Goal: Information Seeking & Learning: Learn about a topic

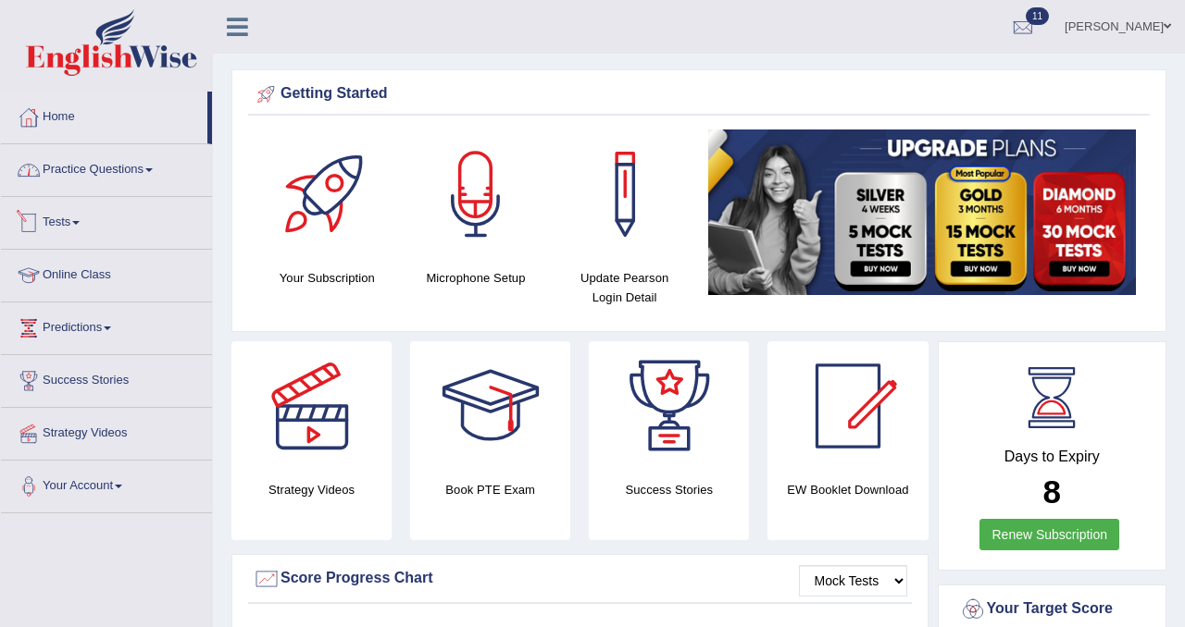
click at [116, 161] on link "Practice Questions" at bounding box center [106, 167] width 211 height 46
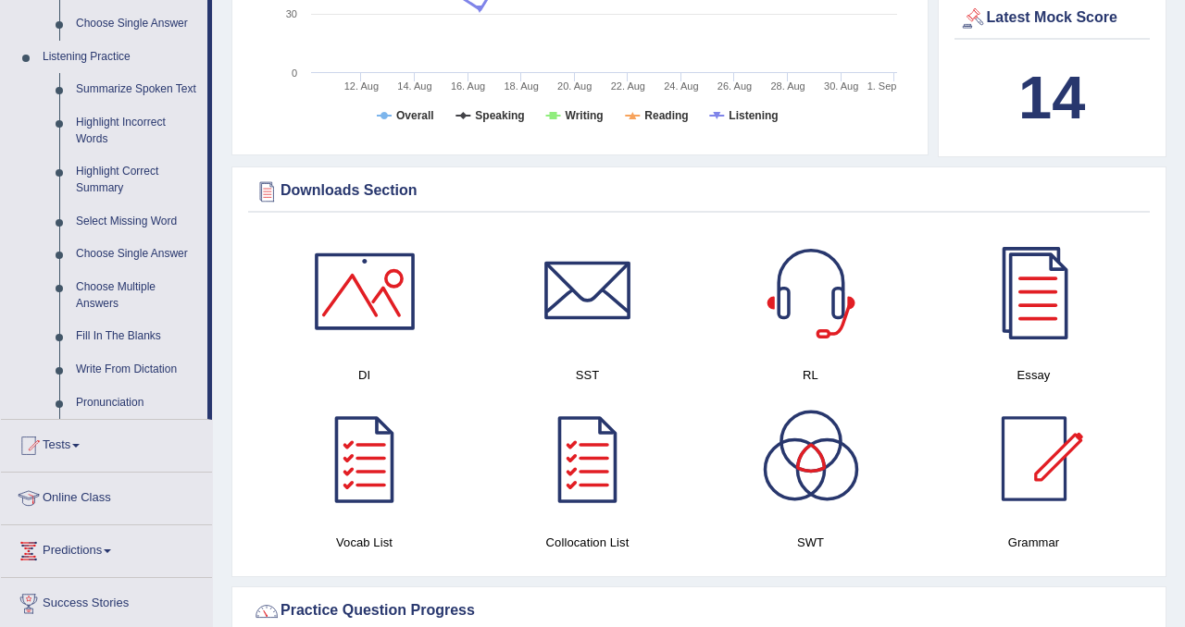
scroll to position [796, 0]
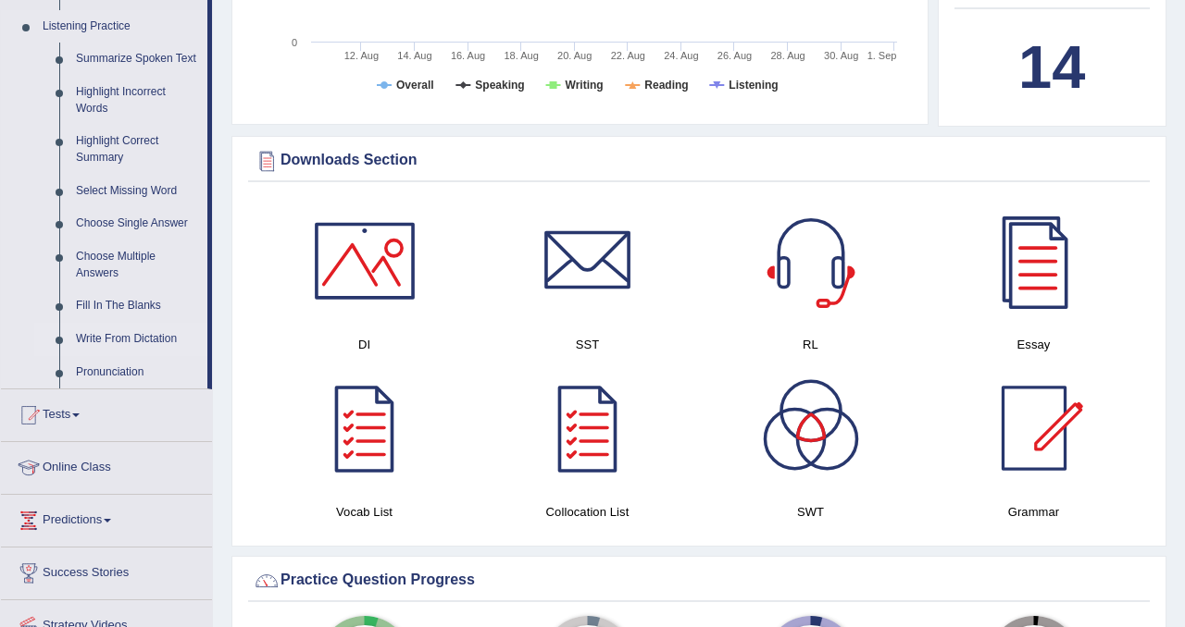
click at [130, 356] on link "Write From Dictation" at bounding box center [138, 339] width 140 height 33
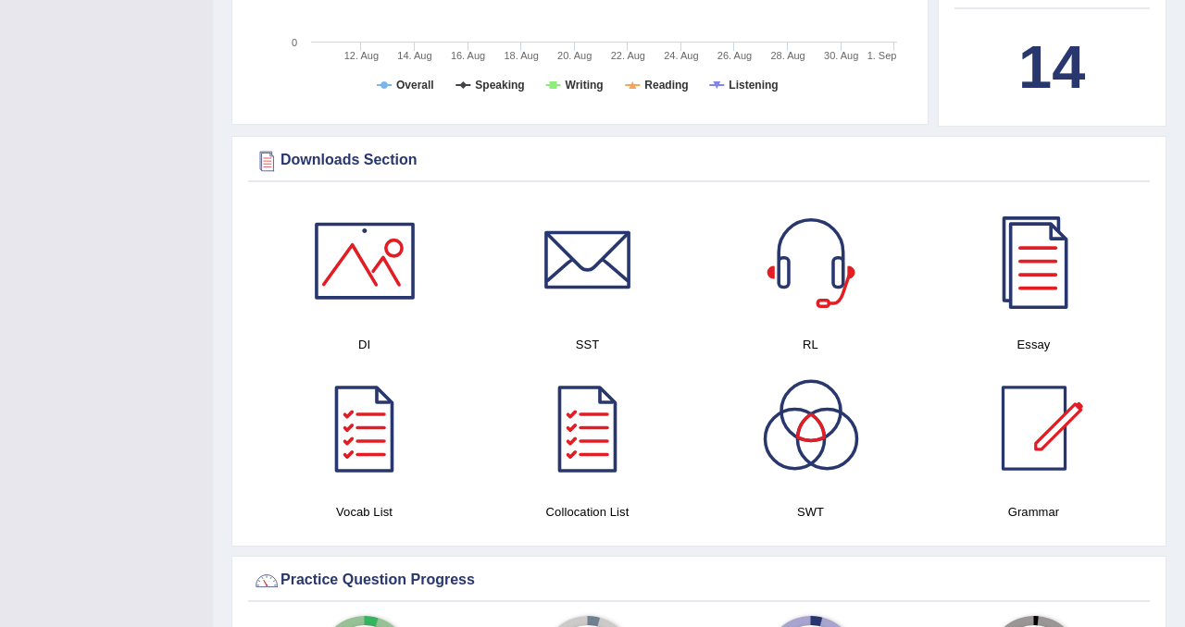
scroll to position [343, 0]
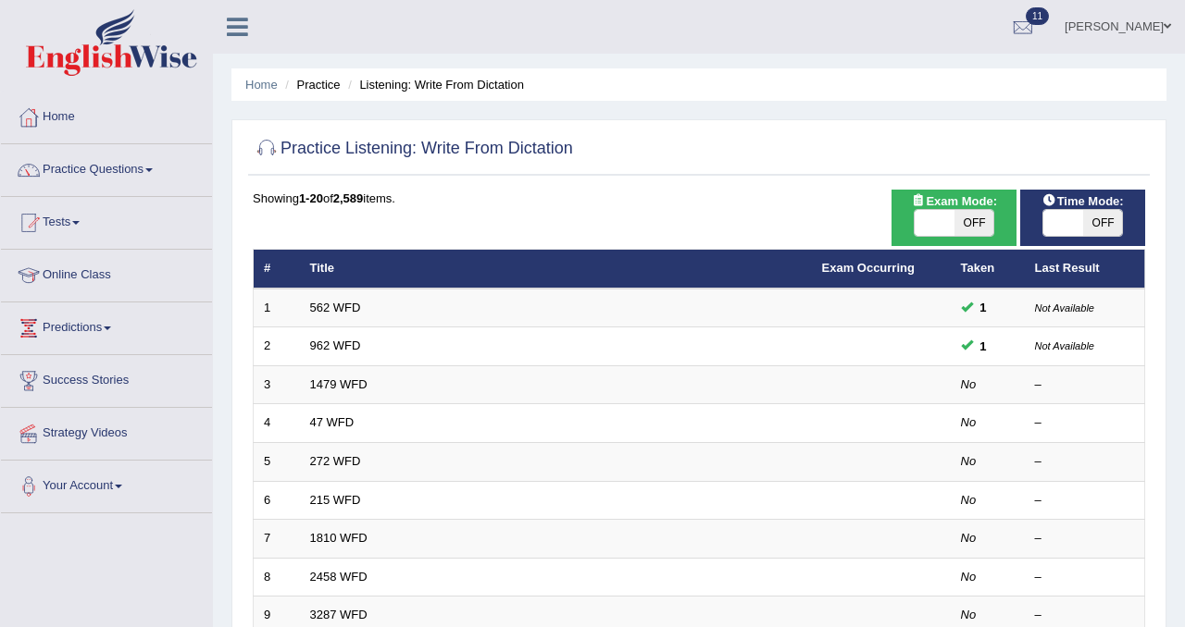
click at [985, 220] on span "OFF" at bounding box center [974, 223] width 40 height 26
checkbox input "true"
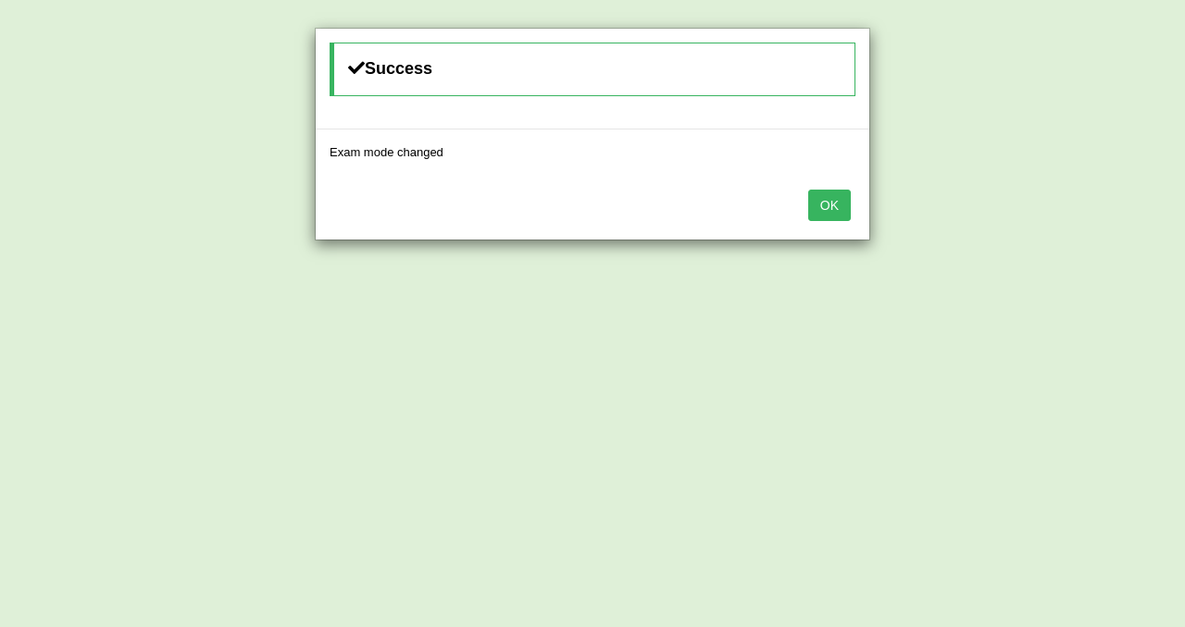
click at [834, 205] on button "OK" at bounding box center [829, 205] width 43 height 31
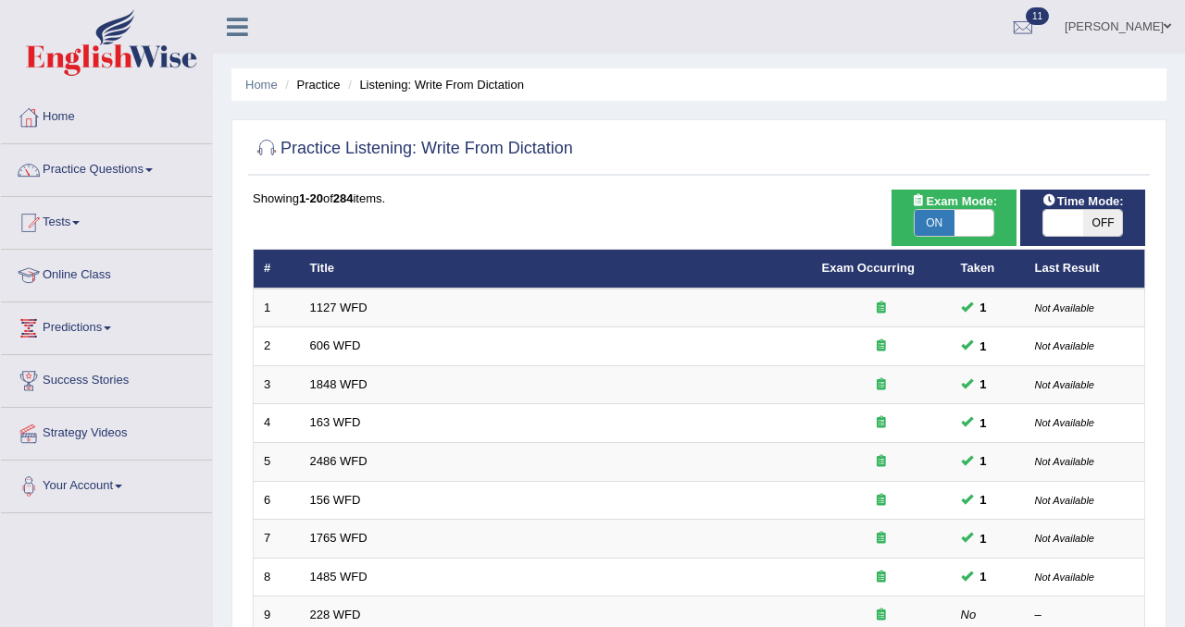
click at [1101, 232] on span "OFF" at bounding box center [1103, 223] width 40 height 26
checkbox input "true"
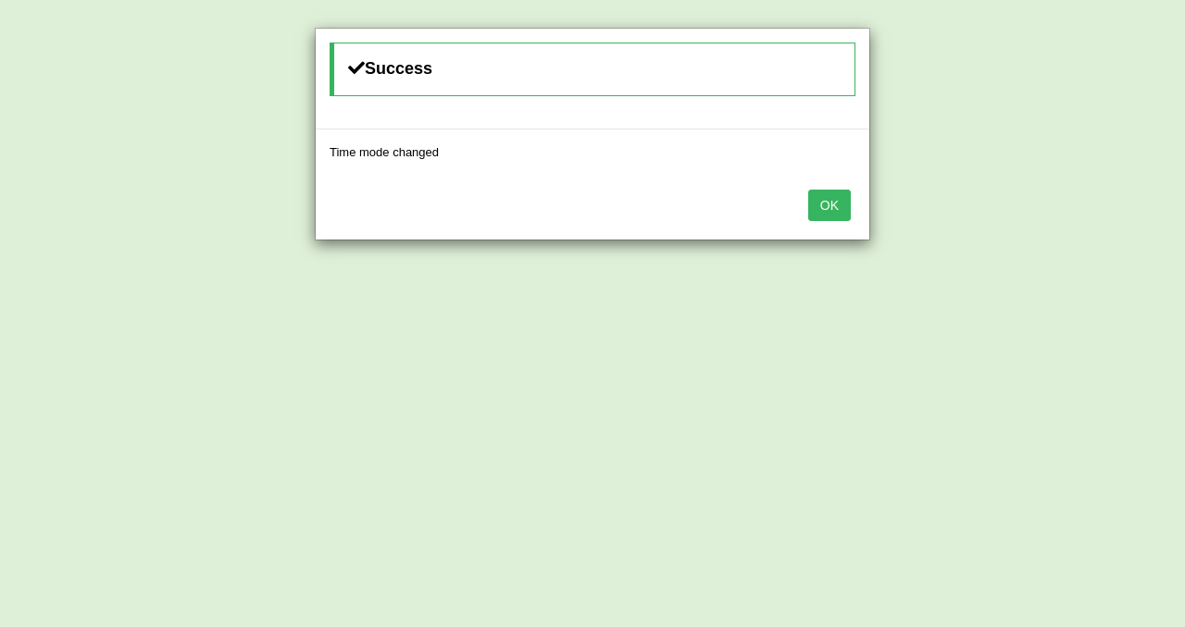
click at [818, 217] on button "OK" at bounding box center [829, 205] width 43 height 31
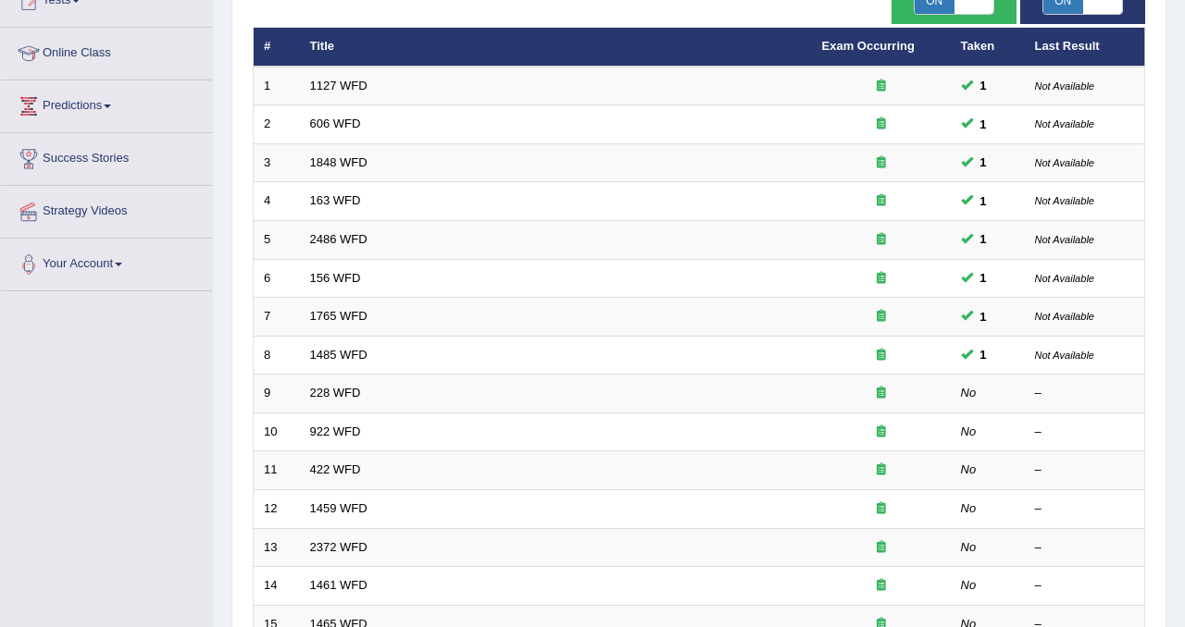
scroll to position [397, 0]
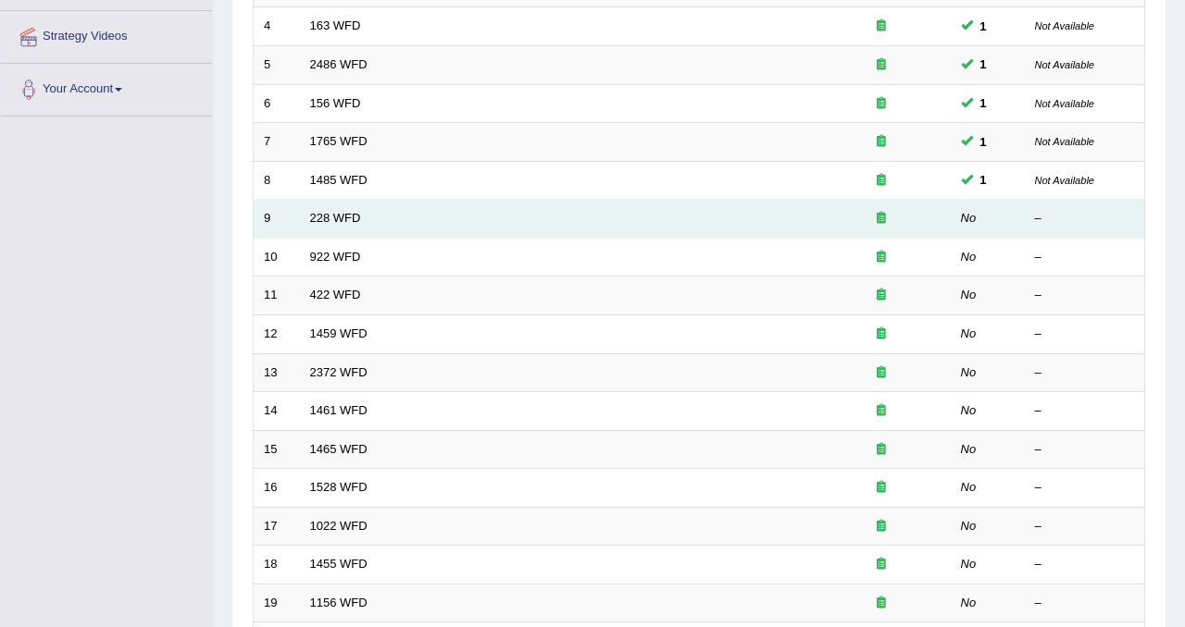
click at [778, 221] on td "228 WFD" at bounding box center [556, 219] width 512 height 39
click at [321, 221] on link "228 WFD" at bounding box center [335, 218] width 51 height 14
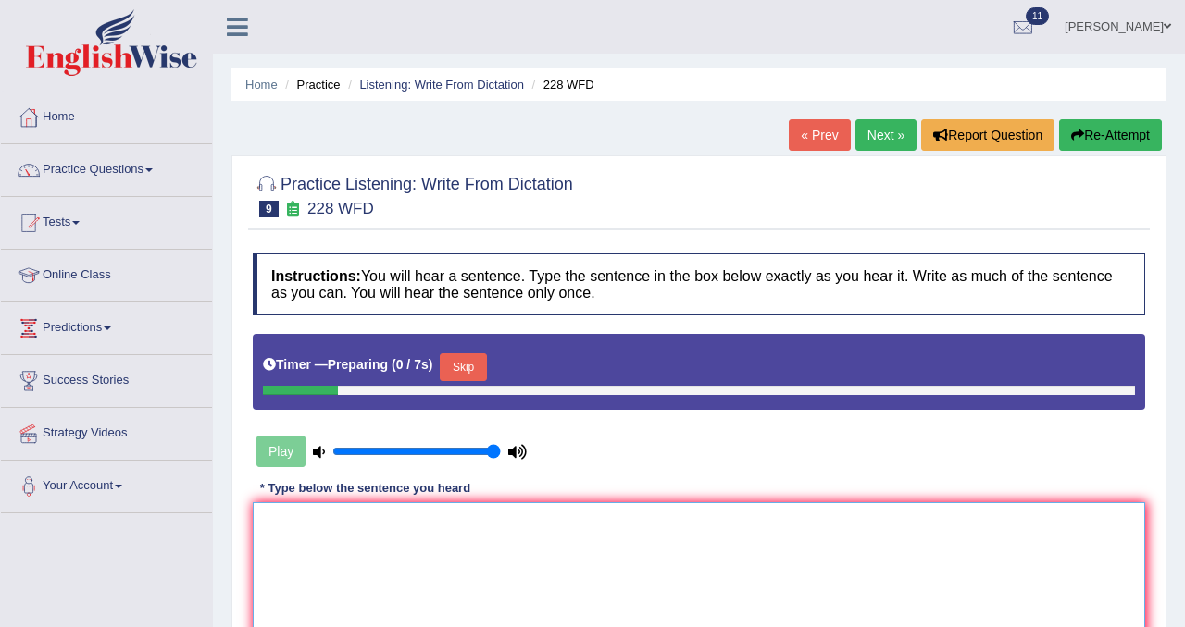
click at [447, 537] on textarea at bounding box center [699, 593] width 892 height 180
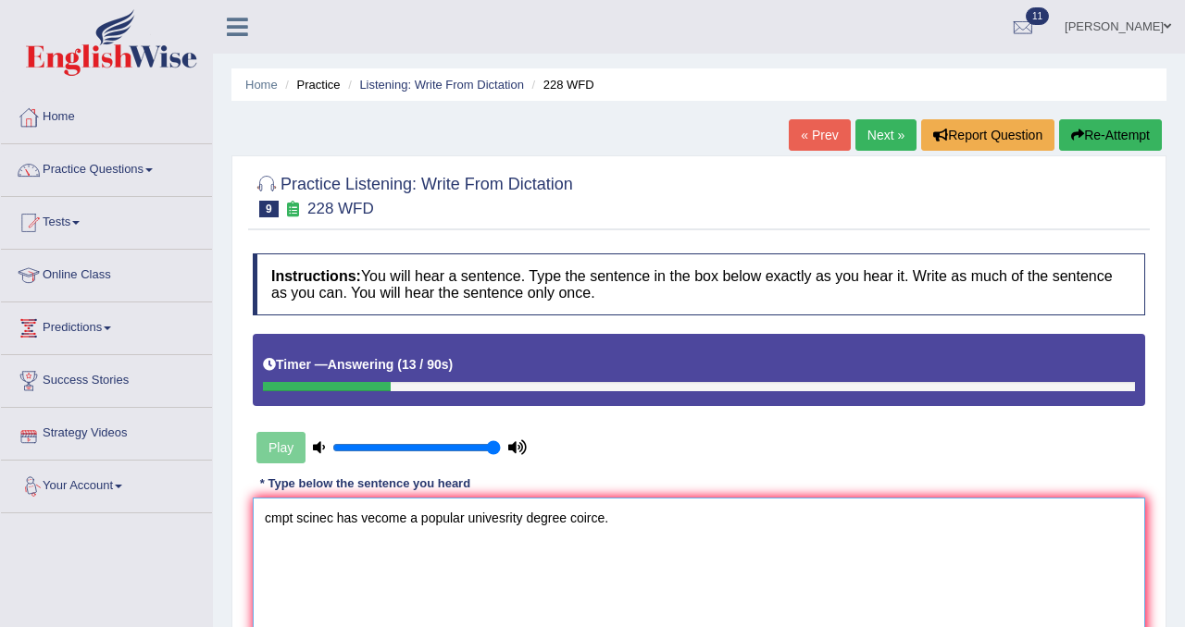
click at [273, 521] on textarea "cmpt scinec has vecome a popular univesrity degree coirce." at bounding box center [699, 588] width 892 height 180
click at [393, 525] on textarea "Computer science has vecome a popular univesrity degree coirce." at bounding box center [699, 588] width 892 height 180
click at [434, 524] on textarea "Computer science has have vecome a popular univesrity degree coirce." at bounding box center [699, 588] width 892 height 180
click at [477, 527] on textarea "Computer science has have become a popular univesrity degree coirce." at bounding box center [699, 588] width 892 height 180
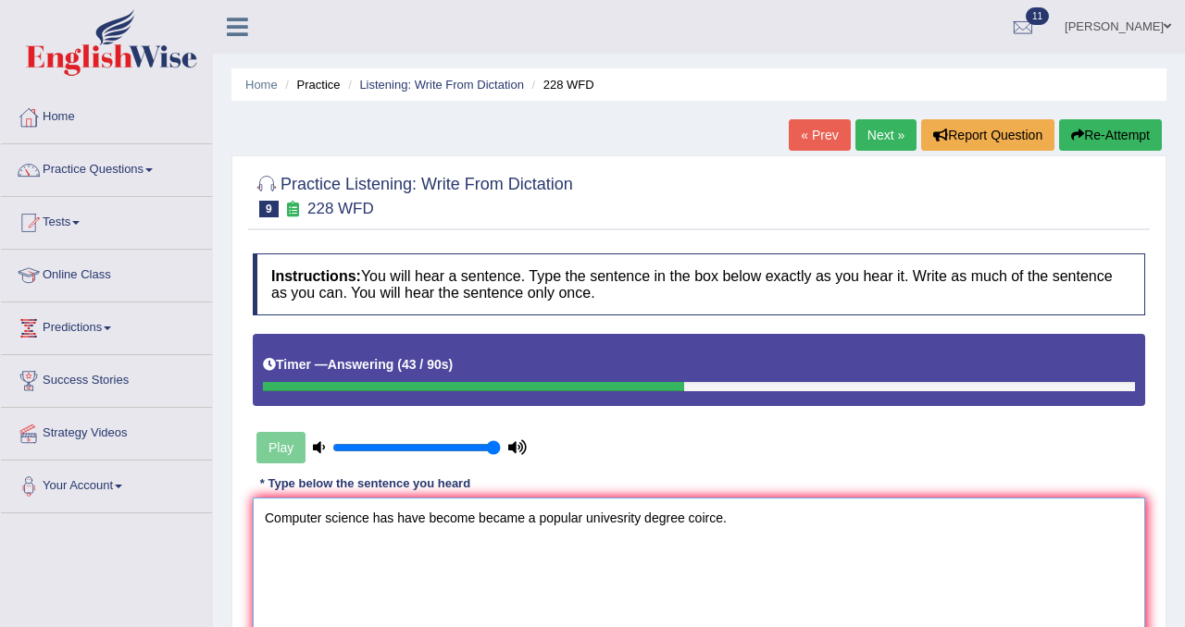
drag, startPoint x: 642, startPoint y: 521, endPoint x: 591, endPoint y: 521, distance: 50.9
click at [591, 521] on textarea "Computer science has have become became a popular univesrity degree coirce." at bounding box center [699, 588] width 892 height 180
click at [723, 520] on textarea "Computer science has have become became a popular university degree coirce." at bounding box center [699, 588] width 892 height 180
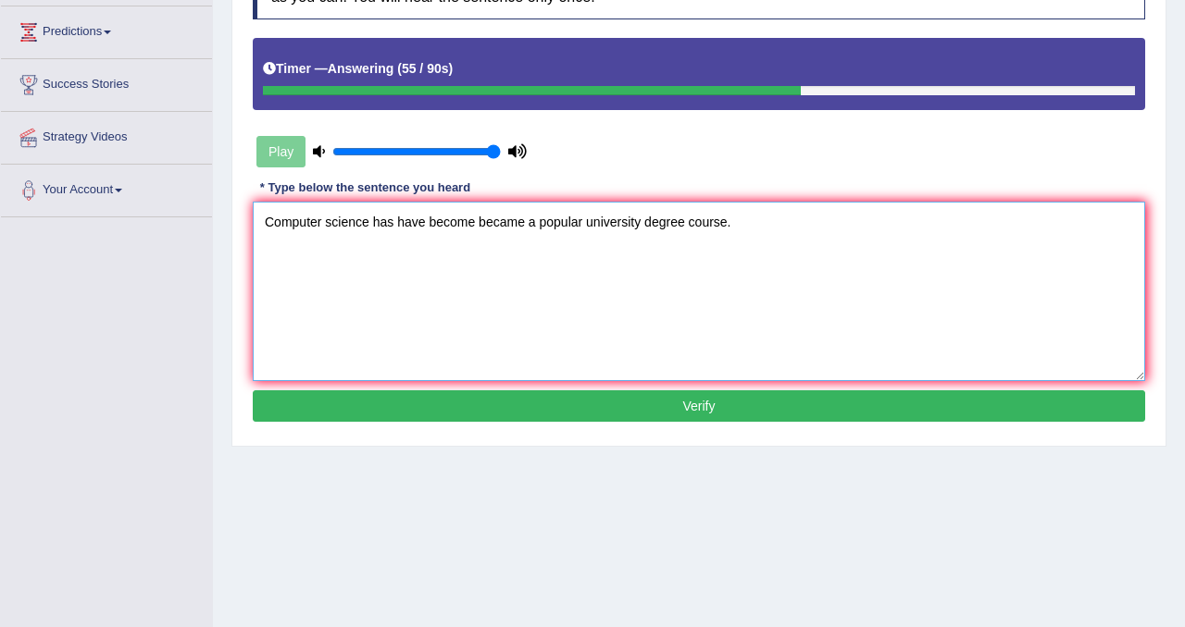
scroll to position [344, 0]
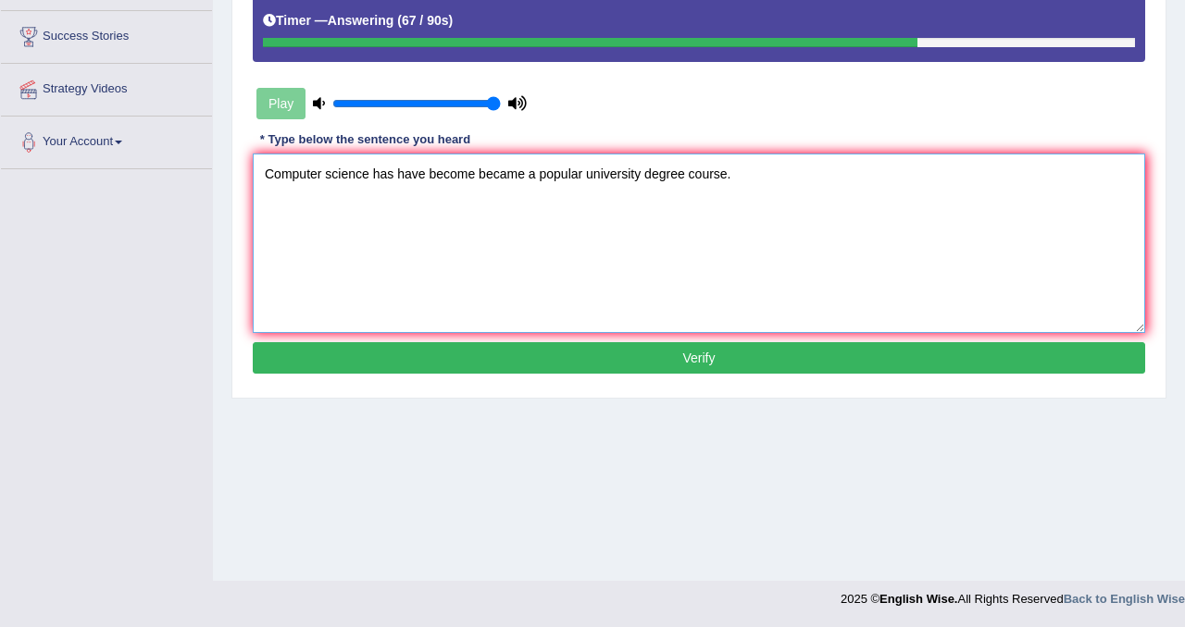
type textarea "Computer science has have become became a popular university degree course."
click at [739, 359] on button "Verify" at bounding box center [699, 357] width 892 height 31
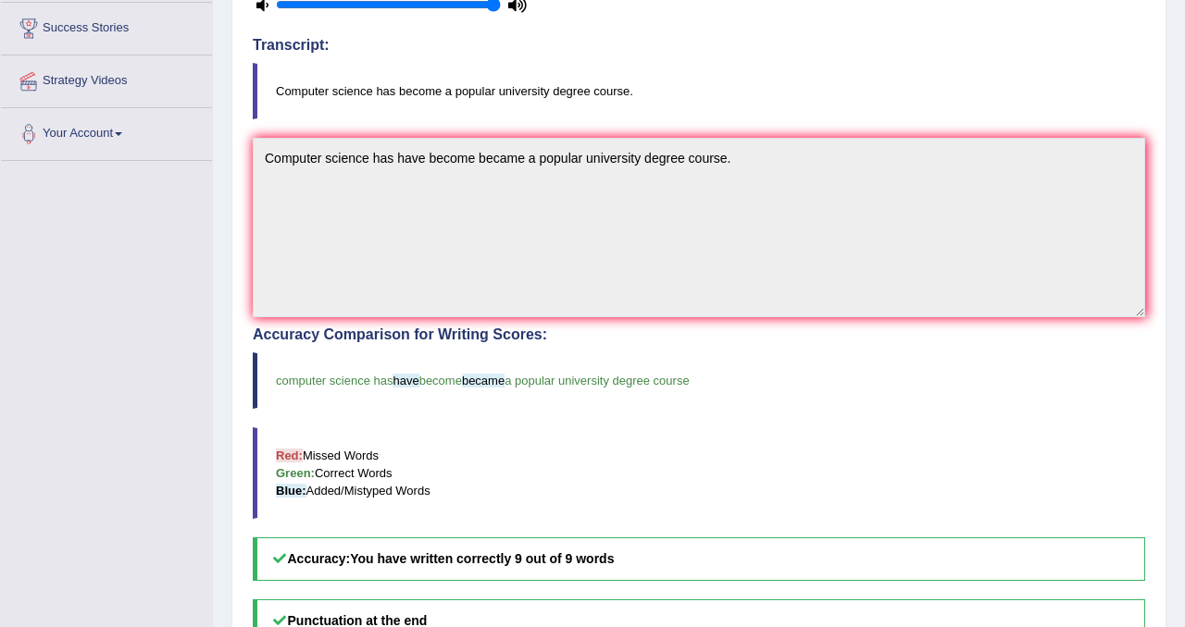
scroll to position [0, 0]
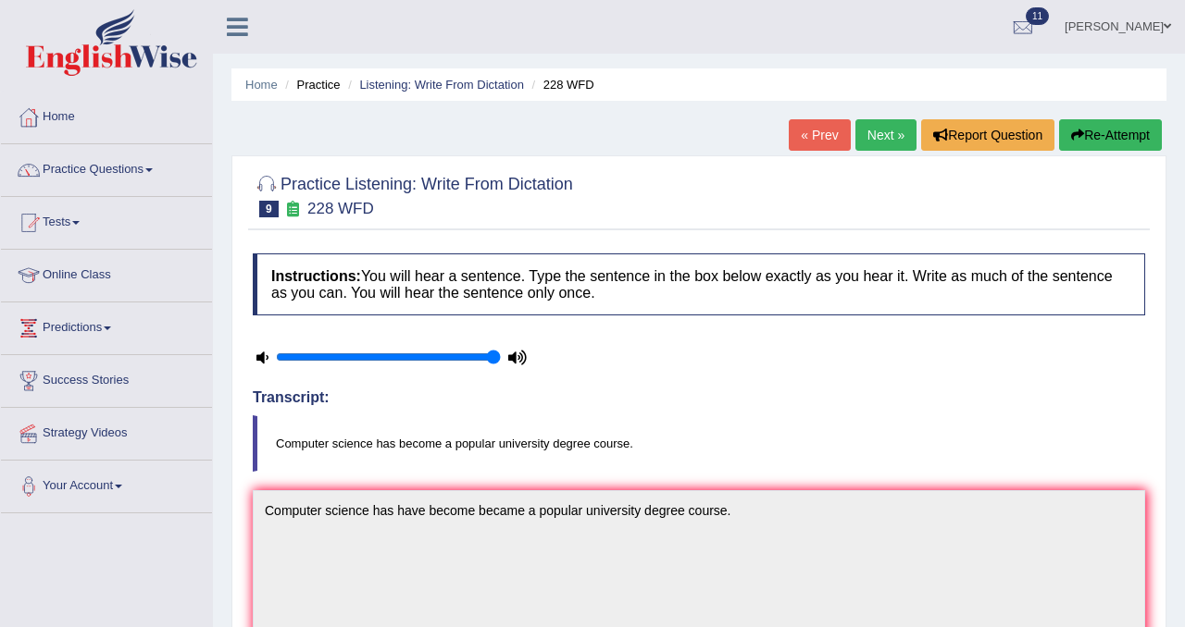
click at [876, 143] on link "Next »" at bounding box center [885, 134] width 61 height 31
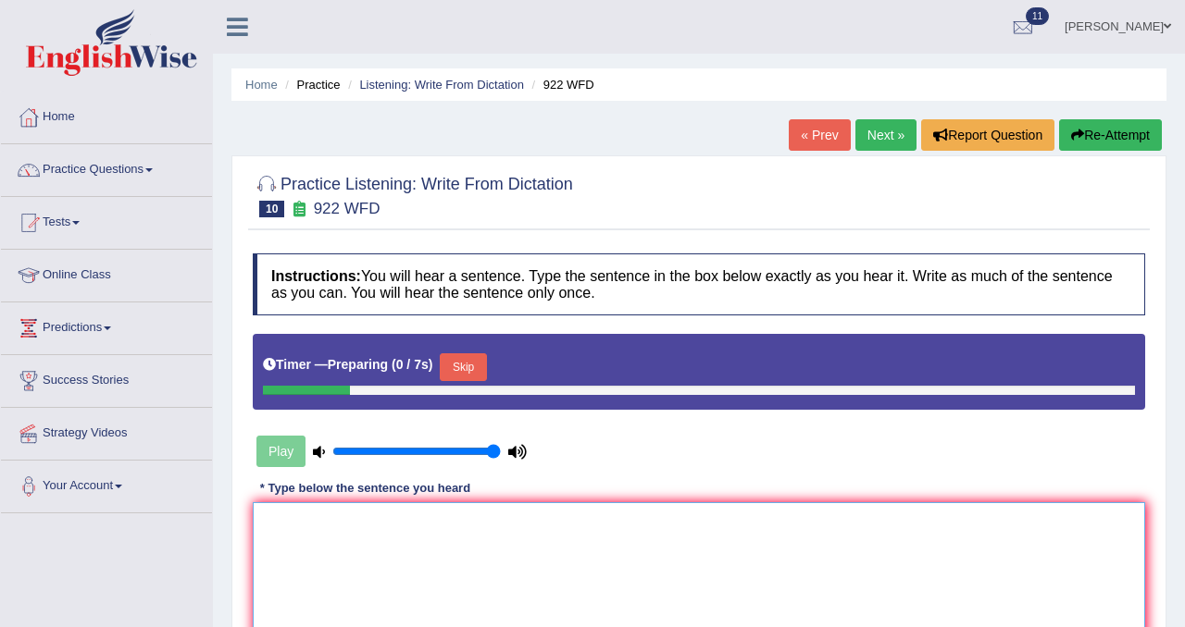
click at [599, 568] on textarea at bounding box center [699, 593] width 892 height 180
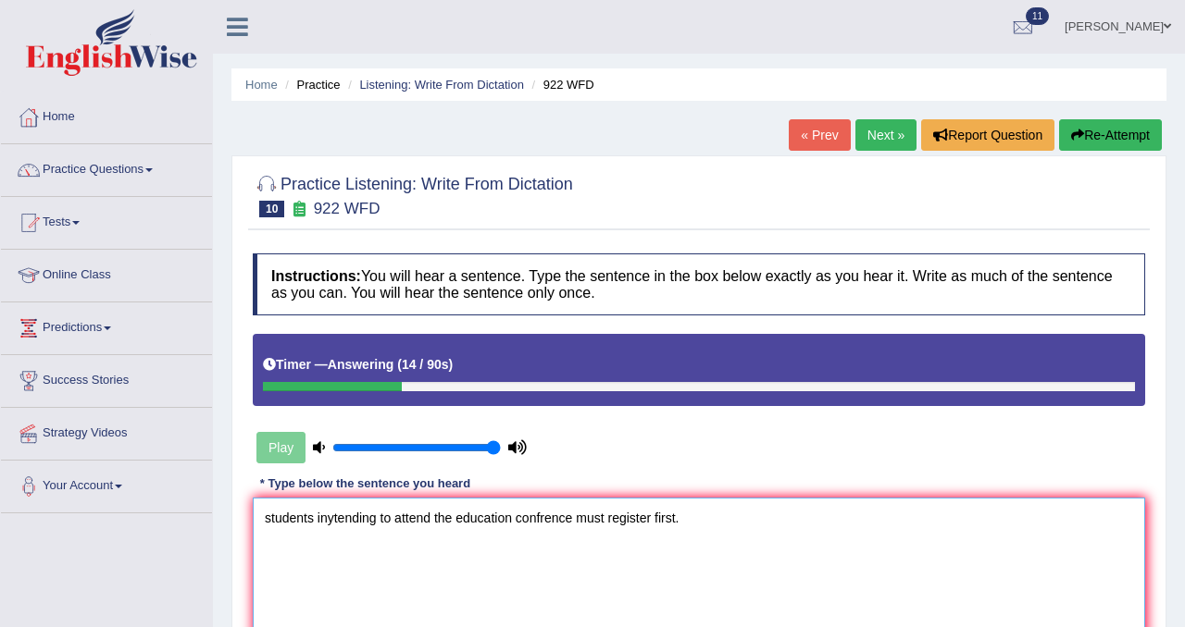
click at [268, 525] on textarea "students inytending to attend the education confrence must register first." at bounding box center [699, 588] width 892 height 180
click at [334, 524] on textarea "Students inytending to attend the education confrence must register first." at bounding box center [699, 588] width 892 height 180
drag, startPoint x: 572, startPoint y: 522, endPoint x: 519, endPoint y: 523, distance: 52.8
click at [519, 523] on textarea "Students intending to attend the education confrence must register first." at bounding box center [699, 588] width 892 height 180
drag, startPoint x: 693, startPoint y: 517, endPoint x: 655, endPoint y: 516, distance: 38.0
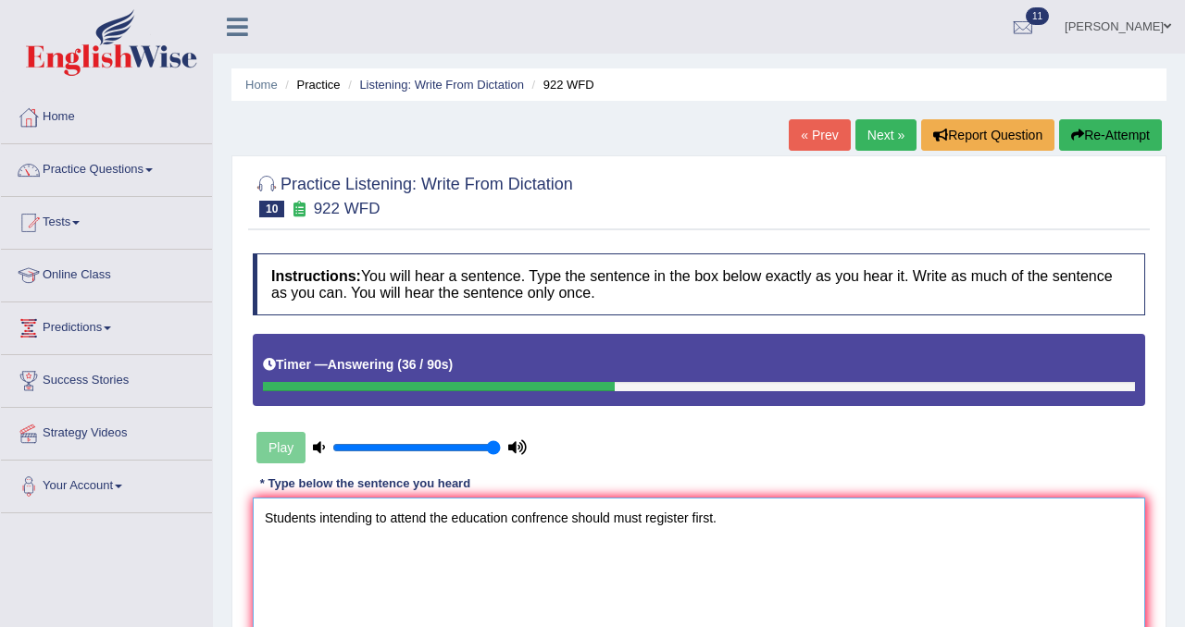
click at [655, 517] on textarea "Students intending to attend the education confrence should must register first." at bounding box center [699, 588] width 892 height 180
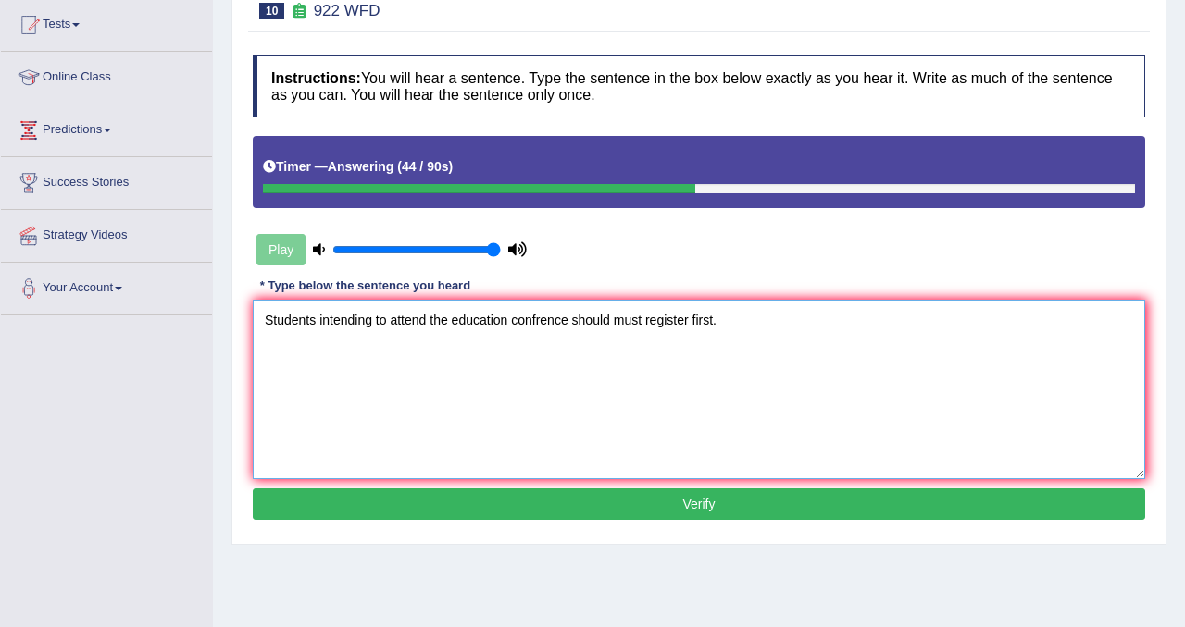
scroll to position [202, 0]
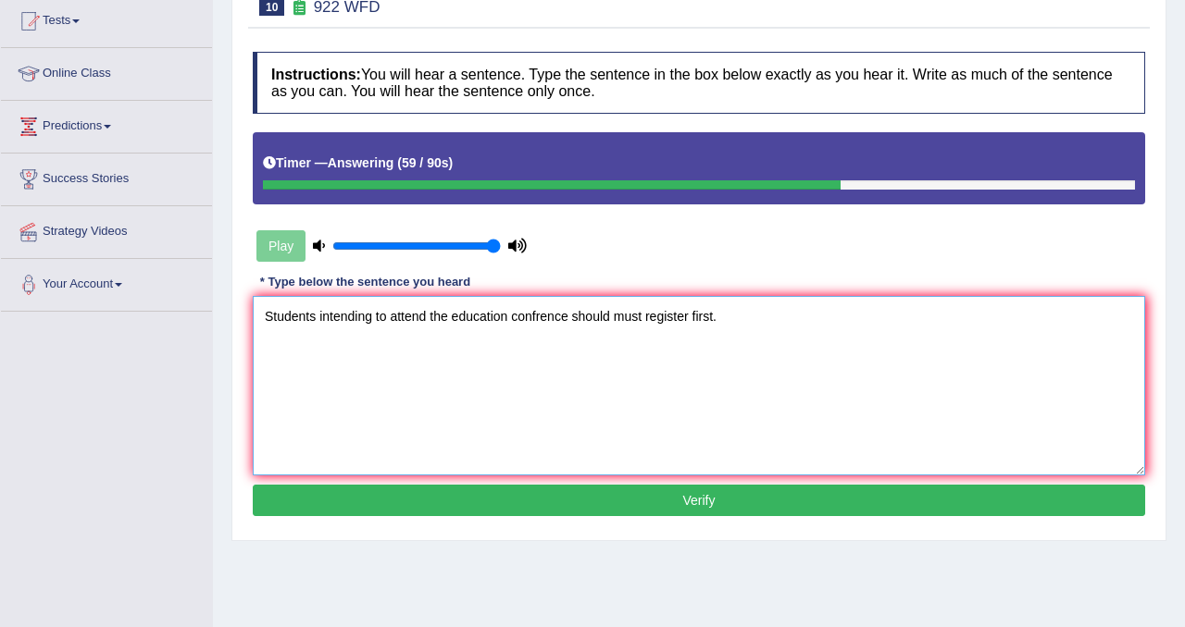
type textarea "Students intending to attend the education confrence should must register first."
click at [568, 500] on button "Verify" at bounding box center [699, 500] width 892 height 31
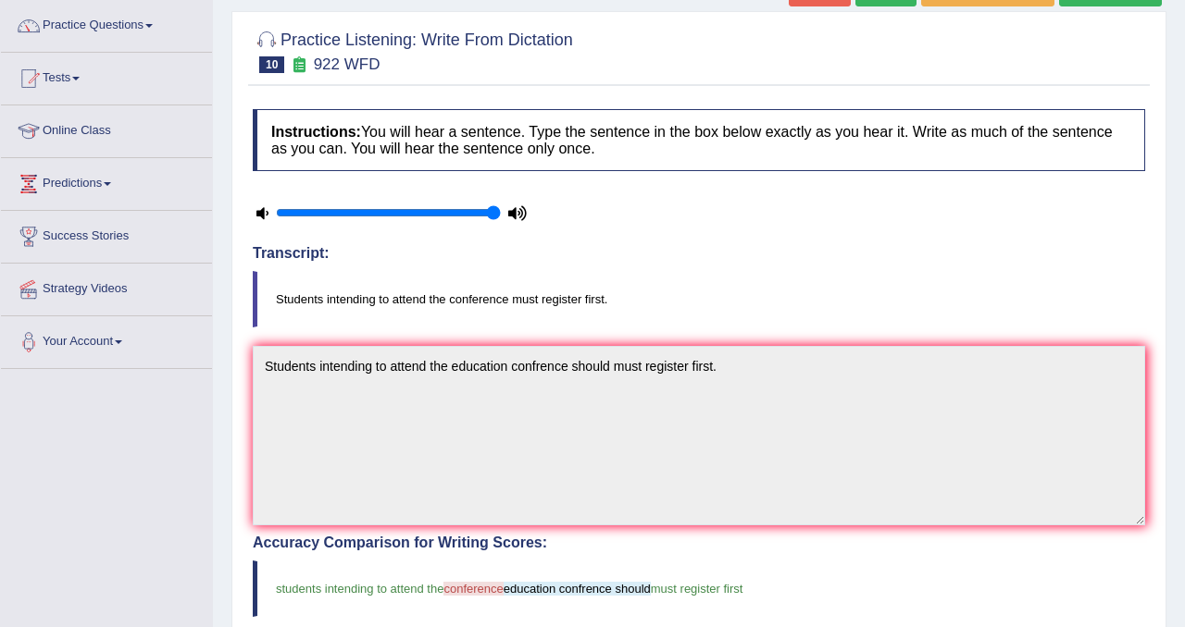
scroll to position [0, 0]
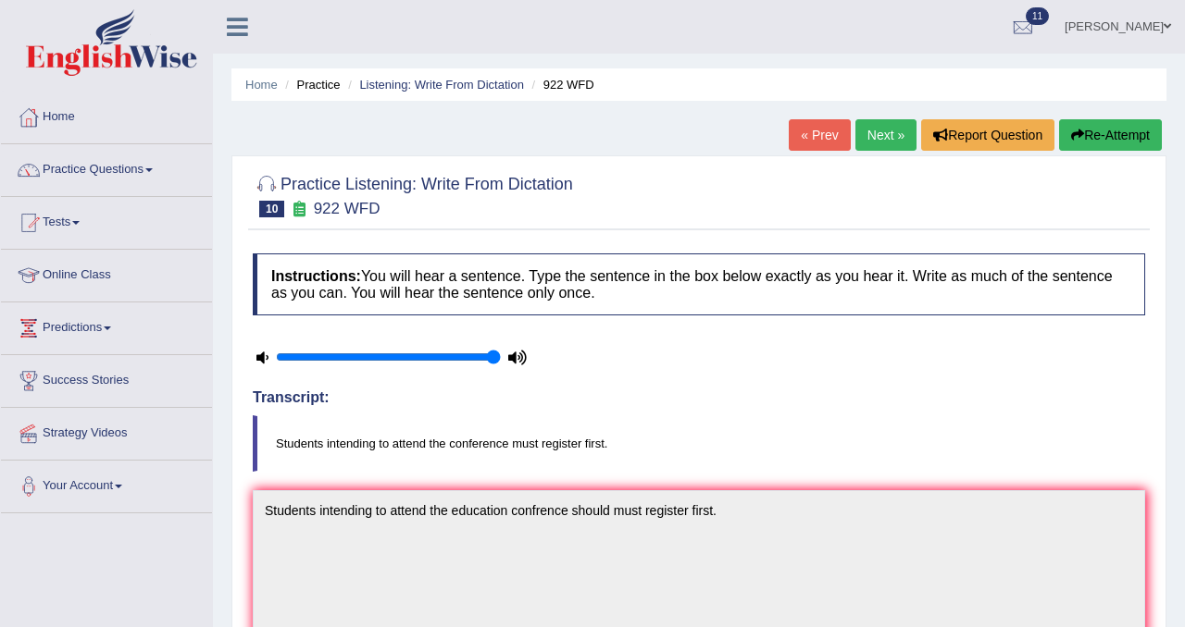
click at [908, 140] on div "« Prev Next » Report Question Re-Attempt" at bounding box center [978, 137] width 378 height 36
click at [893, 139] on link "Next »" at bounding box center [885, 134] width 61 height 31
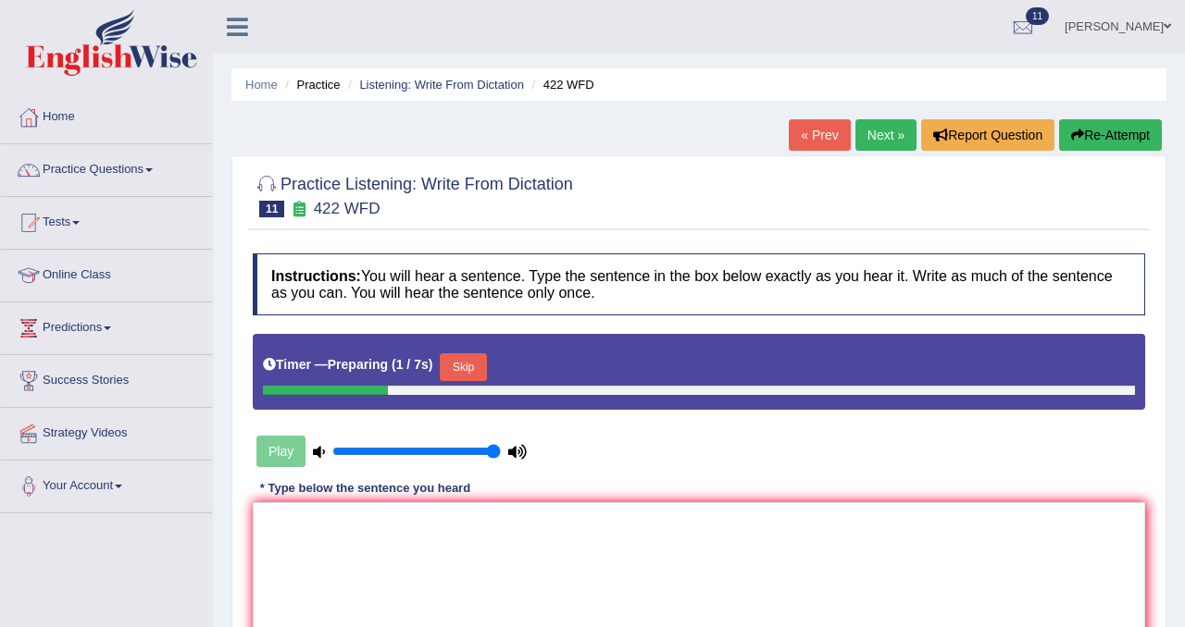
click at [730, 491] on div "Instructions: You will hear a sentence. Type the sentence in the box below exac…" at bounding box center [698, 490] width 901 height 493
click at [689, 540] on textarea at bounding box center [699, 593] width 892 height 180
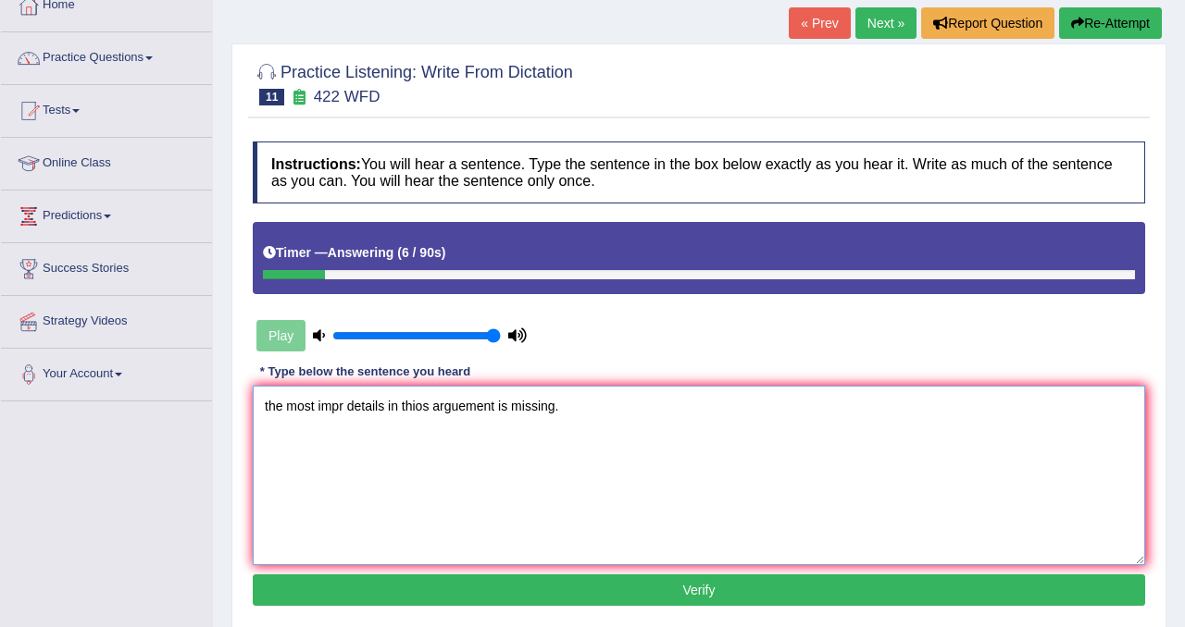
scroll to position [196, 0]
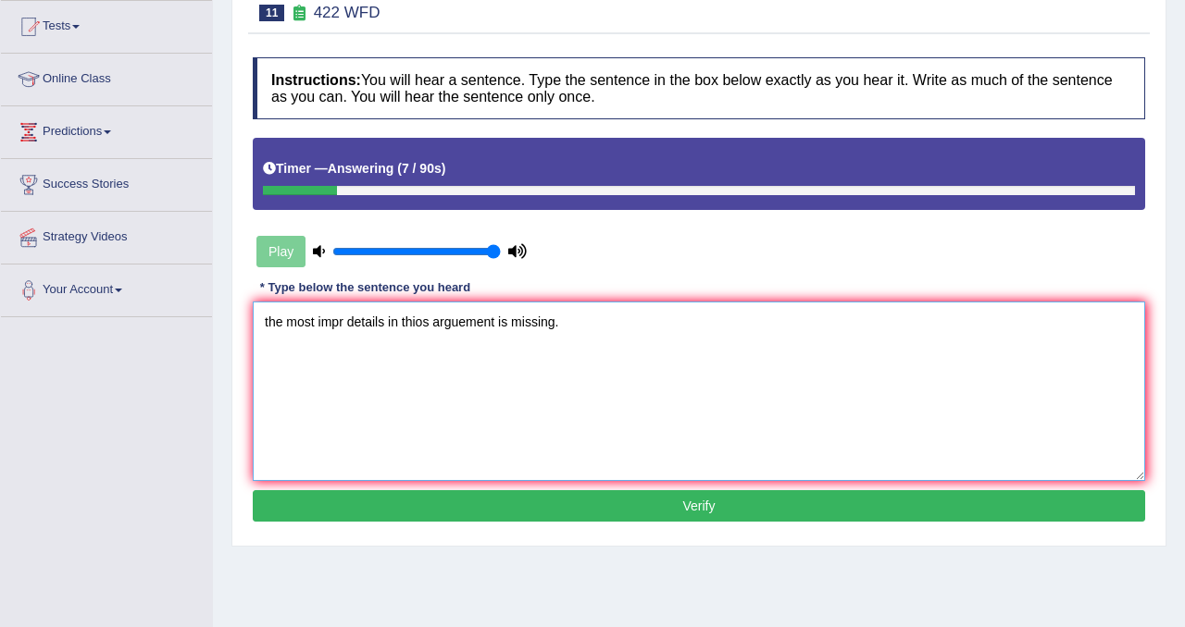
click at [268, 329] on textarea "the most impr details in thios arguement is missing." at bounding box center [699, 392] width 892 height 180
click at [345, 325] on textarea "The most impr details in thios arguement is missing." at bounding box center [699, 392] width 892 height 180
click at [429, 329] on textarea "The most important details in thios arguement is missing." at bounding box center [699, 392] width 892 height 180
click at [464, 331] on textarea "The most important details in thios arguement is missing." at bounding box center [699, 392] width 892 height 180
click at [423, 326] on textarea "The most important details in this arguement is missing." at bounding box center [699, 392] width 892 height 180
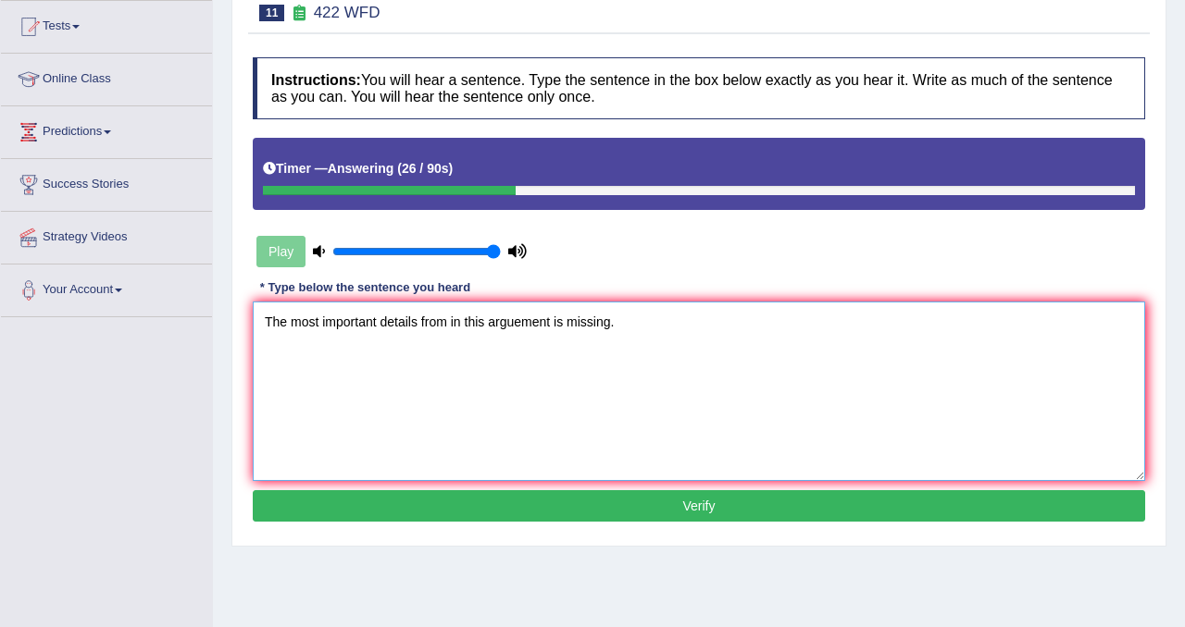
drag, startPoint x: 553, startPoint y: 327, endPoint x: 495, endPoint y: 325, distance: 57.4
click at [495, 326] on textarea "The most important details from in this arguement is missing." at bounding box center [699, 392] width 892 height 180
click at [565, 326] on textarea "The most important details from in this aargument is missing." at bounding box center [699, 392] width 892 height 180
click at [421, 326] on textarea "The most important details from in this aargument is are missing." at bounding box center [699, 392] width 892 height 180
type textarea "The most important details detail from in this aargument is are missing."
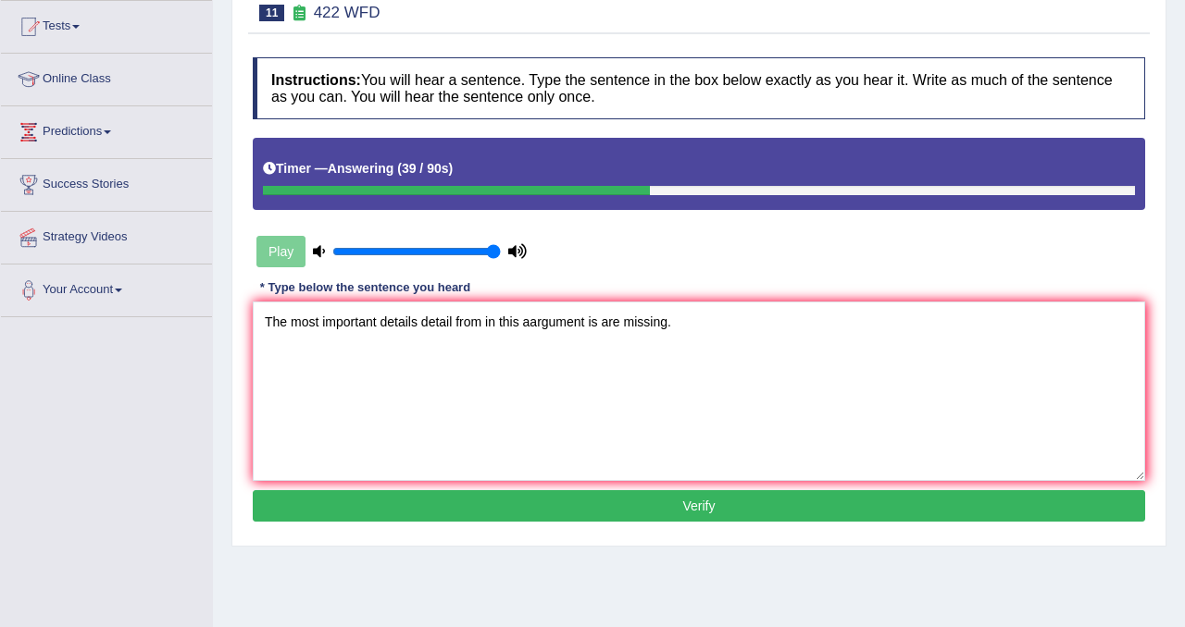
click at [545, 514] on button "Verify" at bounding box center [699, 506] width 892 height 31
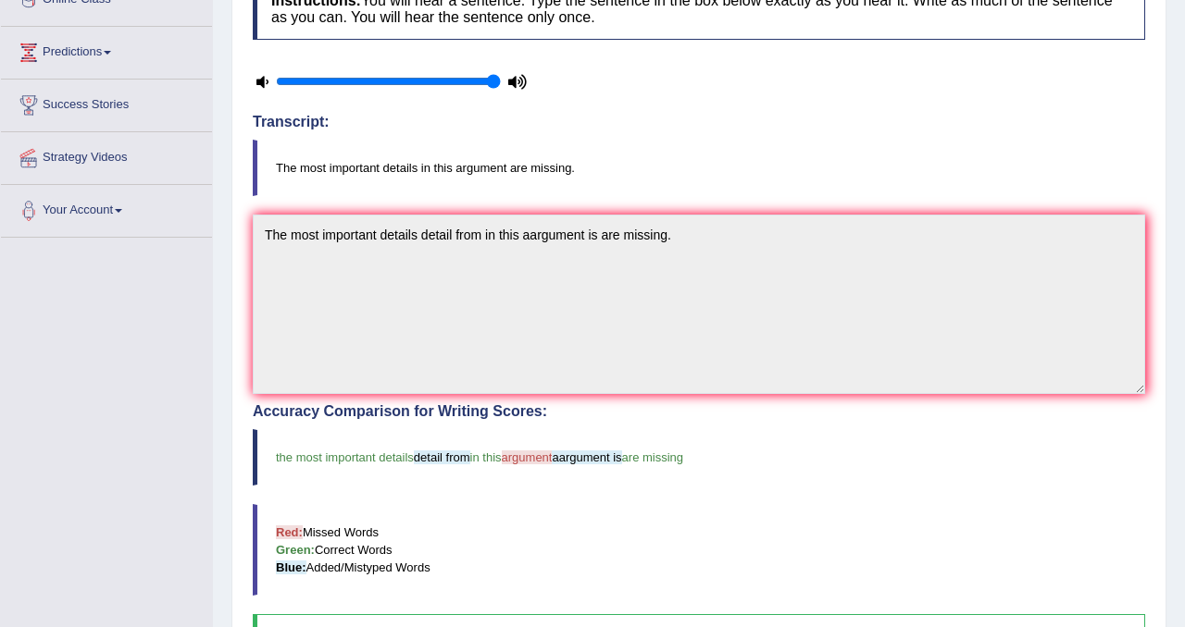
scroll to position [0, 0]
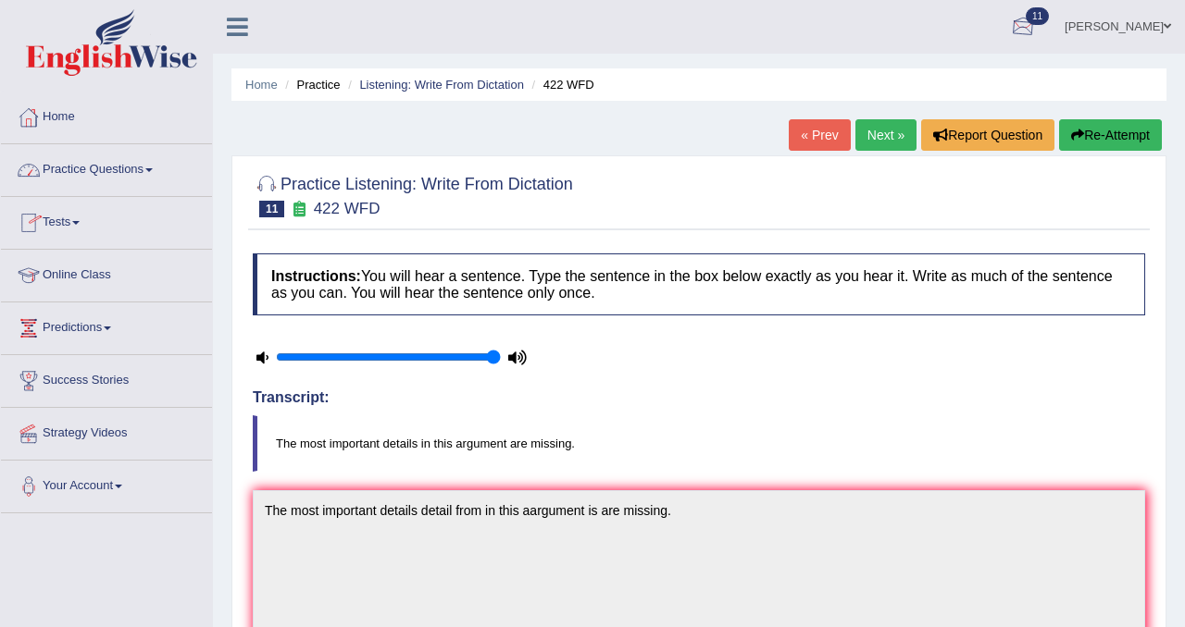
click at [1022, 26] on div at bounding box center [1023, 28] width 28 height 28
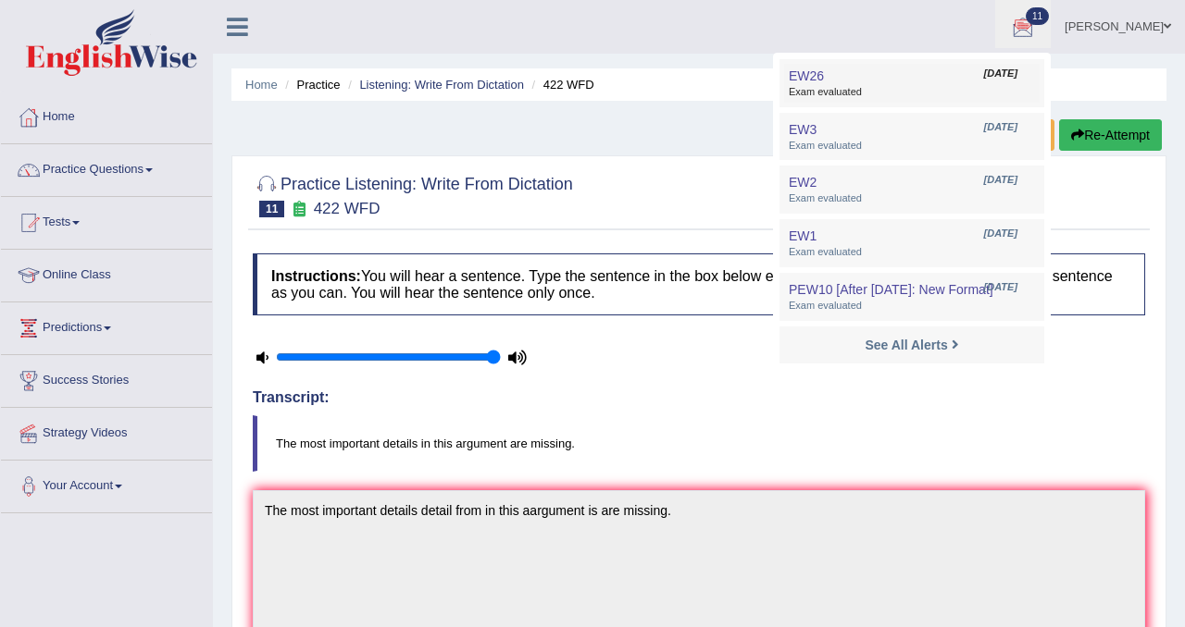
click at [986, 90] on span "Exam evaluated" at bounding box center [912, 92] width 246 height 15
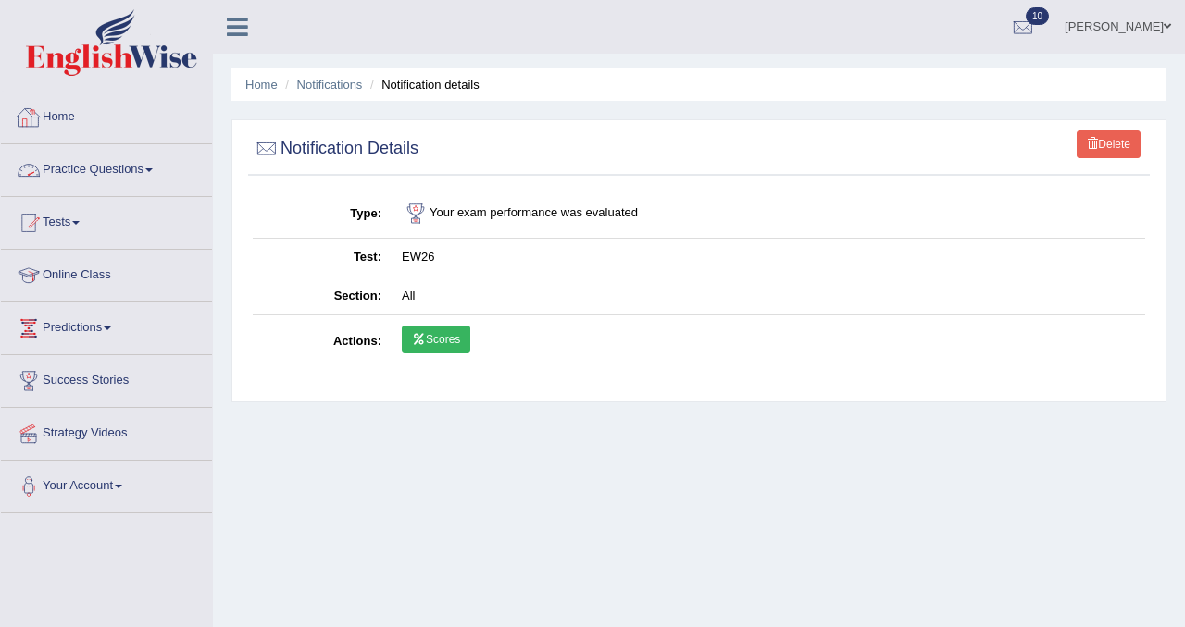
click at [69, 119] on link "Home" at bounding box center [106, 115] width 211 height 46
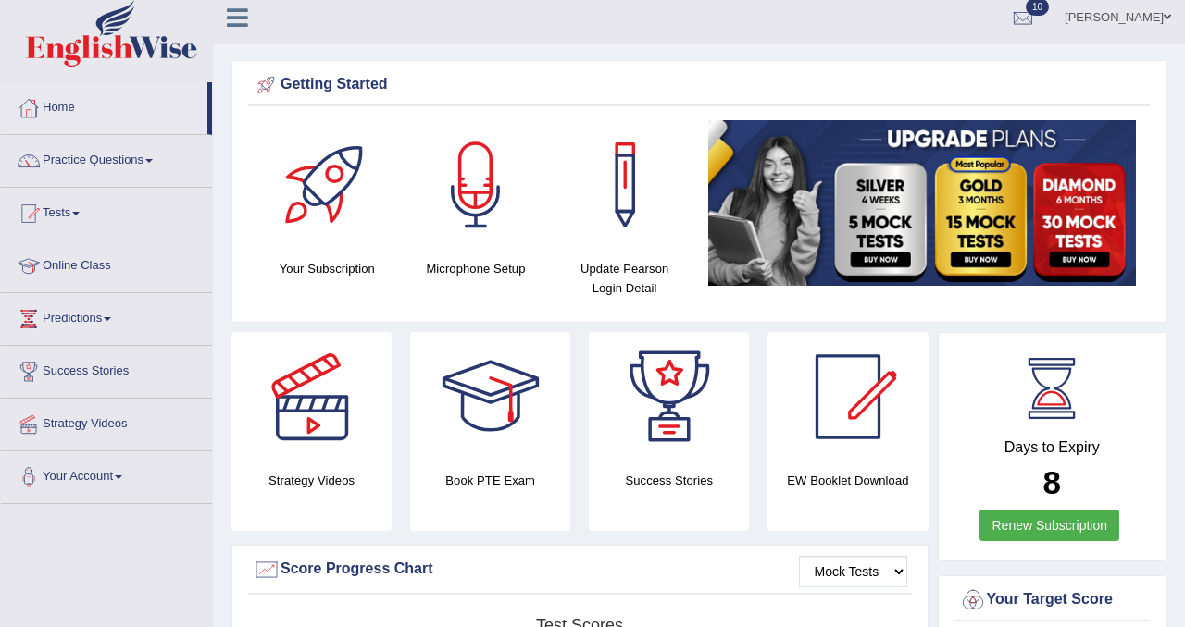
scroll to position [11, 0]
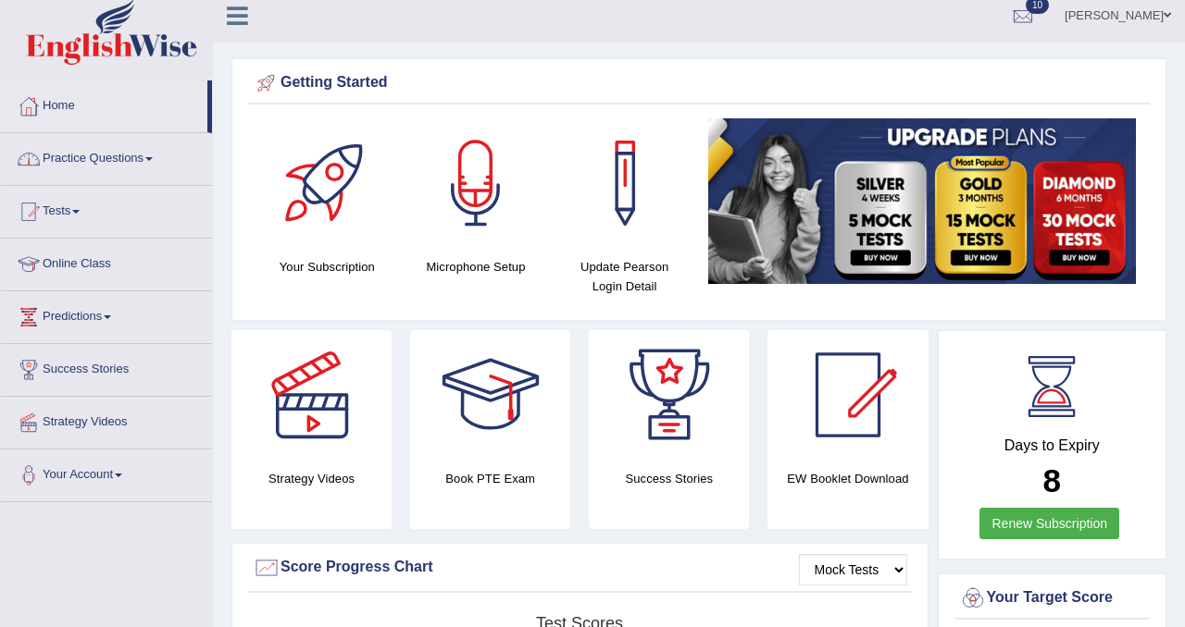
click at [119, 158] on link "Practice Questions" at bounding box center [106, 156] width 211 height 46
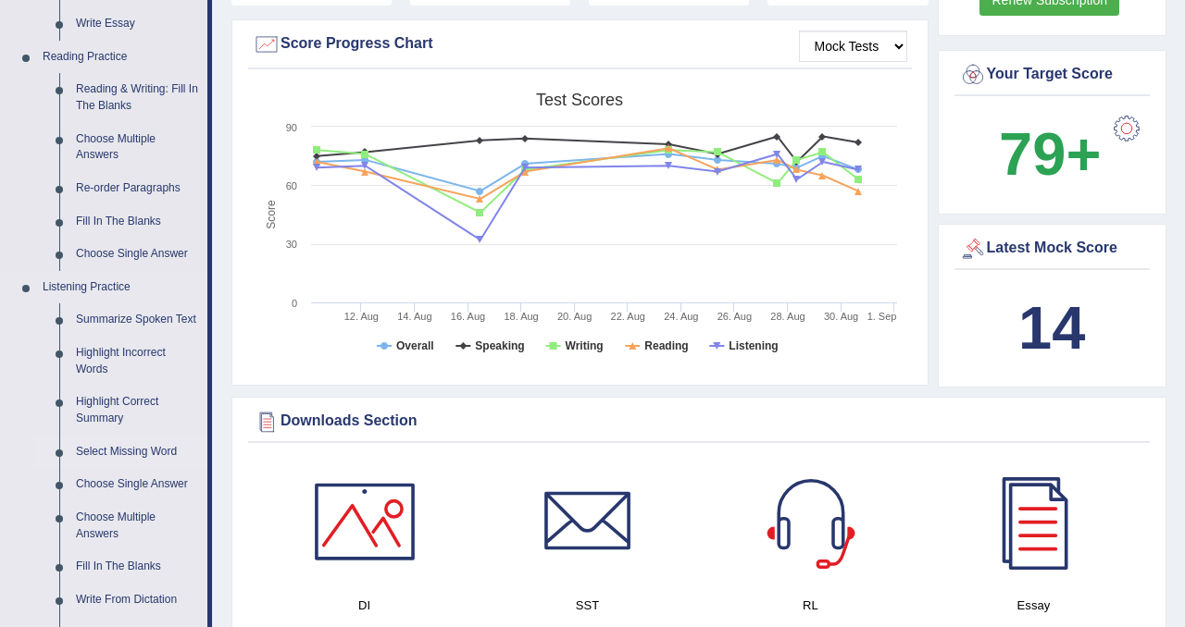
scroll to position [647, 0]
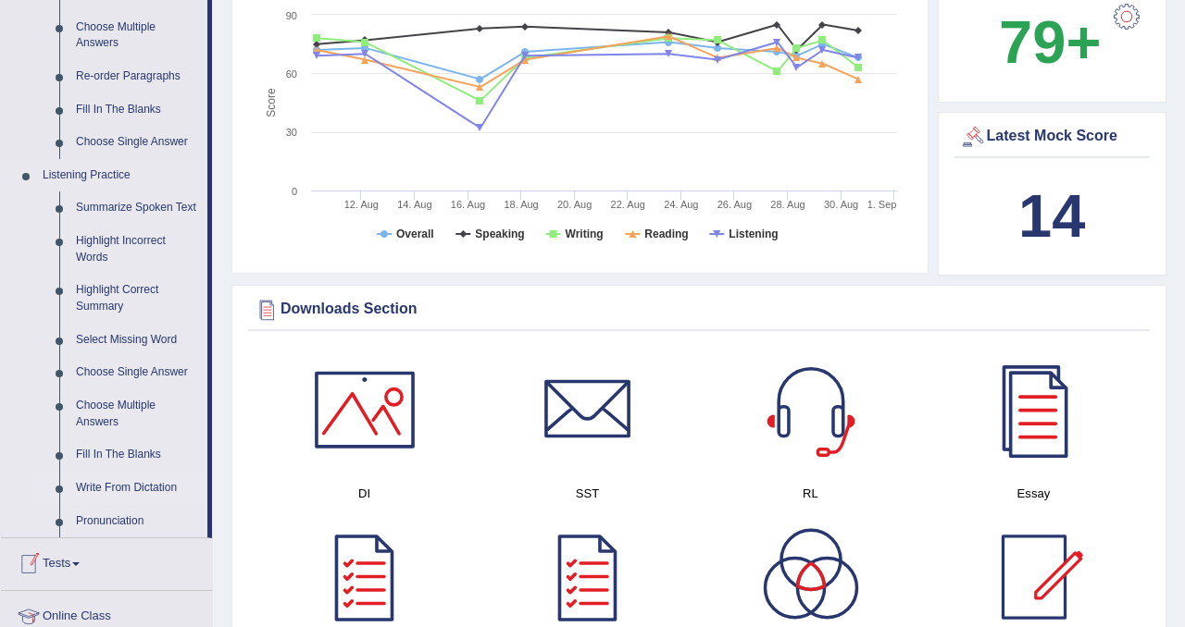
click at [123, 505] on link "Write From Dictation" at bounding box center [138, 488] width 140 height 33
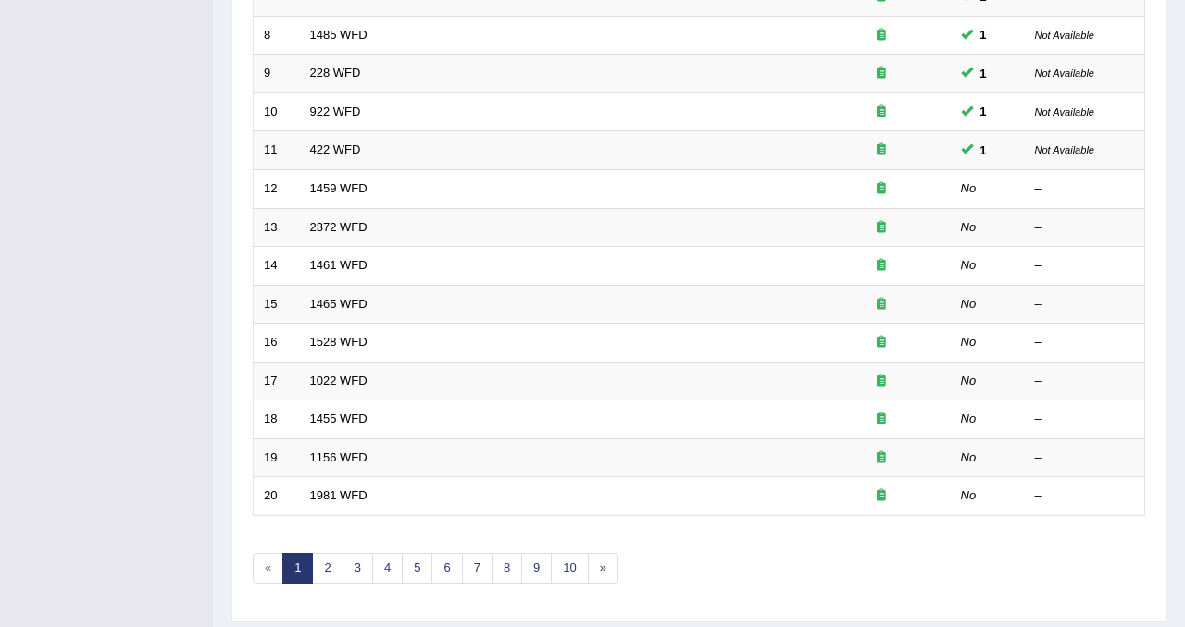
scroll to position [536, 0]
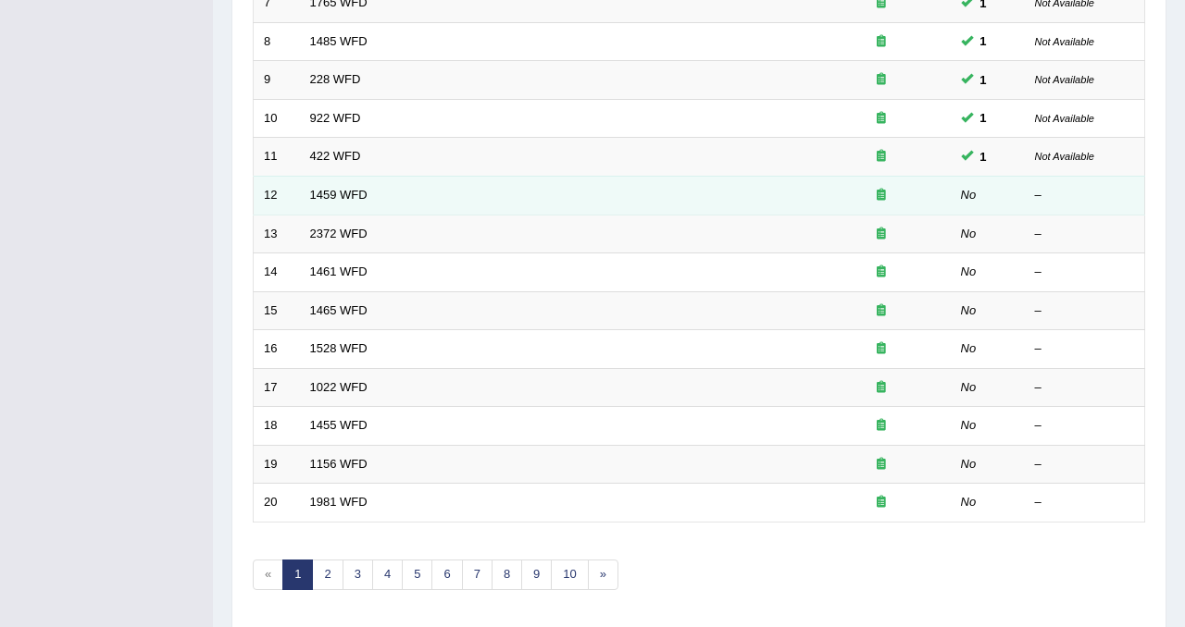
click at [339, 204] on td "1459 WFD" at bounding box center [556, 195] width 512 height 39
click at [340, 202] on link "1459 WFD" at bounding box center [338, 195] width 57 height 14
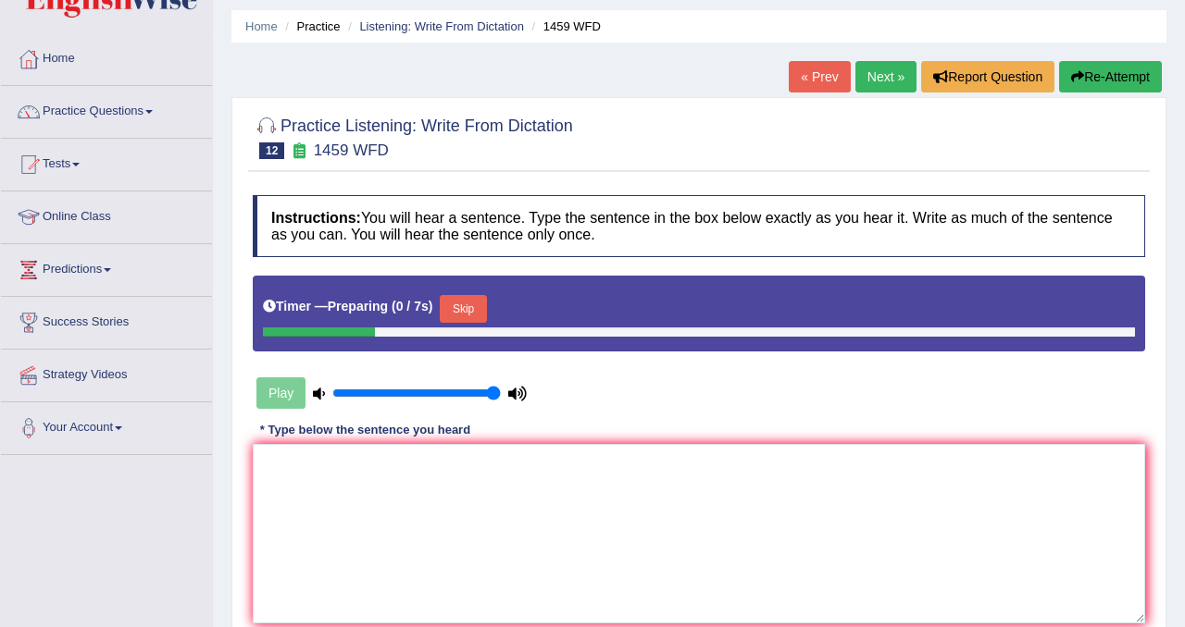
scroll to position [63, 0]
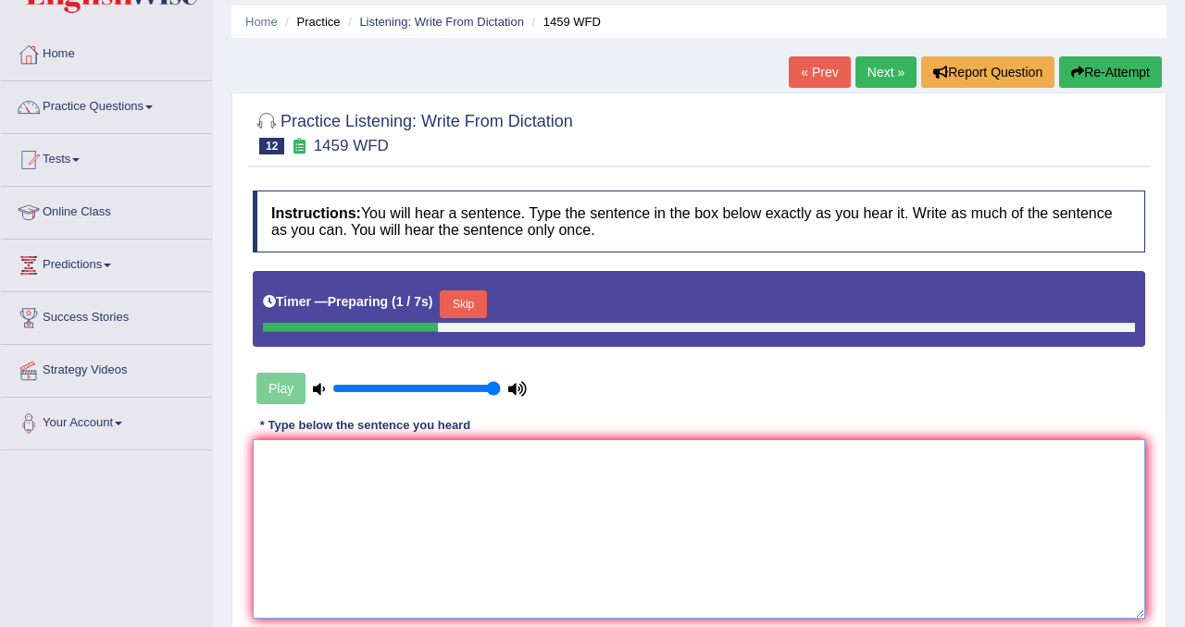
click at [425, 458] on textarea at bounding box center [699, 530] width 892 height 180
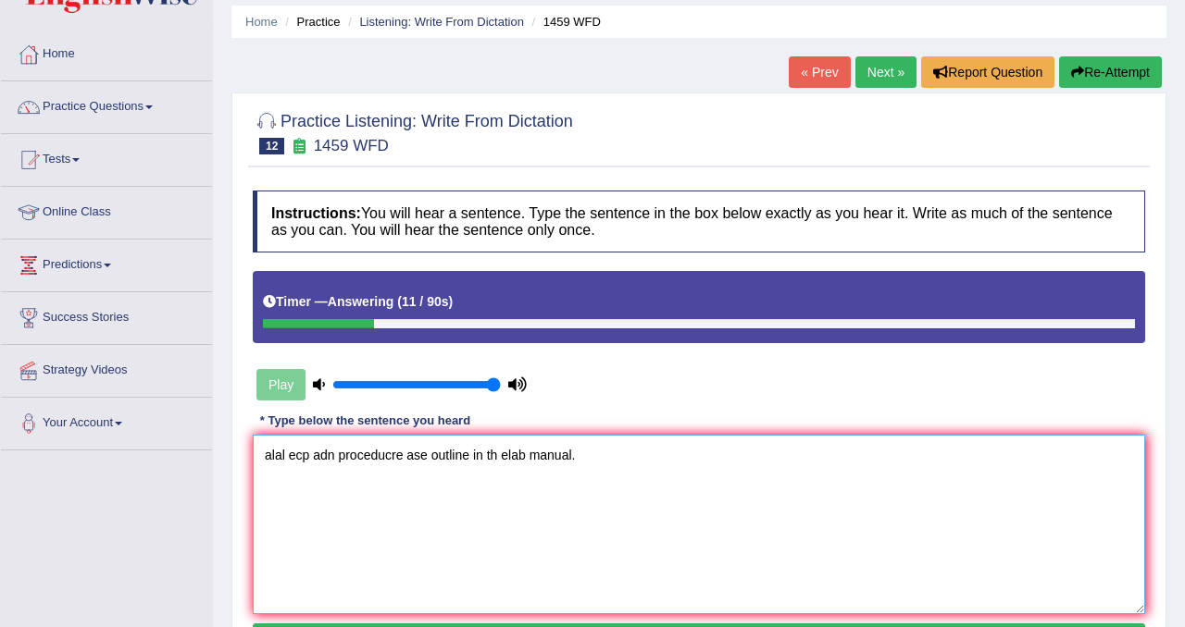
click at [274, 456] on textarea "alal ecp adn proceducre ase outline in th elab manual." at bounding box center [699, 525] width 892 height 180
click at [300, 465] on textarea "All ecp adn proceducre ase outline in th elab manual." at bounding box center [699, 525] width 892 height 180
click at [379, 457] on textarea "All experiments adn proceducre ase outline in th elab manual." at bounding box center [699, 525] width 892 height 180
drag, startPoint x: 447, startPoint y: 453, endPoint x: 386, endPoint y: 453, distance: 61.1
click at [386, 453] on textarea "All experiments and proceducre ase outline in th elab manual." at bounding box center [699, 525] width 892 height 180
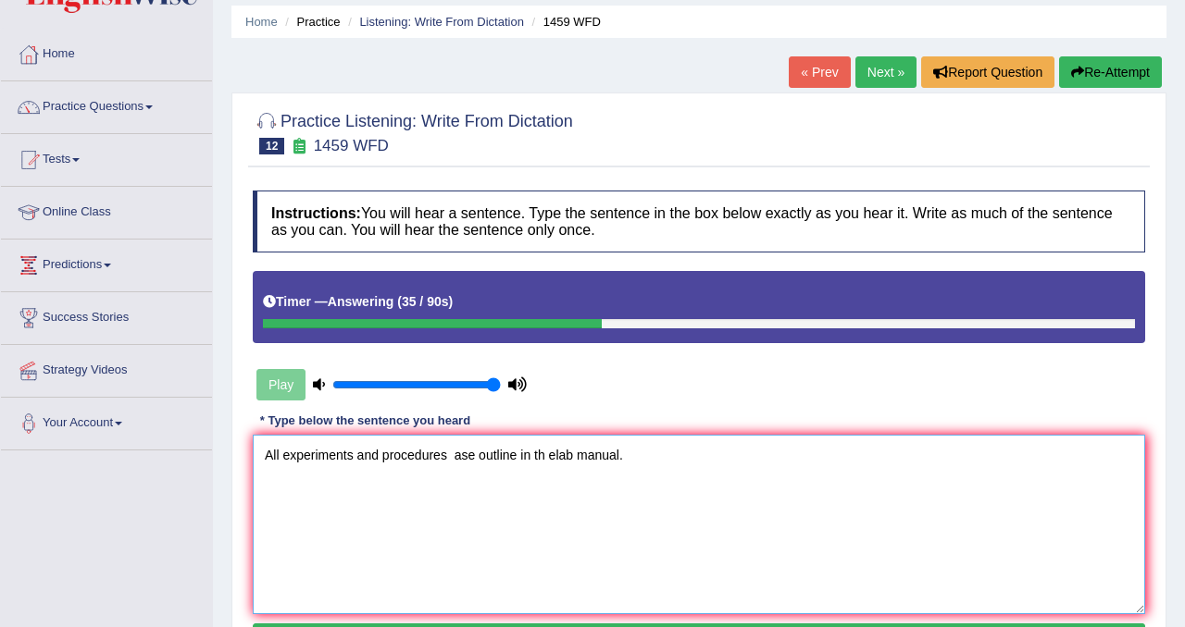
click at [477, 462] on textarea "All experiments and procedures ase outline in th elab manual." at bounding box center [699, 525] width 892 height 180
click at [512, 466] on textarea "All experiments and procedures are outline in th elab manual." at bounding box center [699, 525] width 892 height 180
click at [556, 461] on textarea "All experiments and procedures are outlined in th elab manual." at bounding box center [699, 525] width 892 height 180
click at [578, 457] on textarea "All experiments and procedures are outlined in the lab manual." at bounding box center [699, 525] width 892 height 180
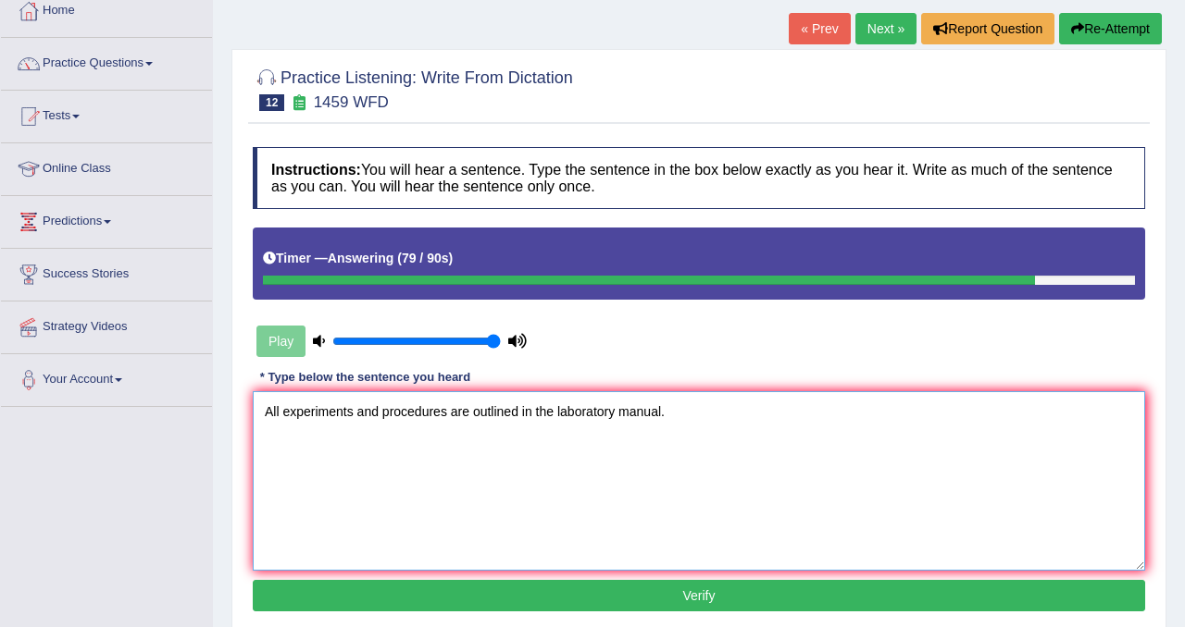
scroll to position [132, 0]
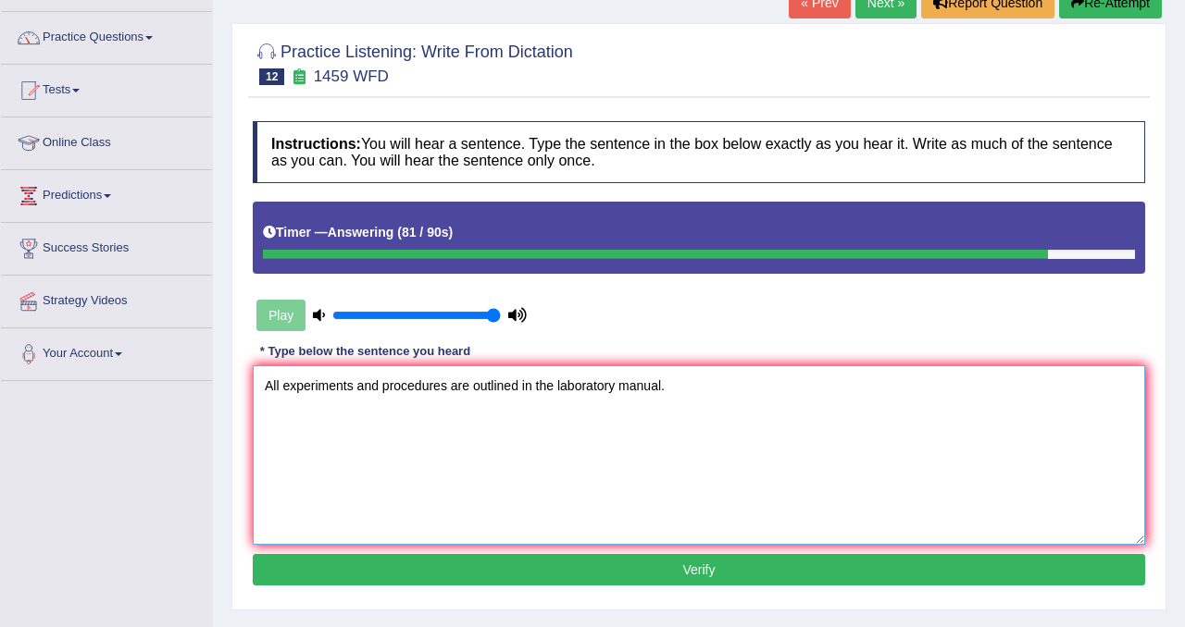
type textarea "All experiments and procedures are outlined in the laboratory manual."
click at [620, 576] on button "Verify" at bounding box center [699, 569] width 892 height 31
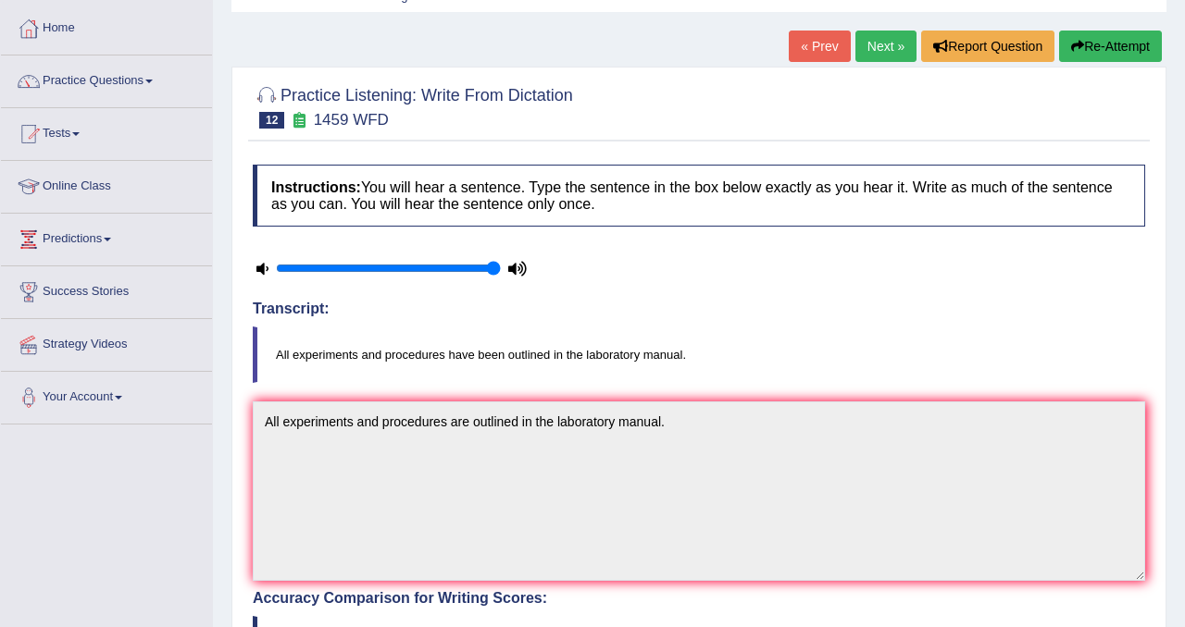
scroll to position [0, 0]
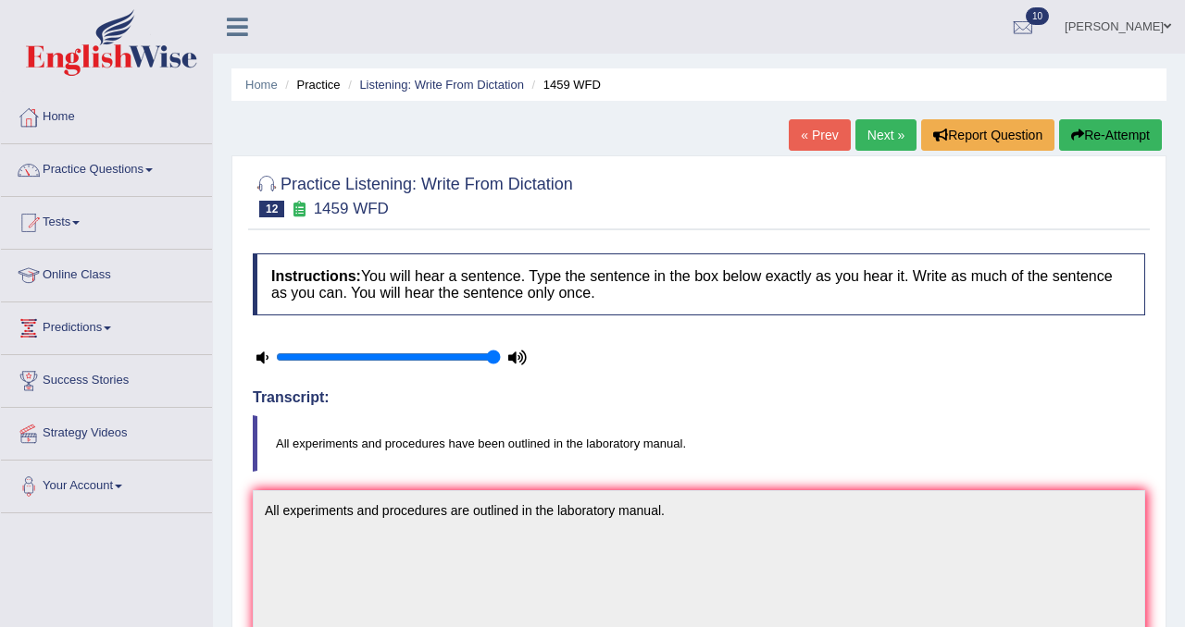
click at [890, 143] on link "Next »" at bounding box center [885, 134] width 61 height 31
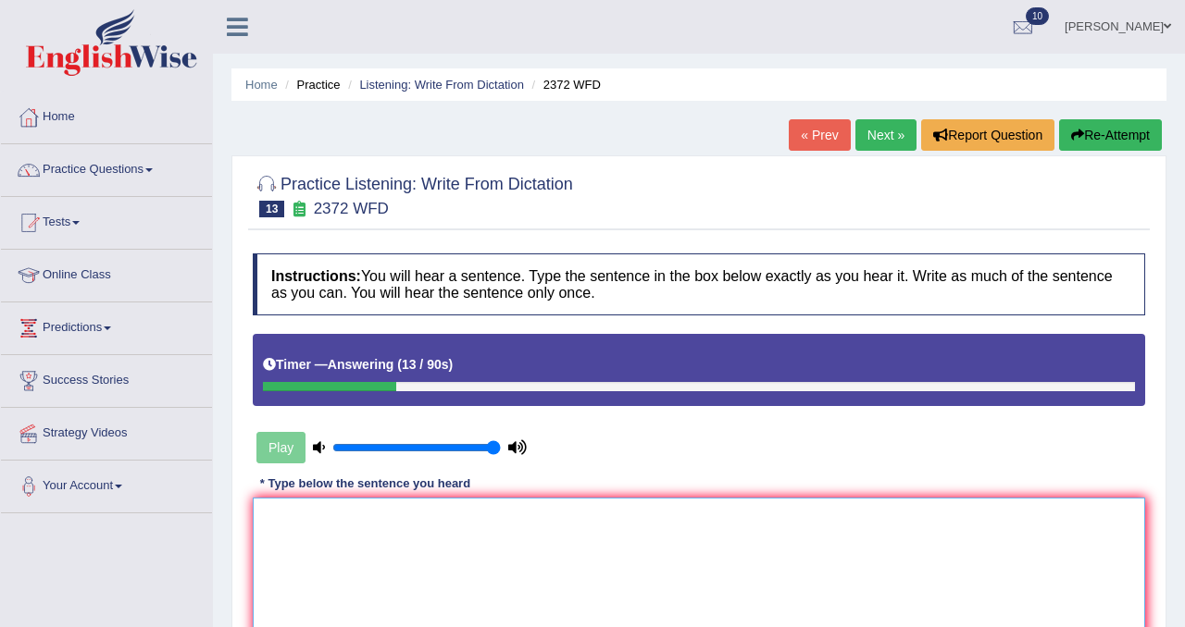
click at [680, 616] on textarea at bounding box center [699, 588] width 892 height 180
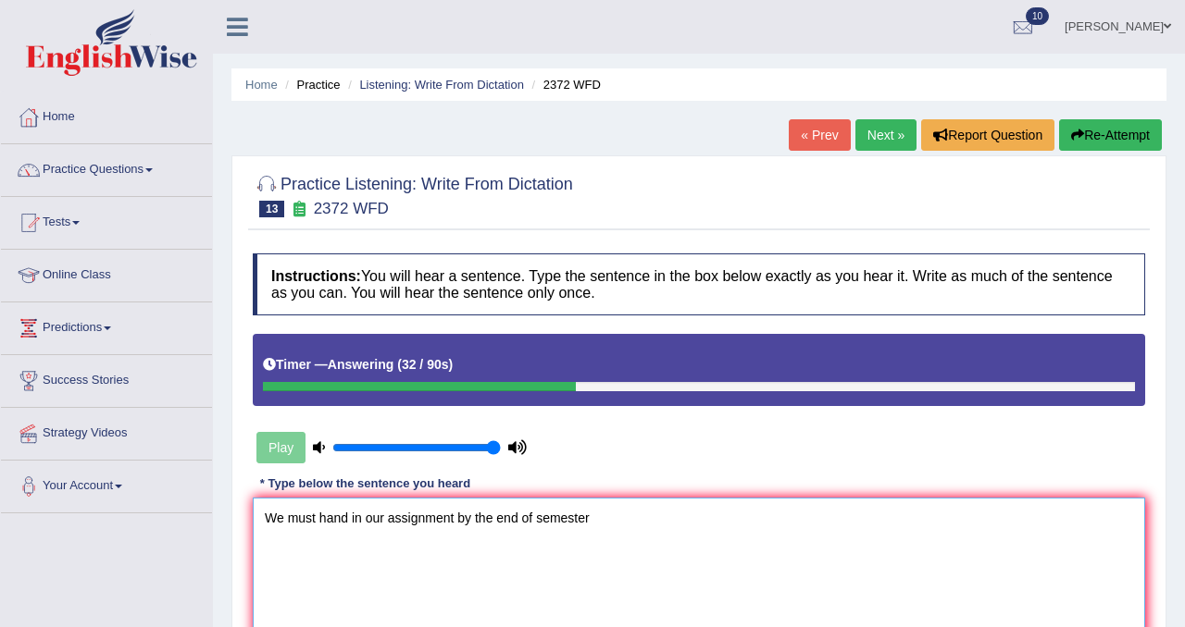
click at [538, 515] on textarea "We must hand in our assignment by the end of semester" at bounding box center [699, 588] width 892 height 180
click at [618, 526] on textarea "We must hand in our assignment by the end of the semester" at bounding box center [699, 588] width 892 height 180
click at [473, 523] on textarea "We must hand in our assignment by the end of the semester." at bounding box center [699, 588] width 892 height 180
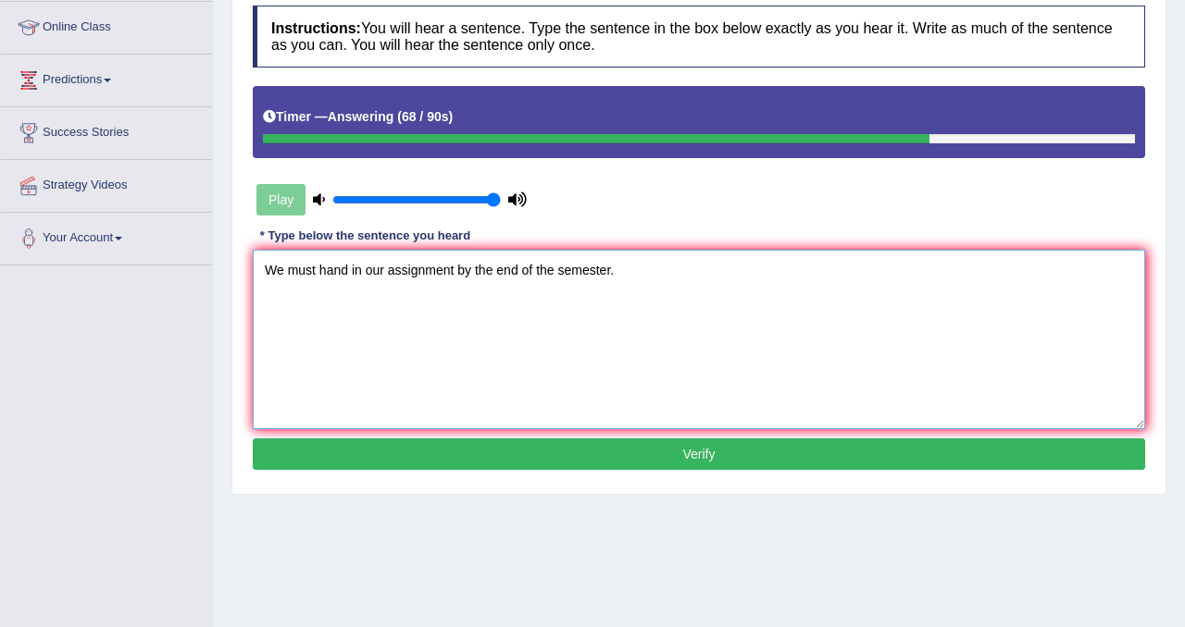
scroll to position [251, 0]
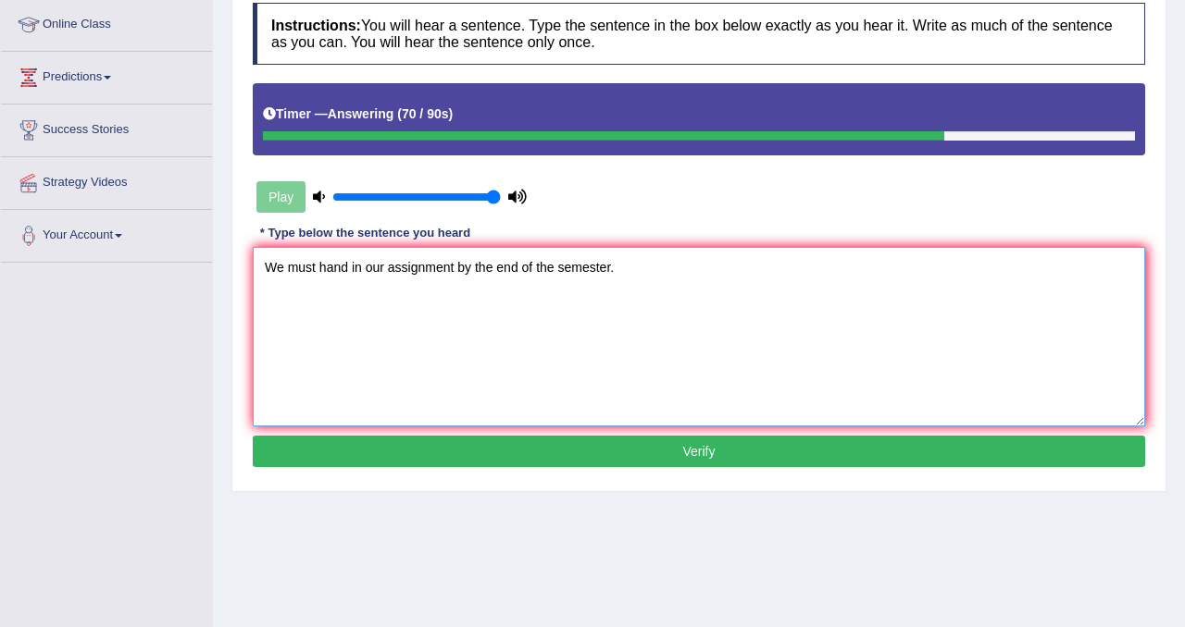
type textarea "We must hand in our assignment by the end of the semester."
click at [565, 453] on button "Verify" at bounding box center [699, 451] width 892 height 31
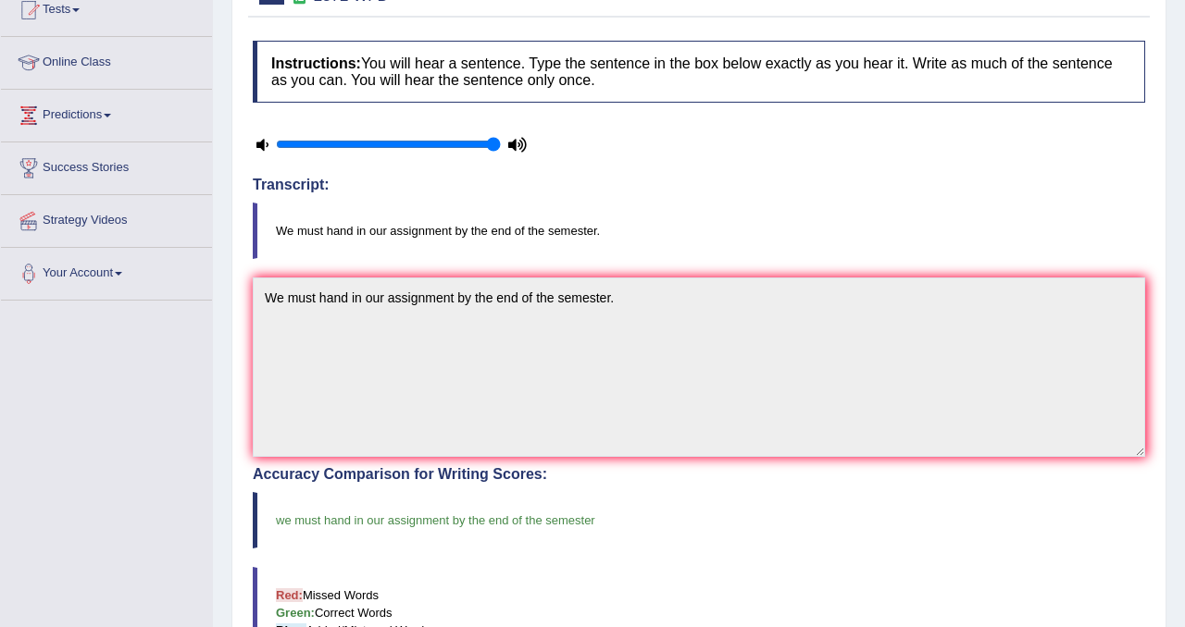
scroll to position [0, 0]
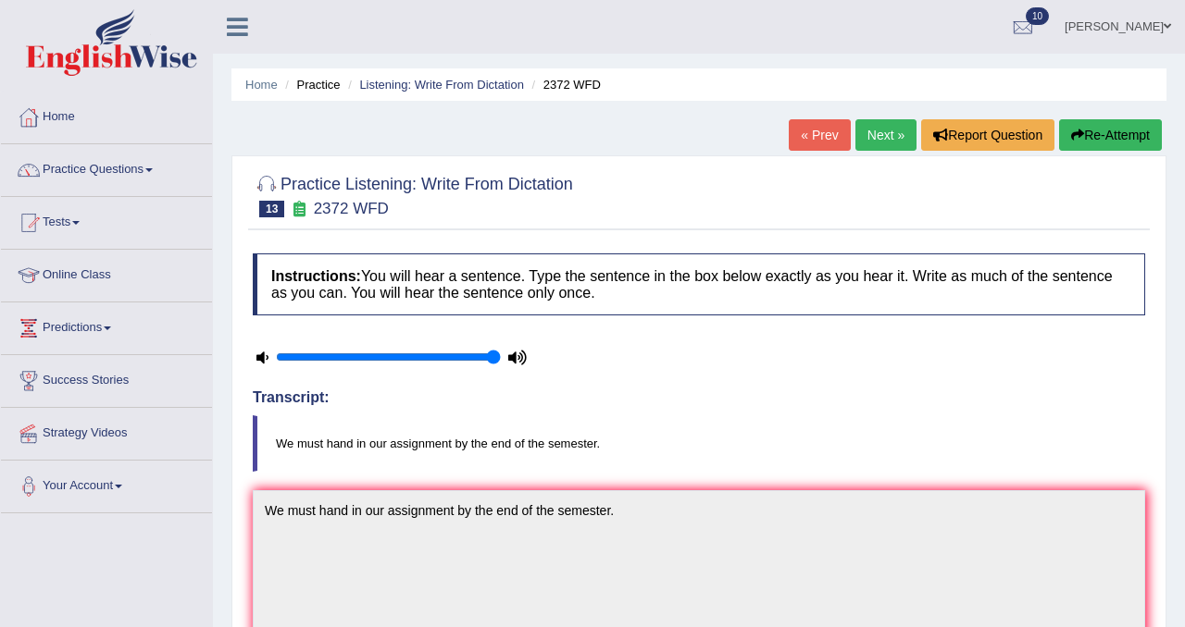
click at [877, 126] on link "Next »" at bounding box center [885, 134] width 61 height 31
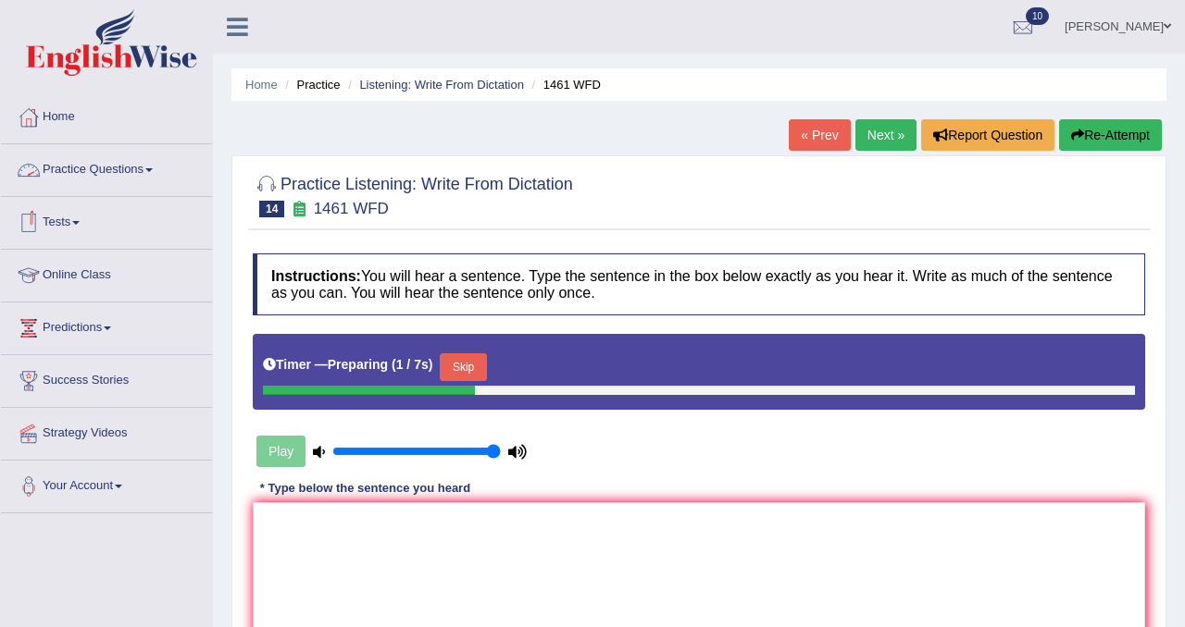
click at [56, 223] on link "Tests" at bounding box center [106, 220] width 211 height 46
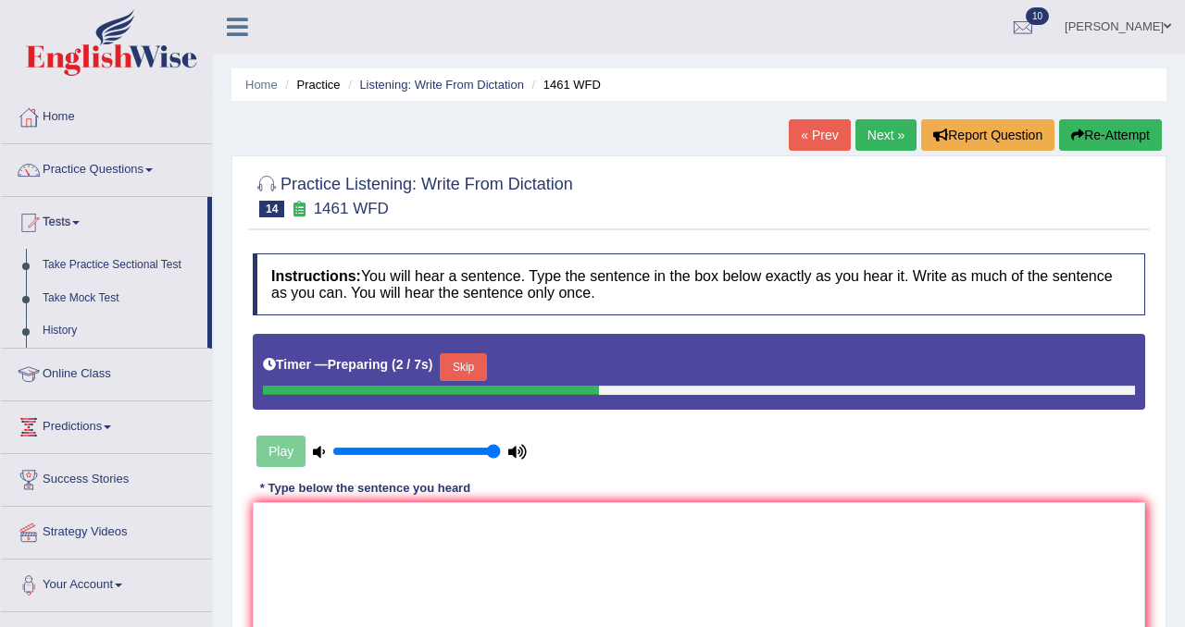
click at [67, 329] on link "History" at bounding box center [120, 331] width 173 height 33
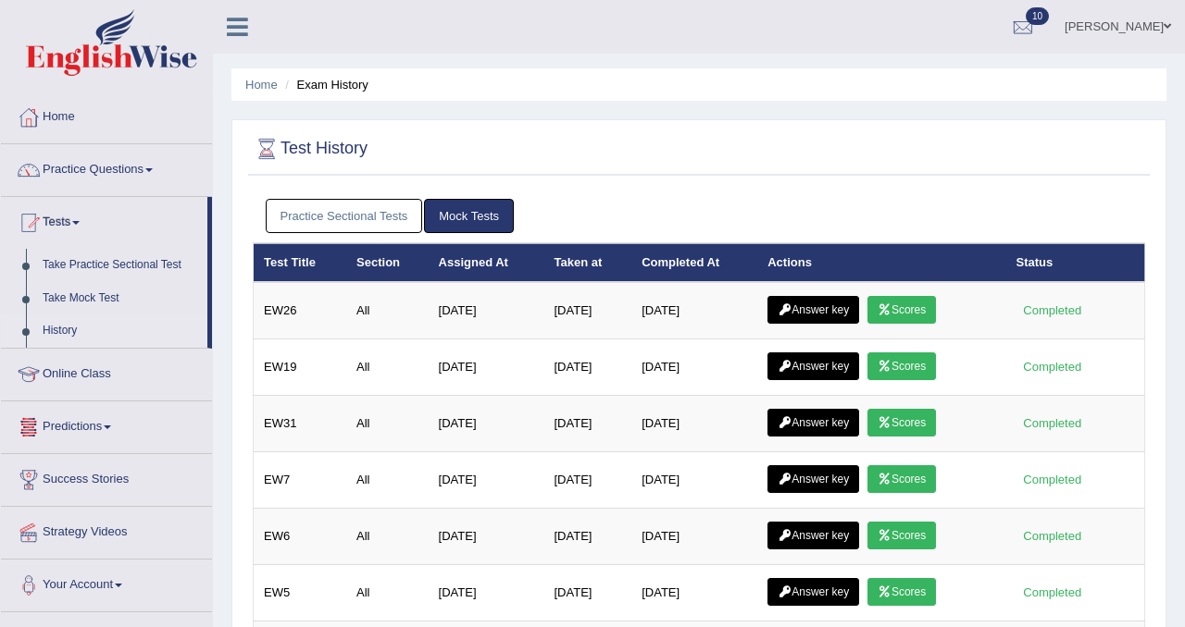
click at [385, 203] on link "Practice Sectional Tests" at bounding box center [344, 216] width 157 height 34
click at [327, 222] on link "Practice Sectional Tests" at bounding box center [344, 216] width 157 height 34
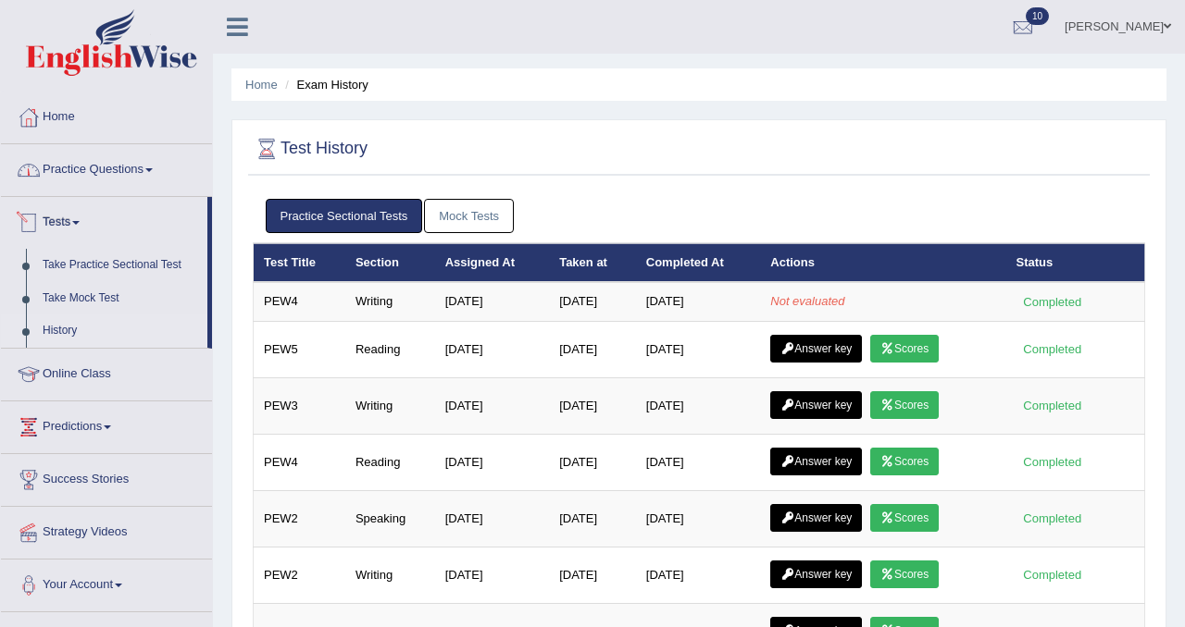
click at [153, 175] on link "Practice Questions" at bounding box center [106, 167] width 211 height 46
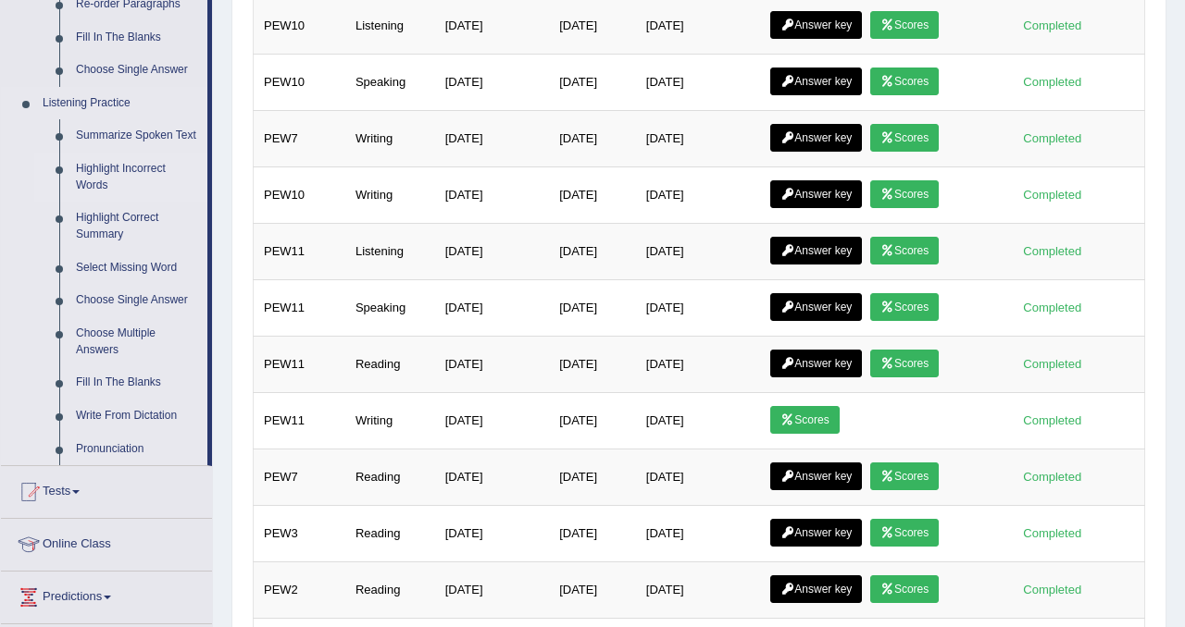
scroll to position [727, 0]
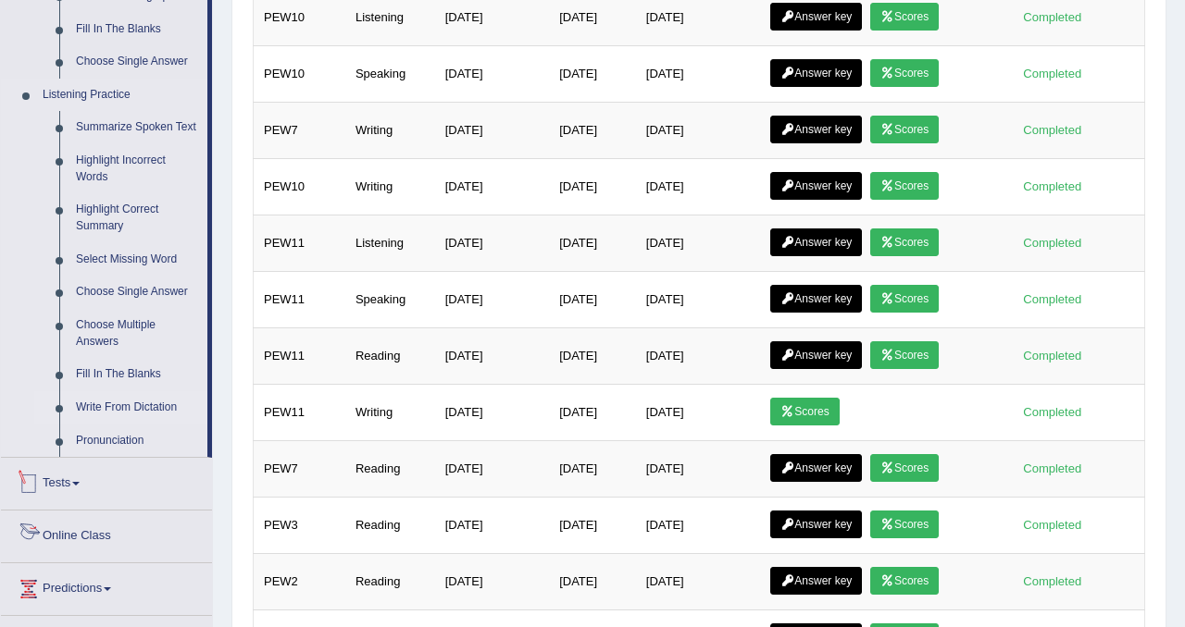
click at [165, 419] on link "Write From Dictation" at bounding box center [138, 407] width 140 height 33
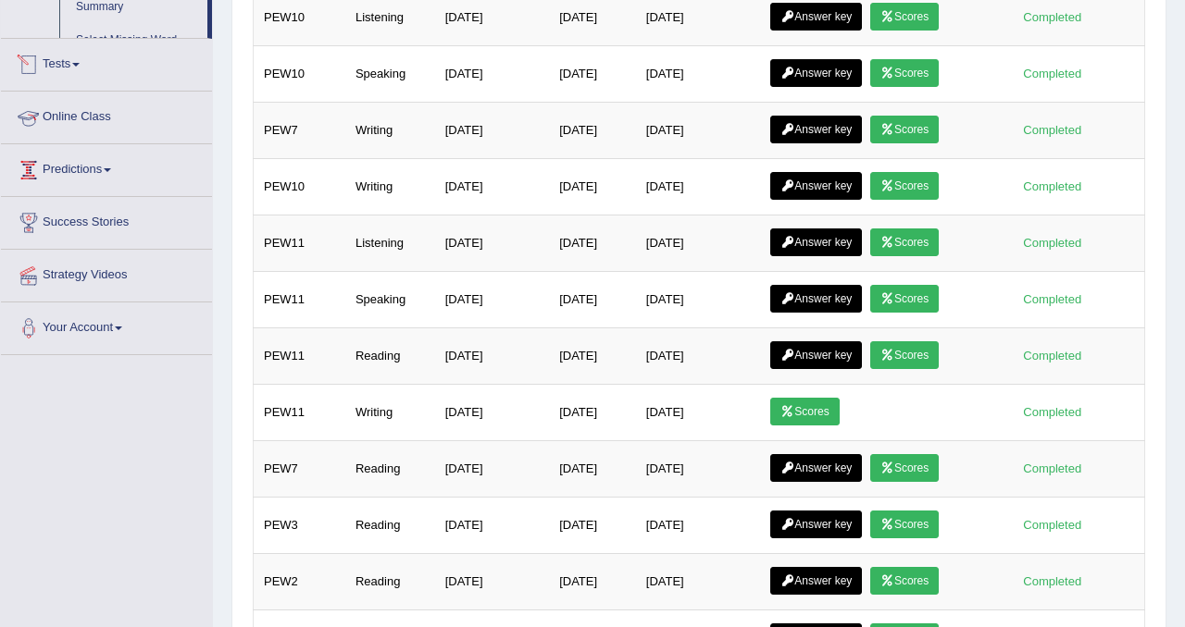
scroll to position [594, 0]
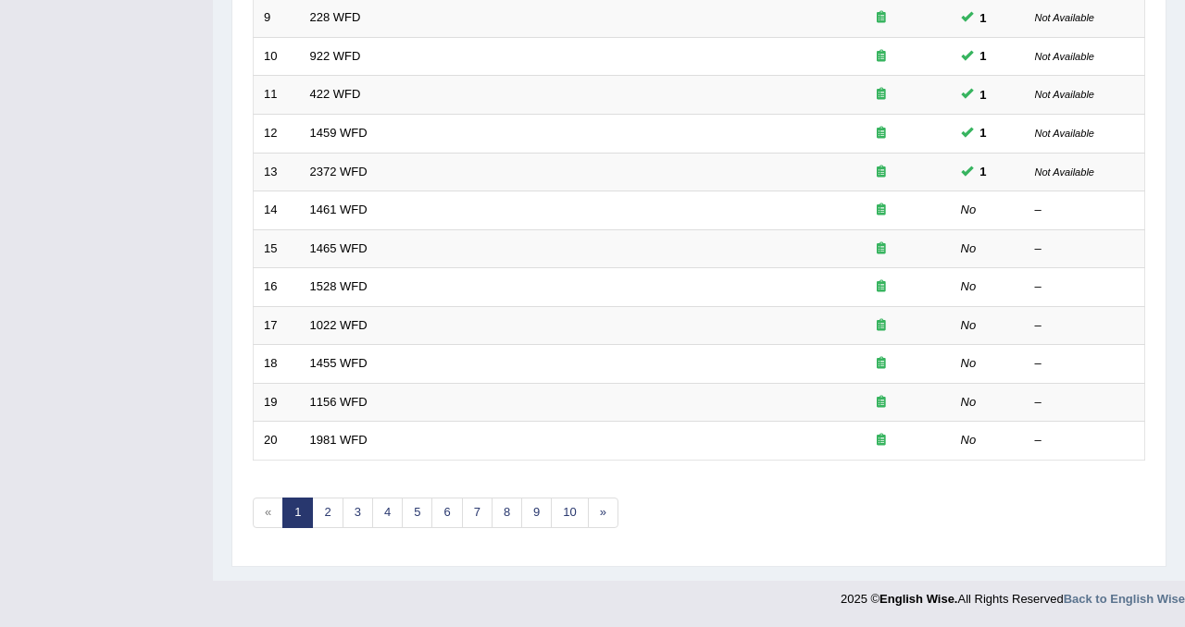
scroll to position [587, 0]
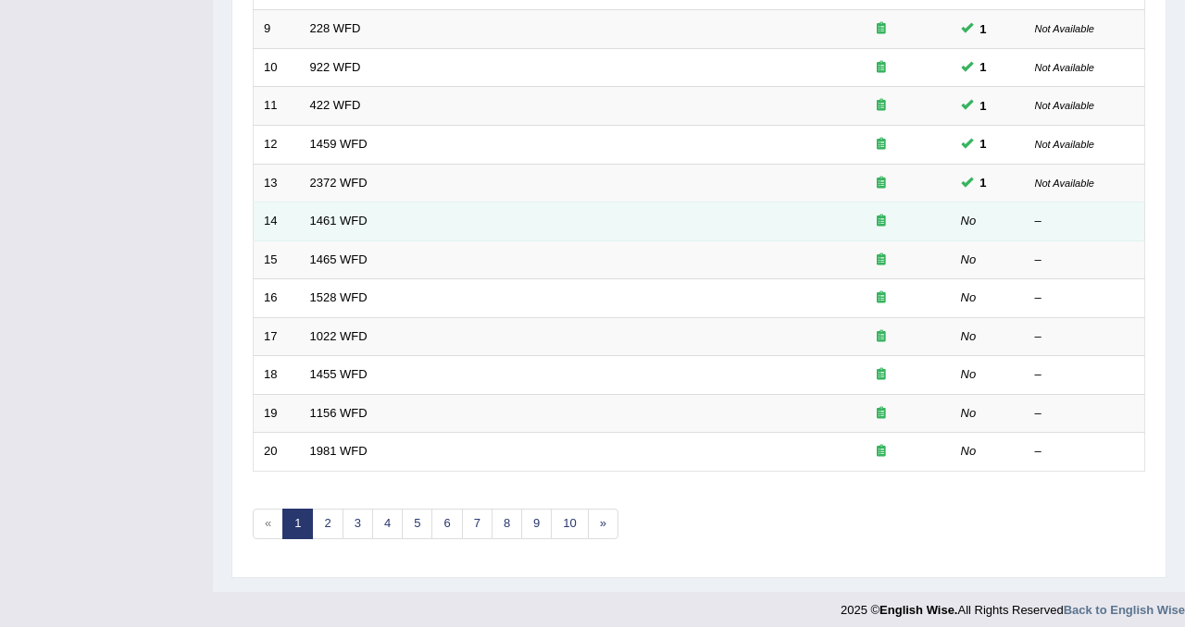
click at [330, 230] on td "1461 WFD" at bounding box center [556, 222] width 512 height 39
click at [328, 216] on link "1461 WFD" at bounding box center [338, 221] width 57 height 14
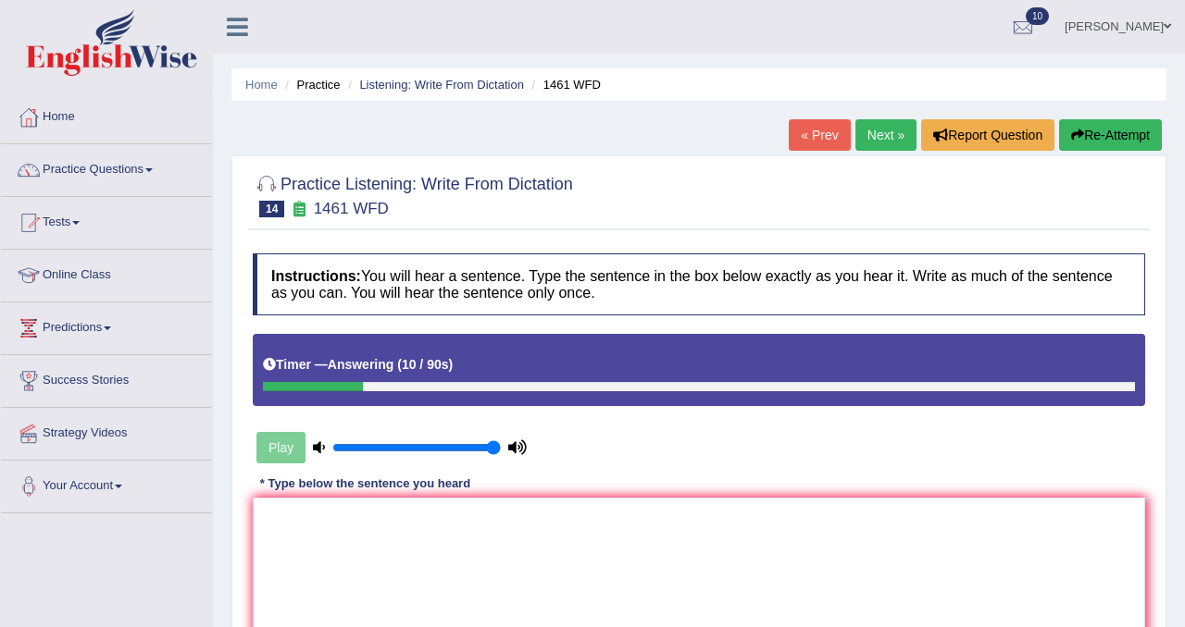
click at [323, 216] on small "1461 WFD" at bounding box center [351, 209] width 75 height 18
click at [382, 553] on textarea at bounding box center [699, 588] width 892 height 180
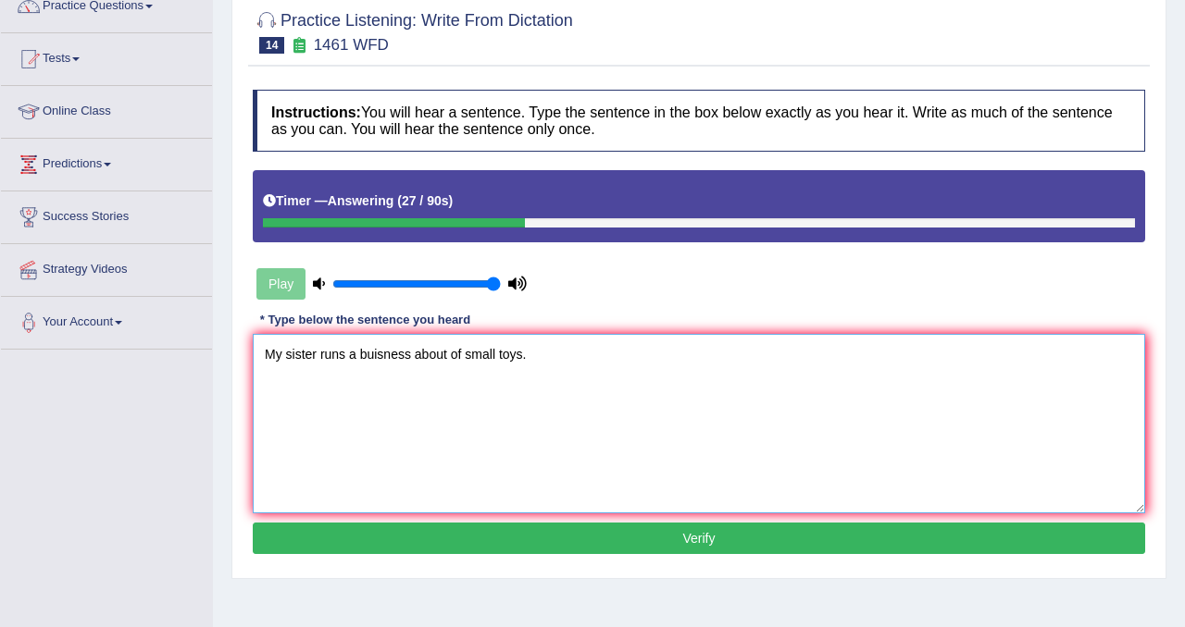
scroll to position [169, 0]
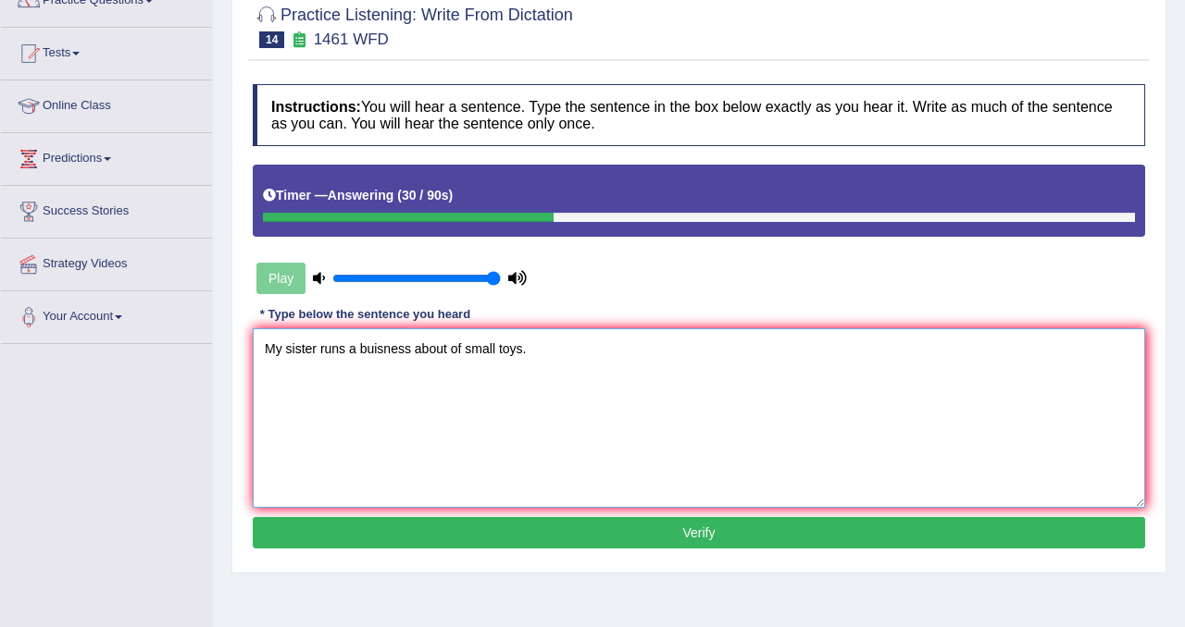
type textarea "My sister runs a buisness about of small toys."
click at [371, 528] on button "Verify" at bounding box center [699, 532] width 892 height 31
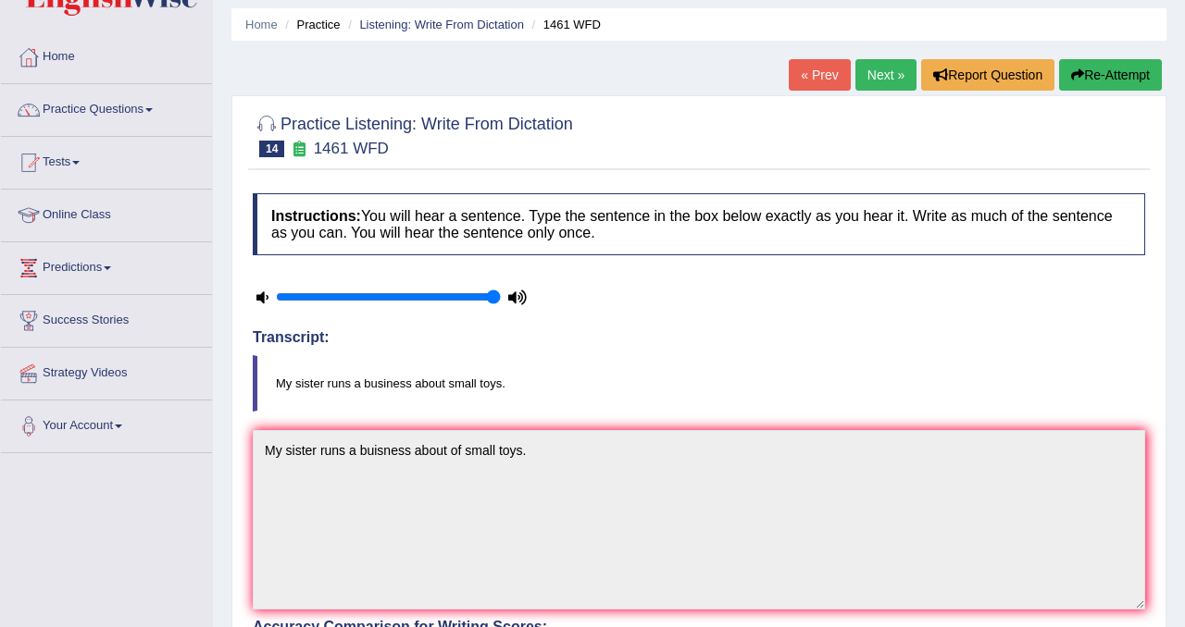
scroll to position [0, 0]
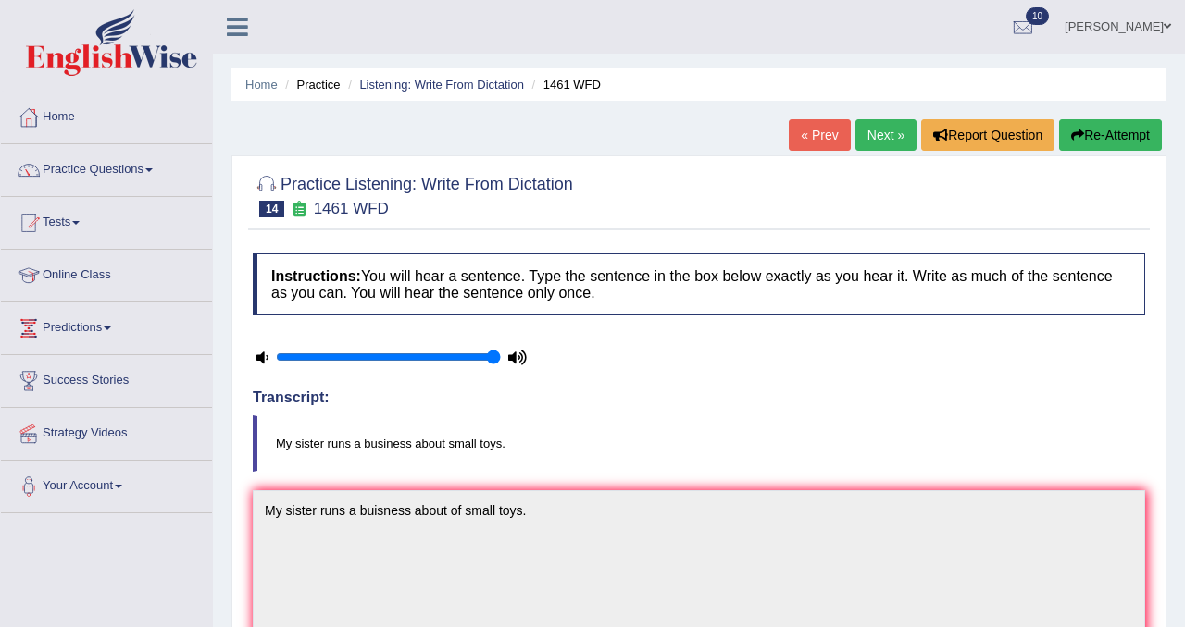
click at [879, 138] on link "Next »" at bounding box center [885, 134] width 61 height 31
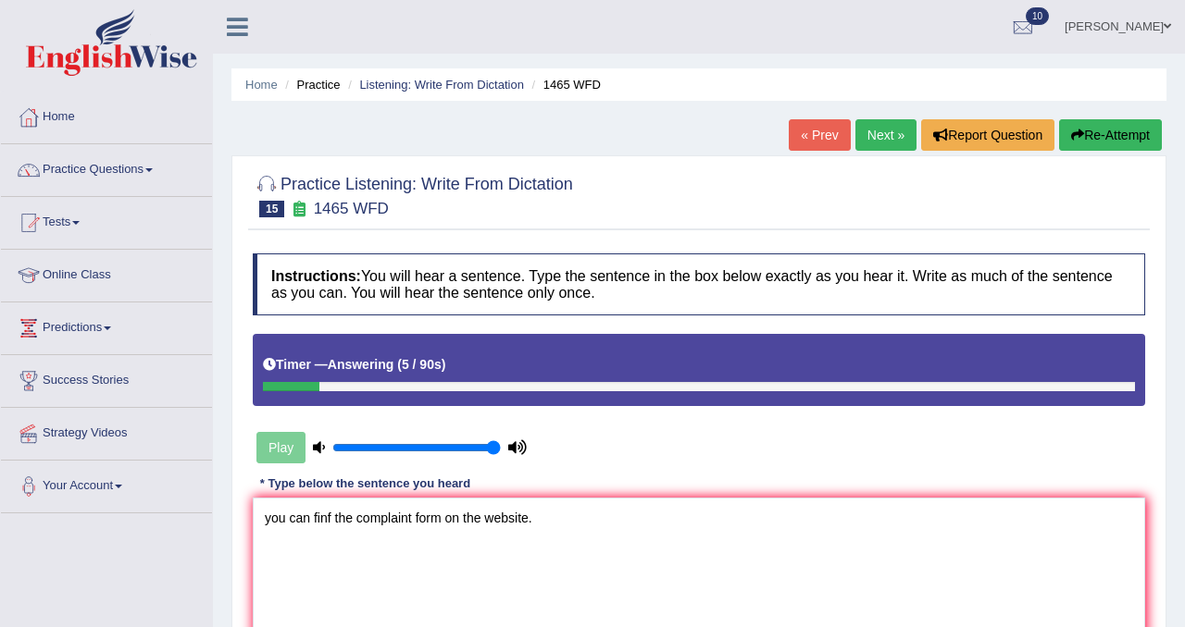
click at [267, 520] on textarea "you can finf the complaint form on the website." at bounding box center [699, 588] width 892 height 180
click at [418, 524] on textarea "You can find the complaint form on the website." at bounding box center [699, 588] width 892 height 180
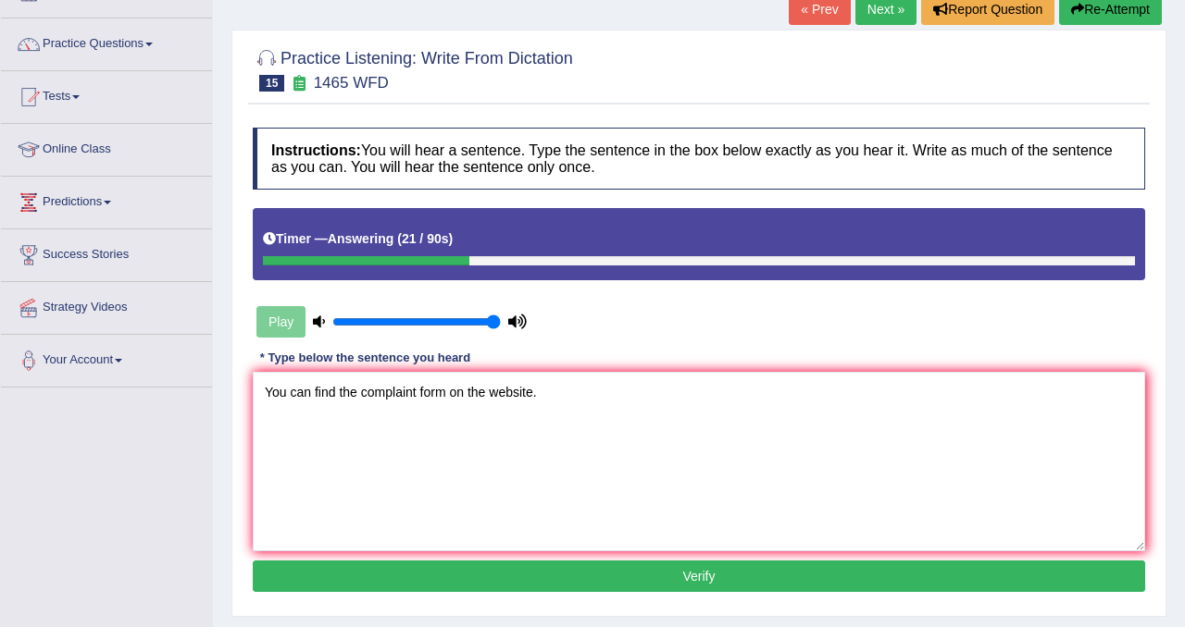
scroll to position [127, 0]
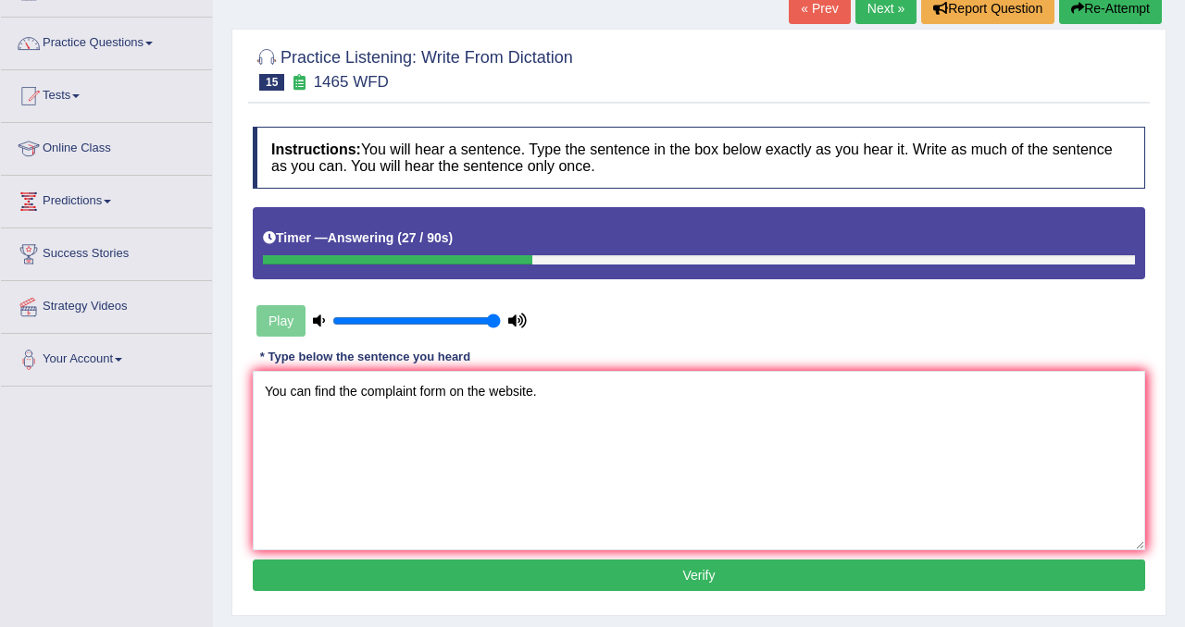
type textarea "You can find the complaint form on the website."
click at [555, 577] on button "Verify" at bounding box center [699, 575] width 892 height 31
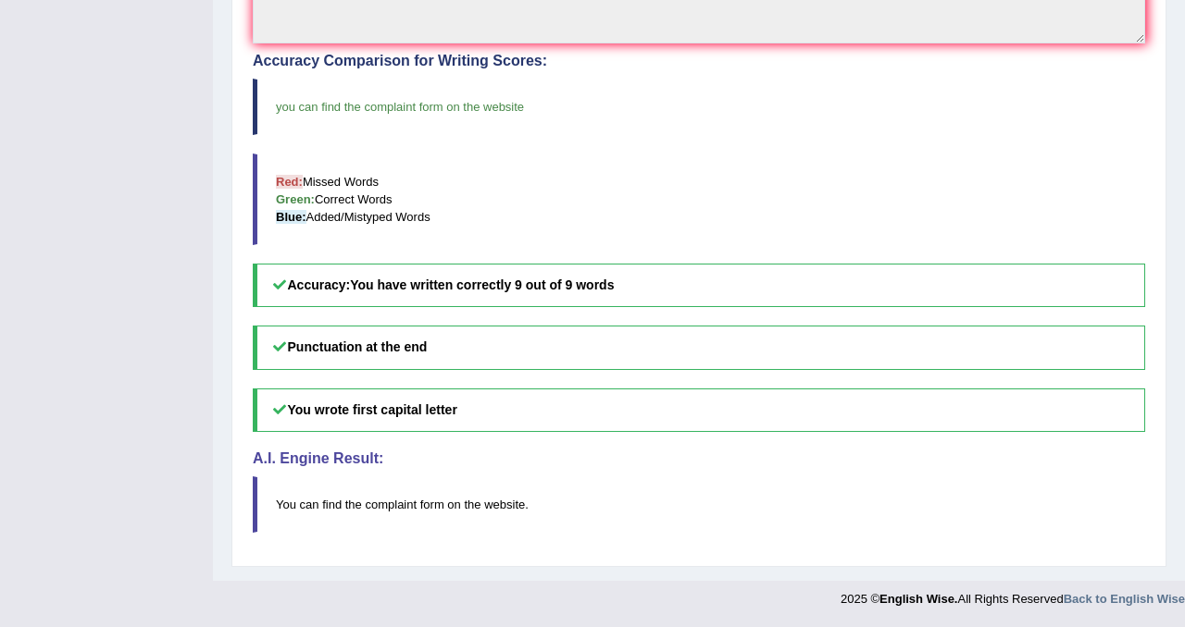
scroll to position [0, 0]
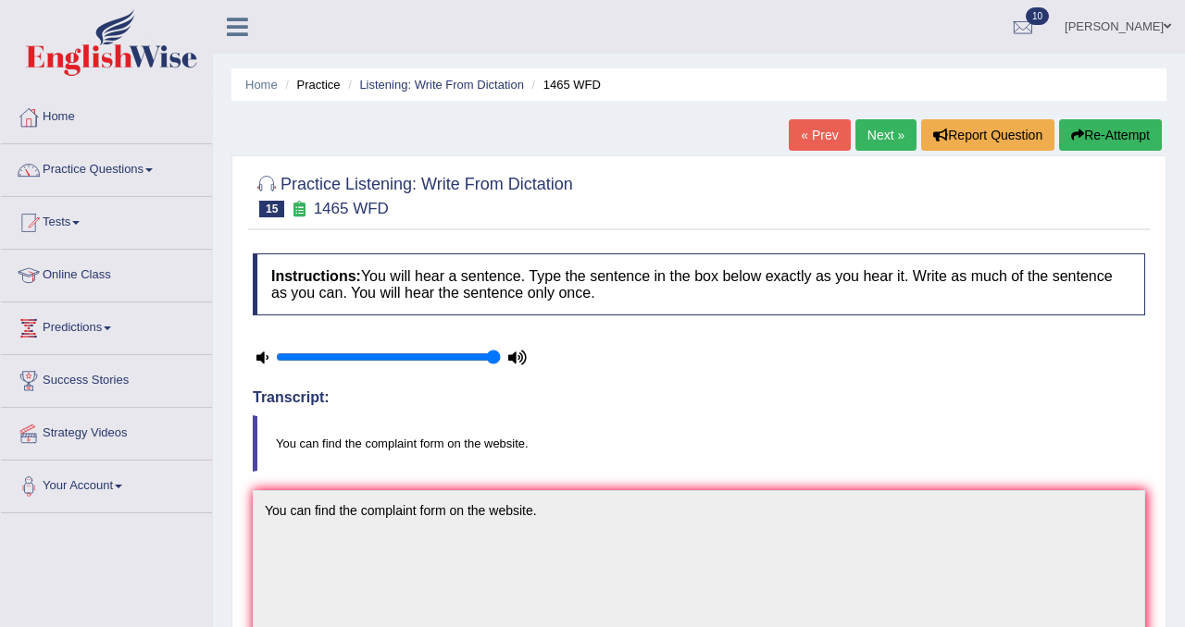
click at [869, 141] on link "Next »" at bounding box center [885, 134] width 61 height 31
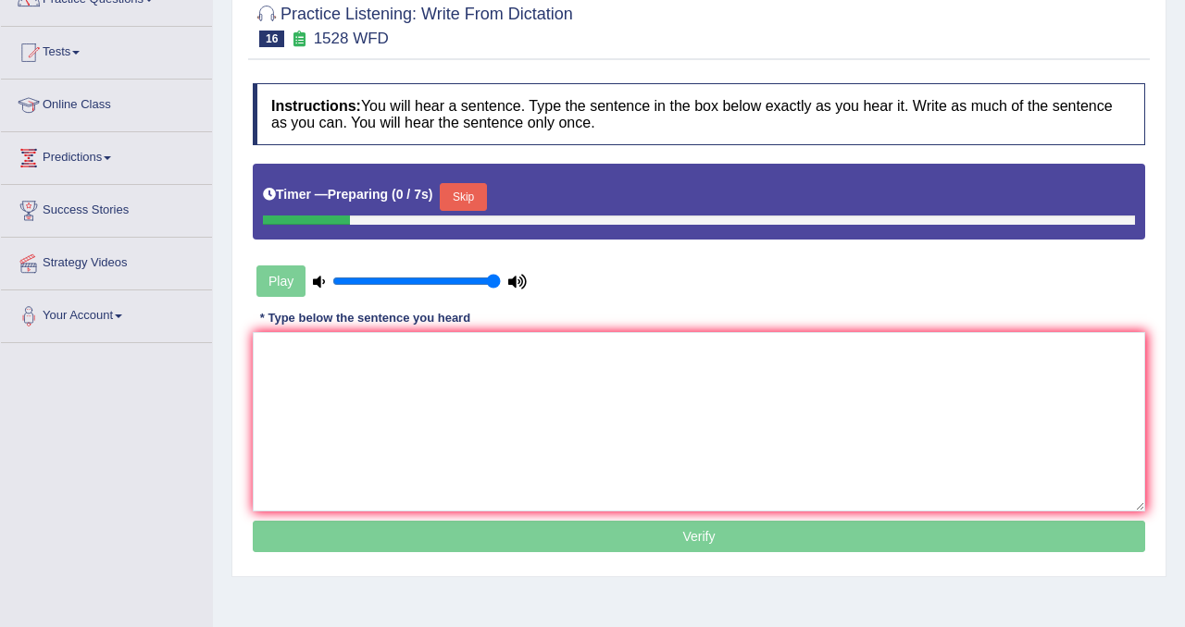
scroll to position [175, 0]
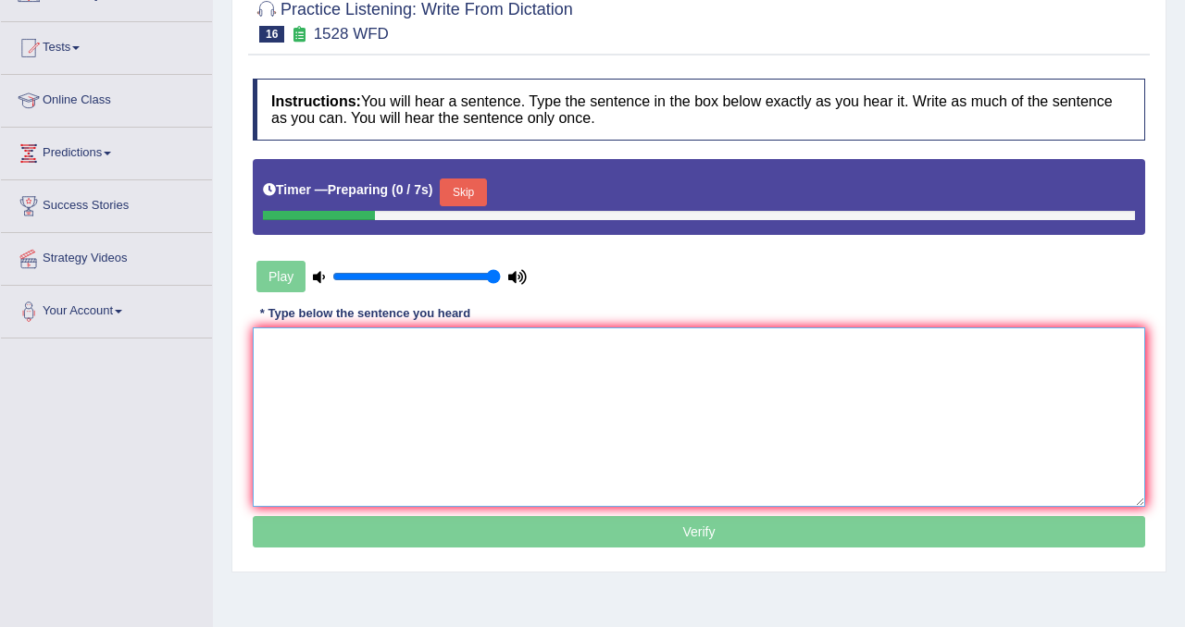
click at [655, 387] on textarea at bounding box center [699, 418] width 892 height 180
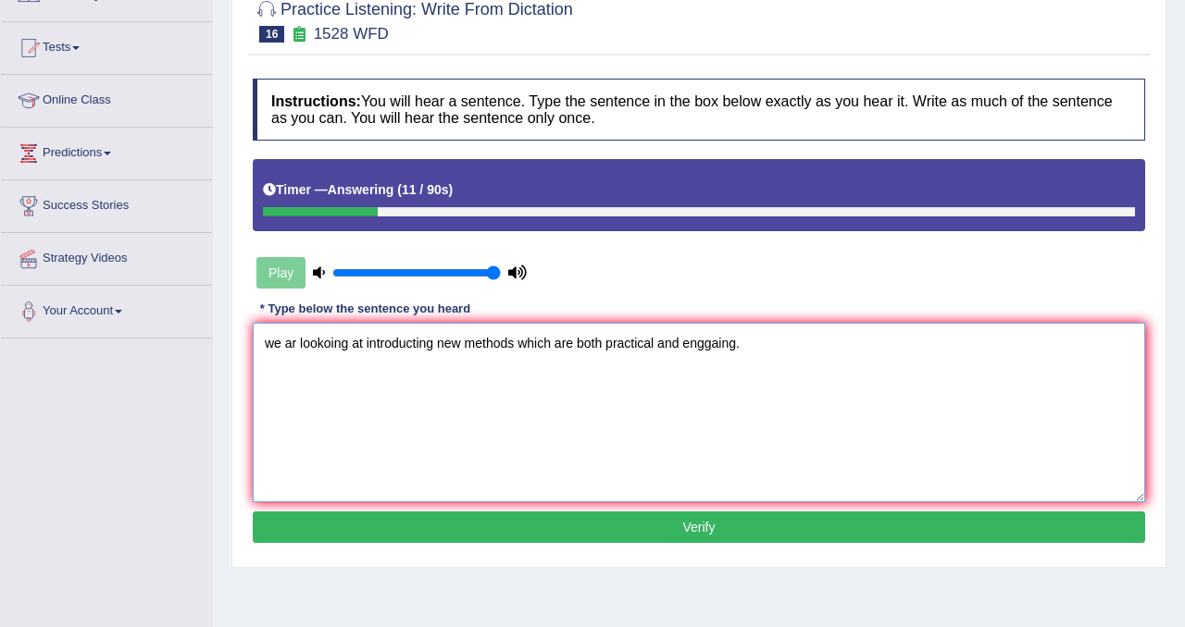
click at [273, 347] on textarea "we ar lookoing at introducting new methods which are both practical and enggain…" at bounding box center [699, 413] width 892 height 180
click at [352, 346] on textarea "We are looking at introducting new methods which are both practical and enggain…" at bounding box center [699, 413] width 892 height 180
click at [357, 352] on textarea "We are looking to at introducting new methods which are both practical and engg…" at bounding box center [699, 413] width 892 height 180
click at [383, 346] on textarea "We are looking to at introducting new methods which are both practical and engg…" at bounding box center [699, 413] width 892 height 180
drag, startPoint x: 766, startPoint y: 345, endPoint x: 836, endPoint y: 344, distance: 69.4
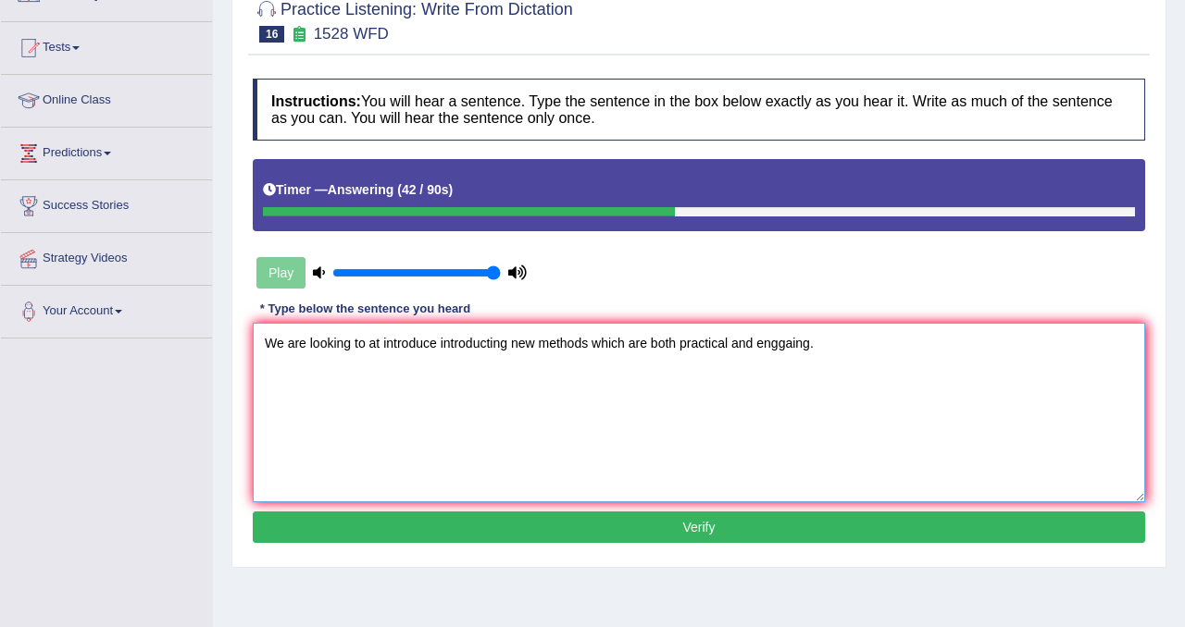
click at [836, 345] on textarea "We are looking to at introduce introducting new methods which are both practica…" at bounding box center [699, 413] width 892 height 180
type textarea "We are looking to at introduce introducting new methods which are both practica…"
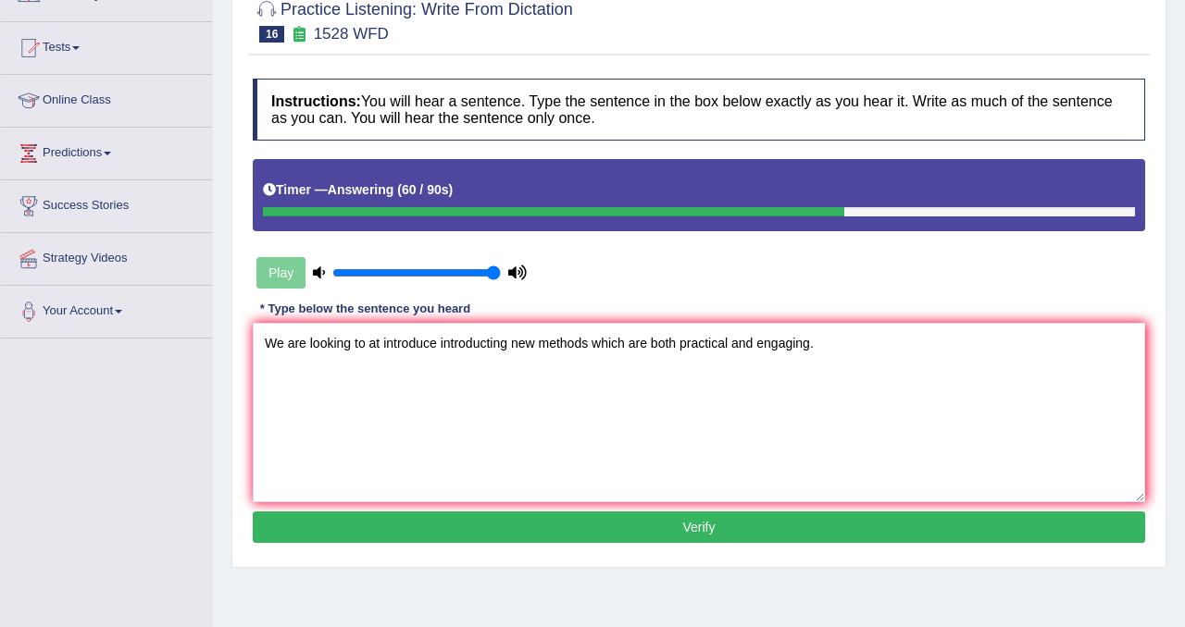
click at [673, 536] on button "Verify" at bounding box center [699, 527] width 892 height 31
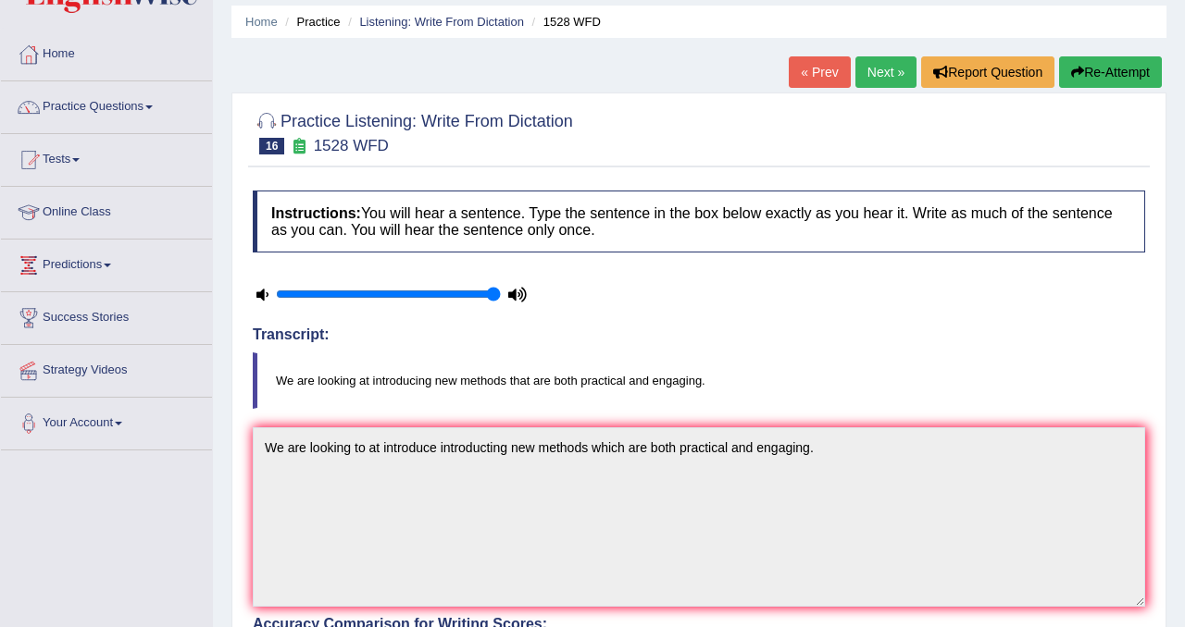
scroll to position [0, 0]
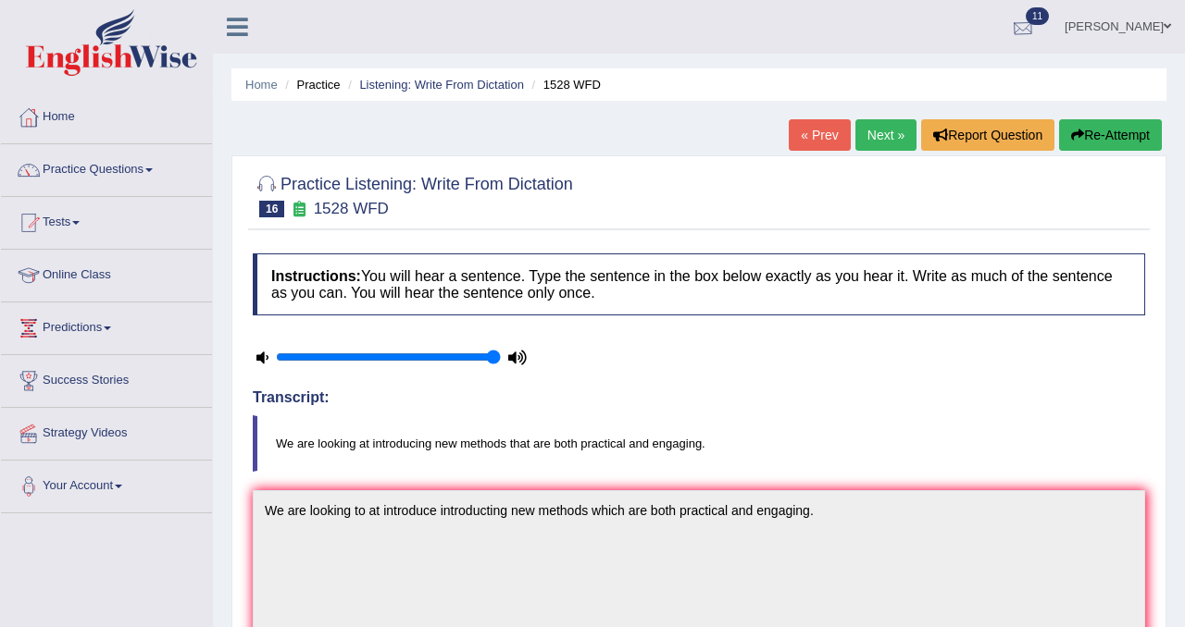
click at [1019, 22] on div at bounding box center [1023, 28] width 28 height 28
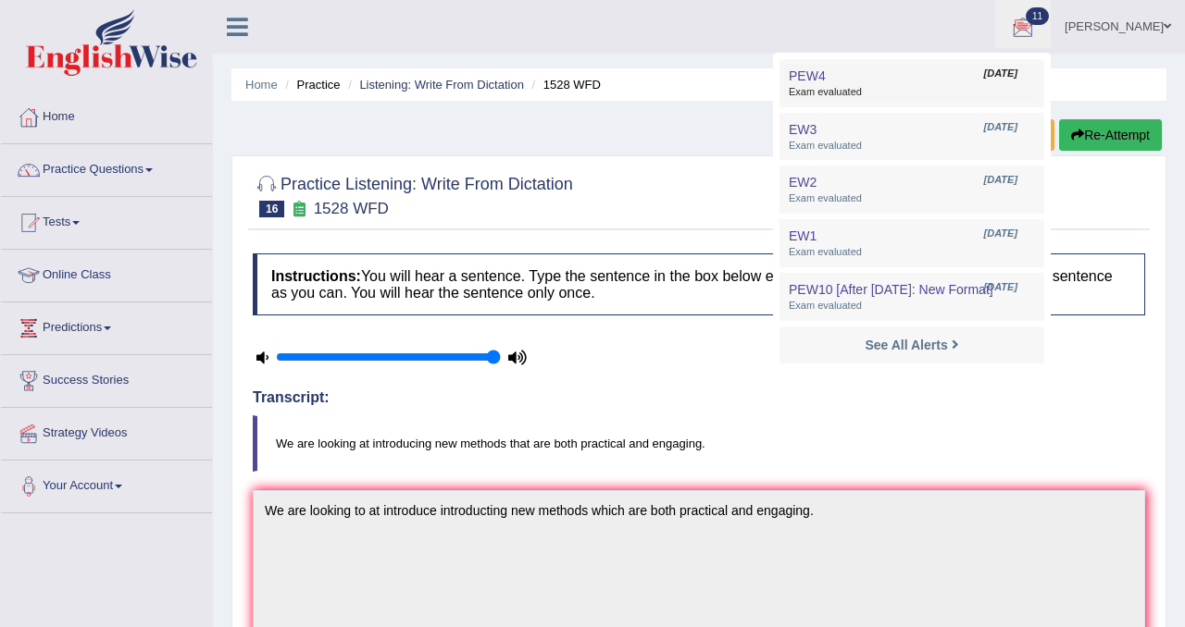
click at [945, 87] on span "Exam evaluated" at bounding box center [912, 92] width 246 height 15
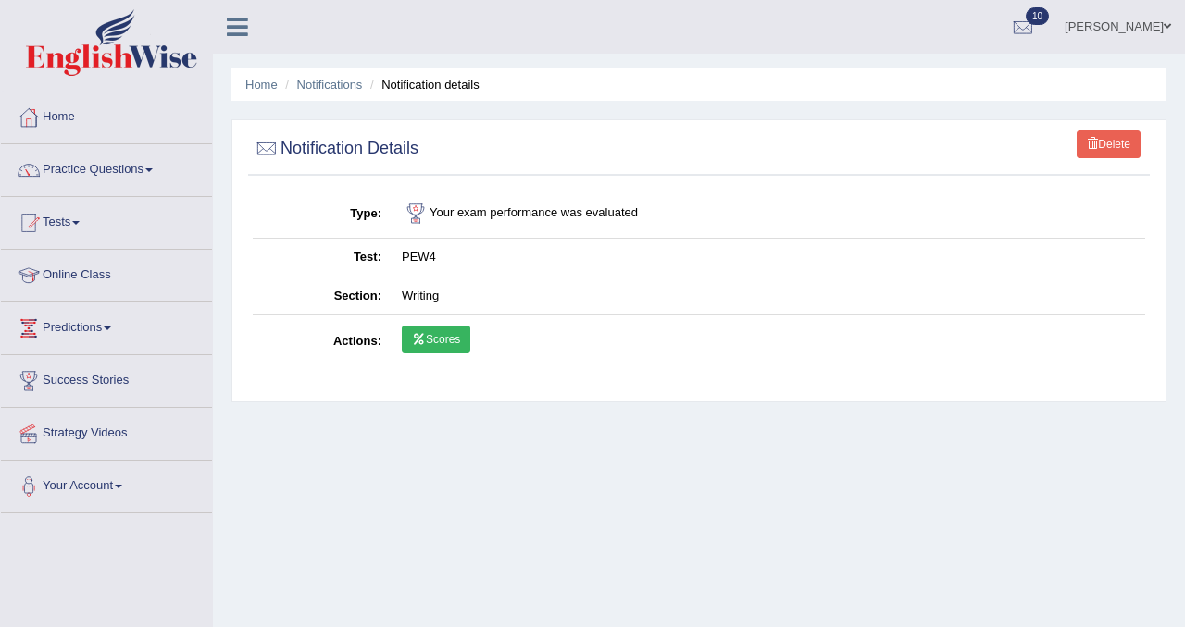
click at [450, 349] on link "Scores" at bounding box center [436, 340] width 68 height 28
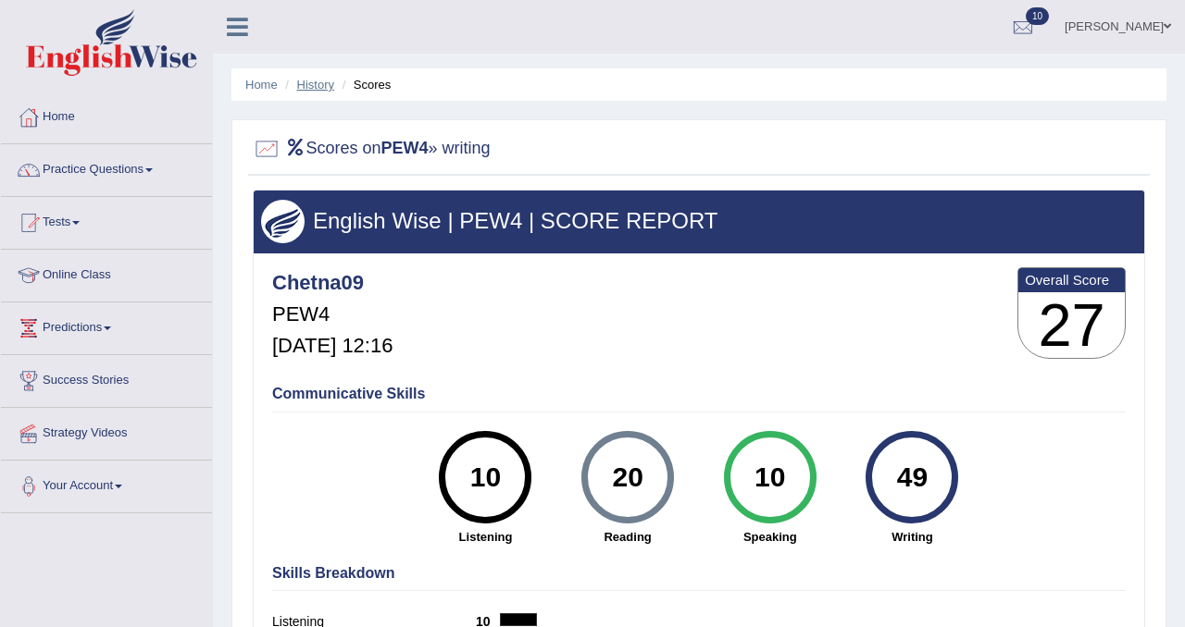
click at [322, 80] on link "History" at bounding box center [315, 85] width 37 height 14
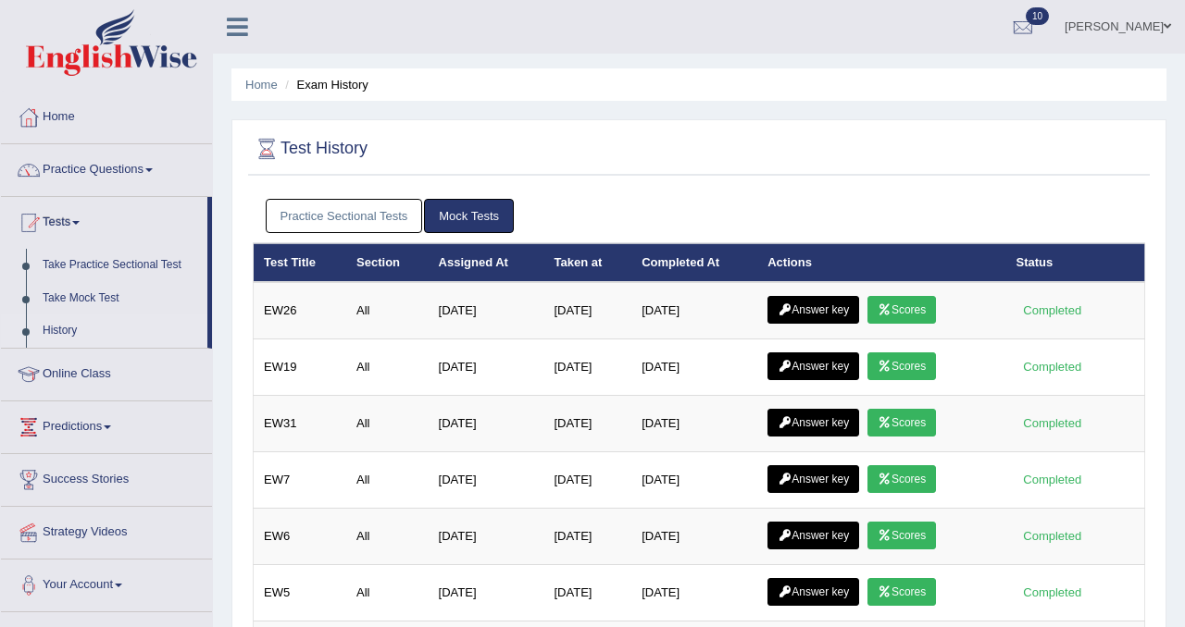
click at [377, 214] on link "Practice Sectional Tests" at bounding box center [344, 216] width 157 height 34
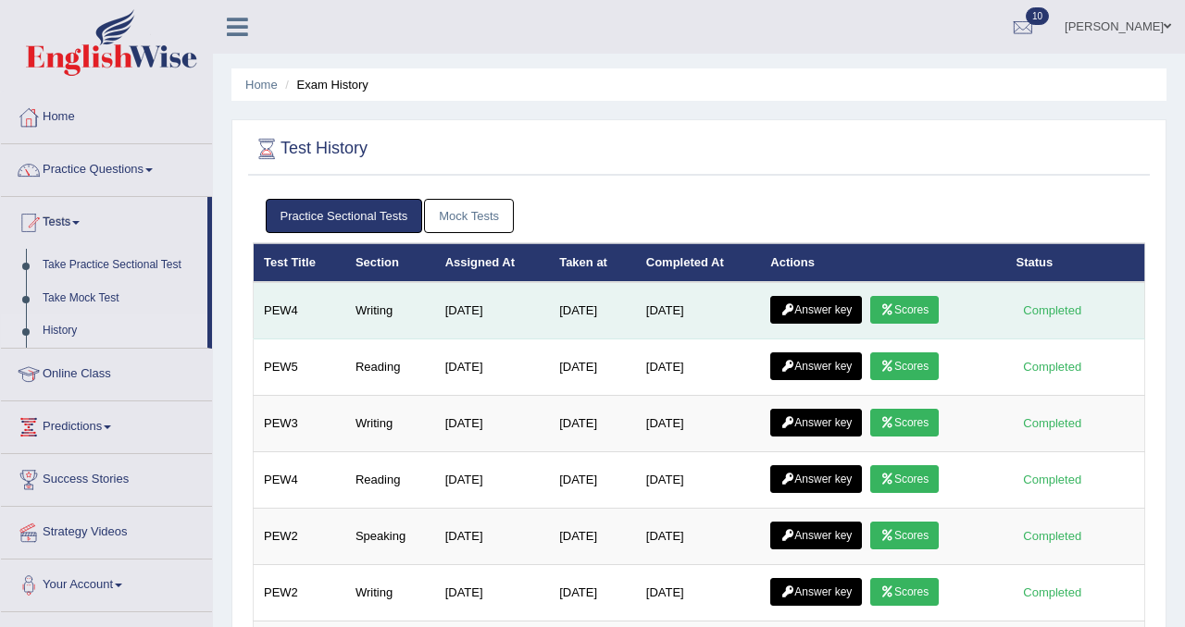
click at [807, 317] on link "Answer key" at bounding box center [816, 310] width 92 height 28
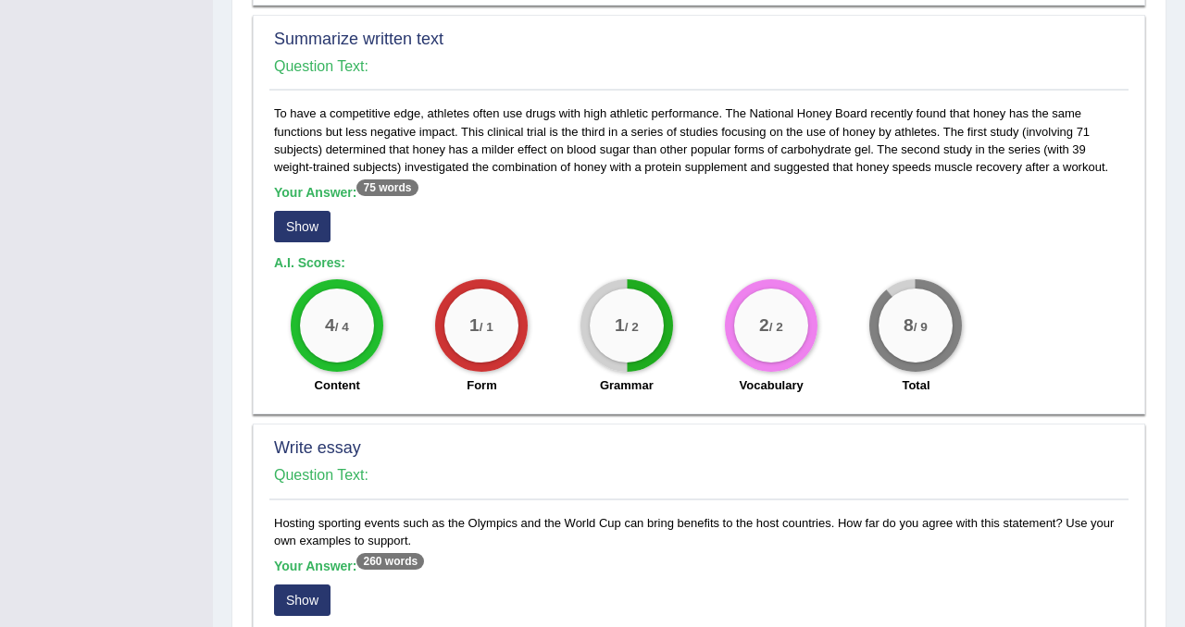
scroll to position [907, 0]
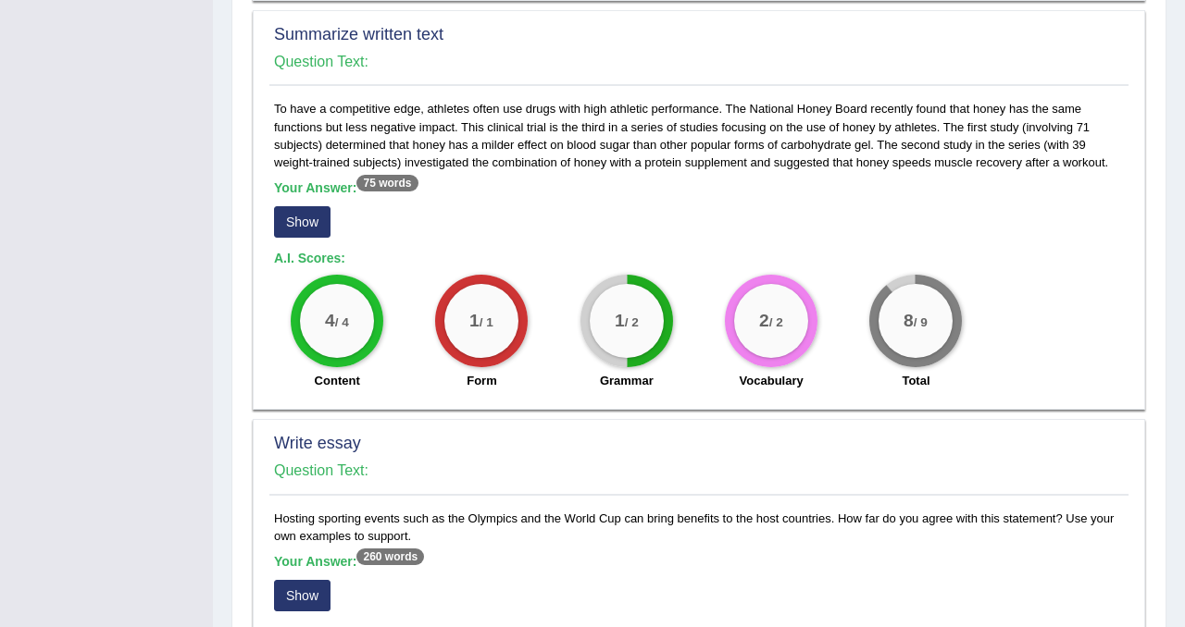
click at [303, 221] on button "Show" at bounding box center [302, 221] width 56 height 31
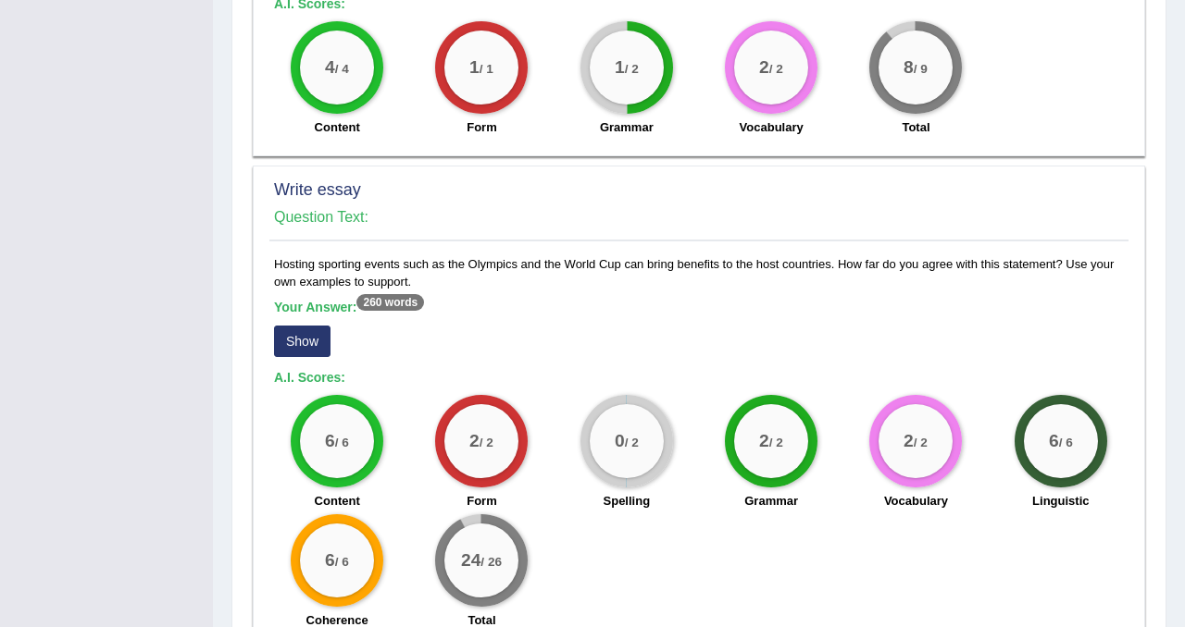
scroll to position [1286, 0]
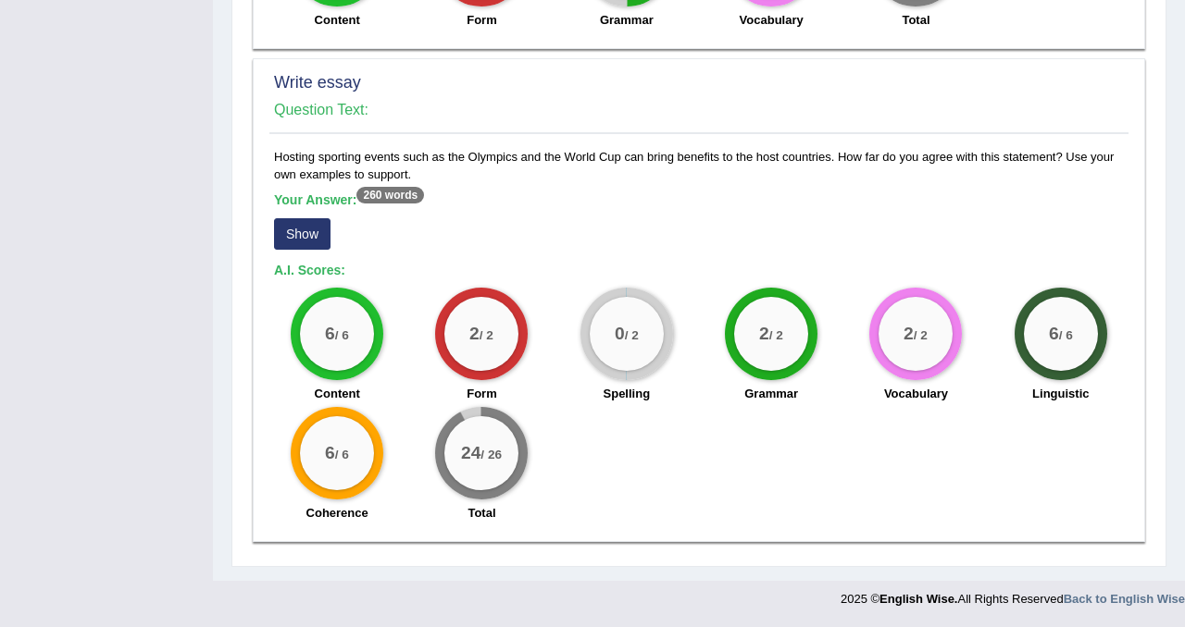
click at [292, 240] on button "Show" at bounding box center [302, 233] width 56 height 31
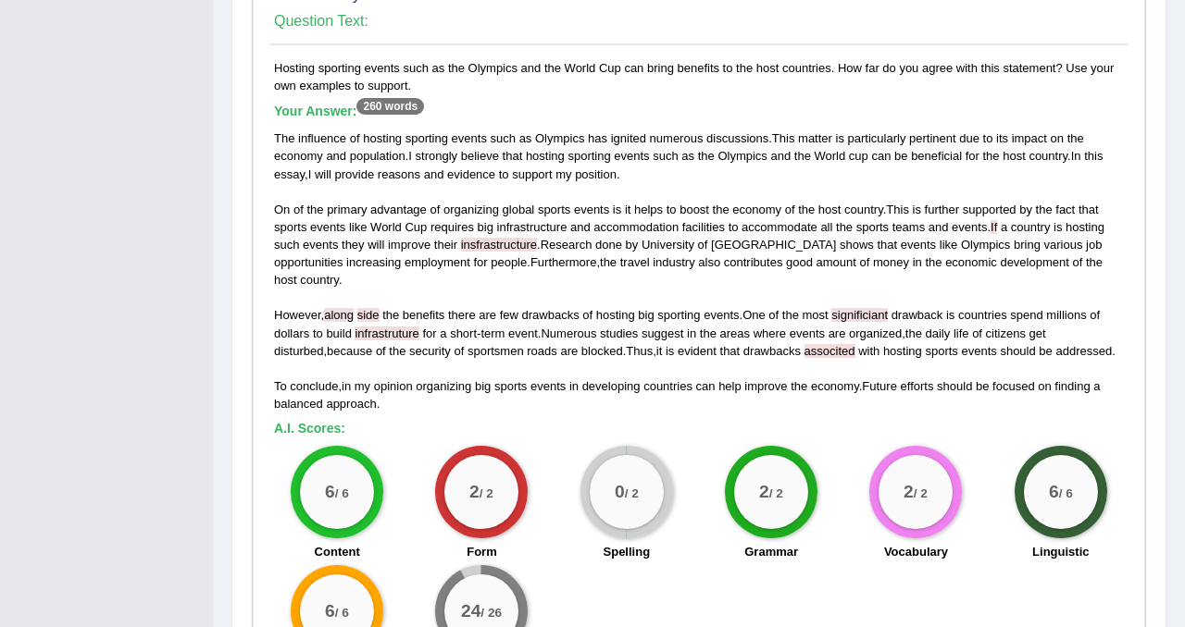
scroll to position [1398, 0]
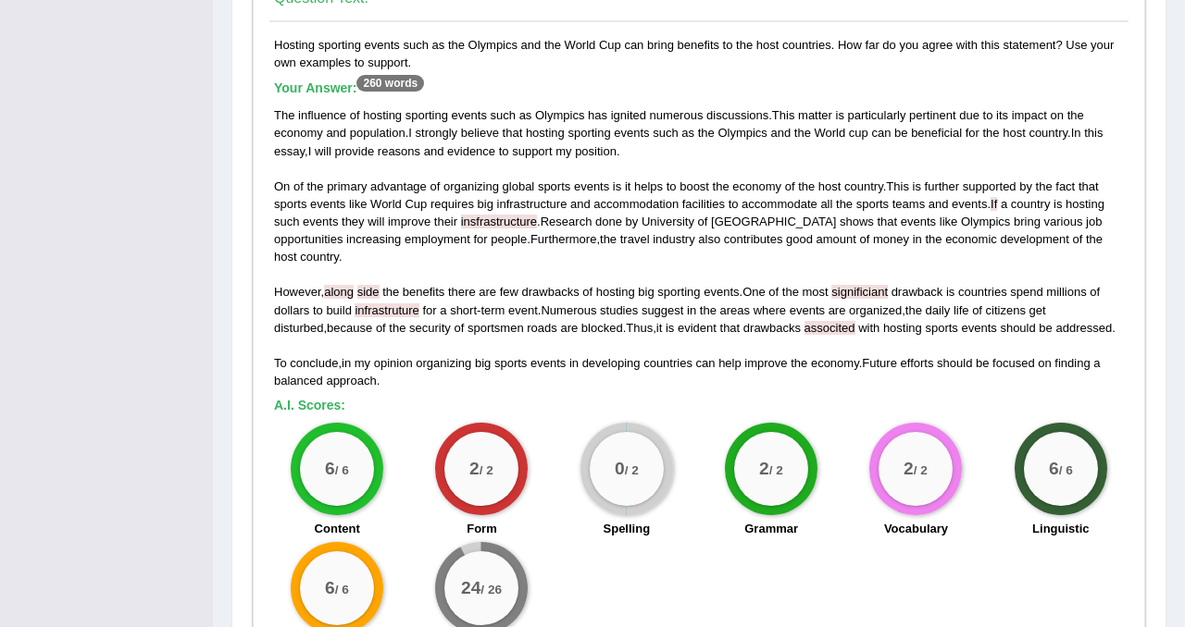
click at [504, 223] on span "insfrastructure" at bounding box center [499, 222] width 76 height 14
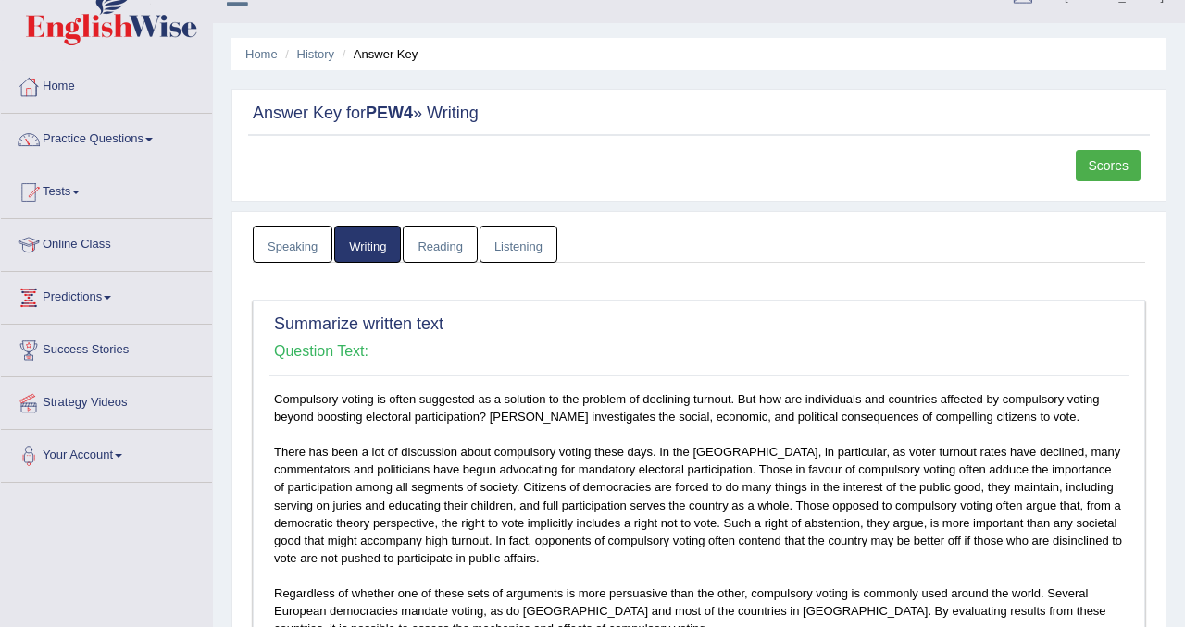
scroll to position [0, 0]
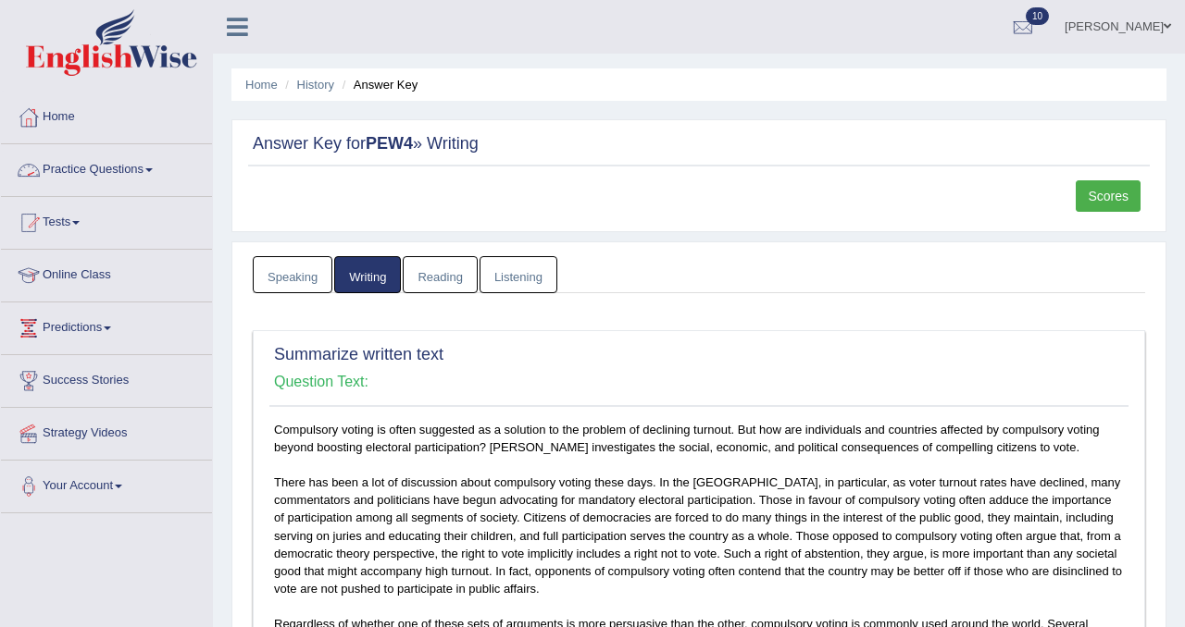
click at [146, 171] on link "Practice Questions" at bounding box center [106, 167] width 211 height 46
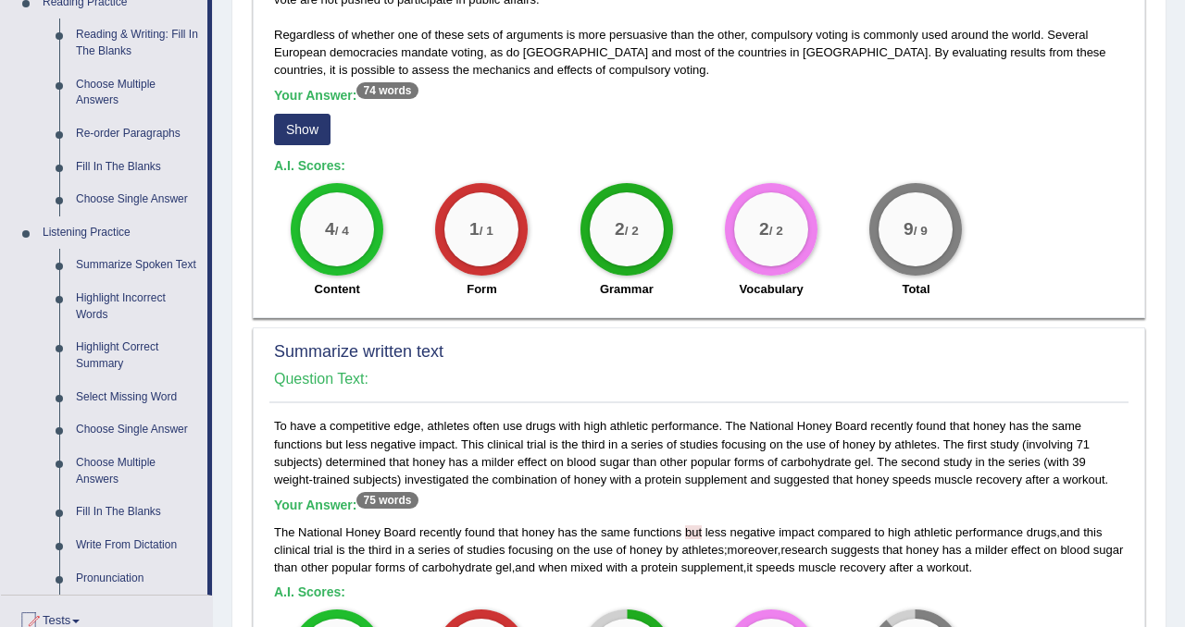
scroll to position [595, 0]
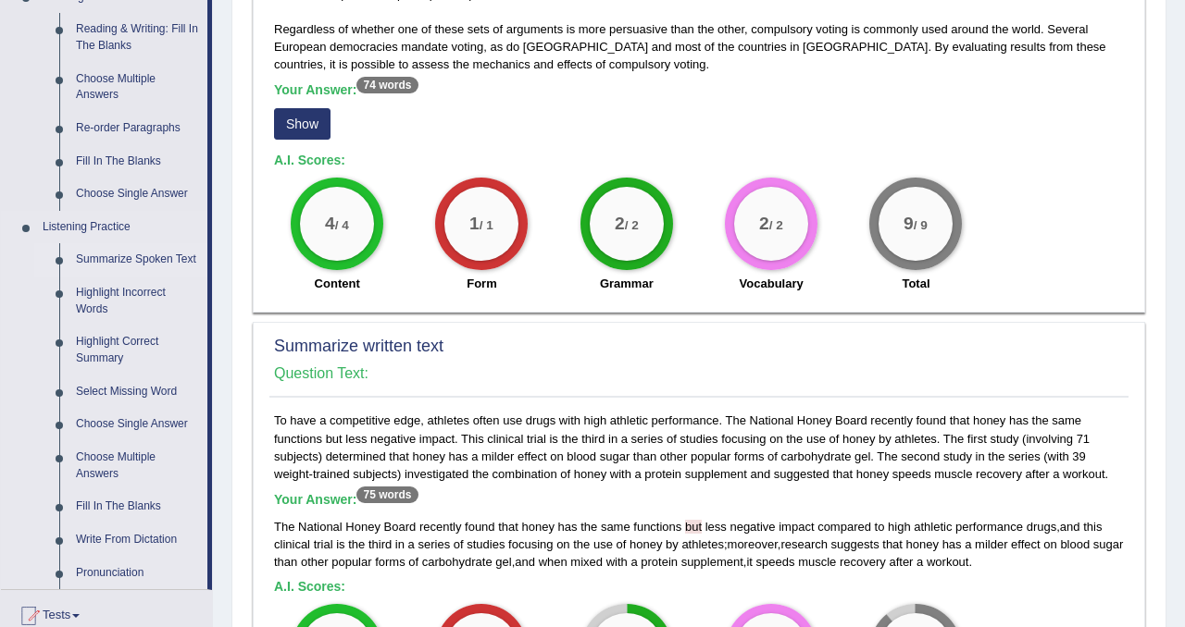
click at [124, 265] on link "Summarize Spoken Text" at bounding box center [138, 259] width 140 height 33
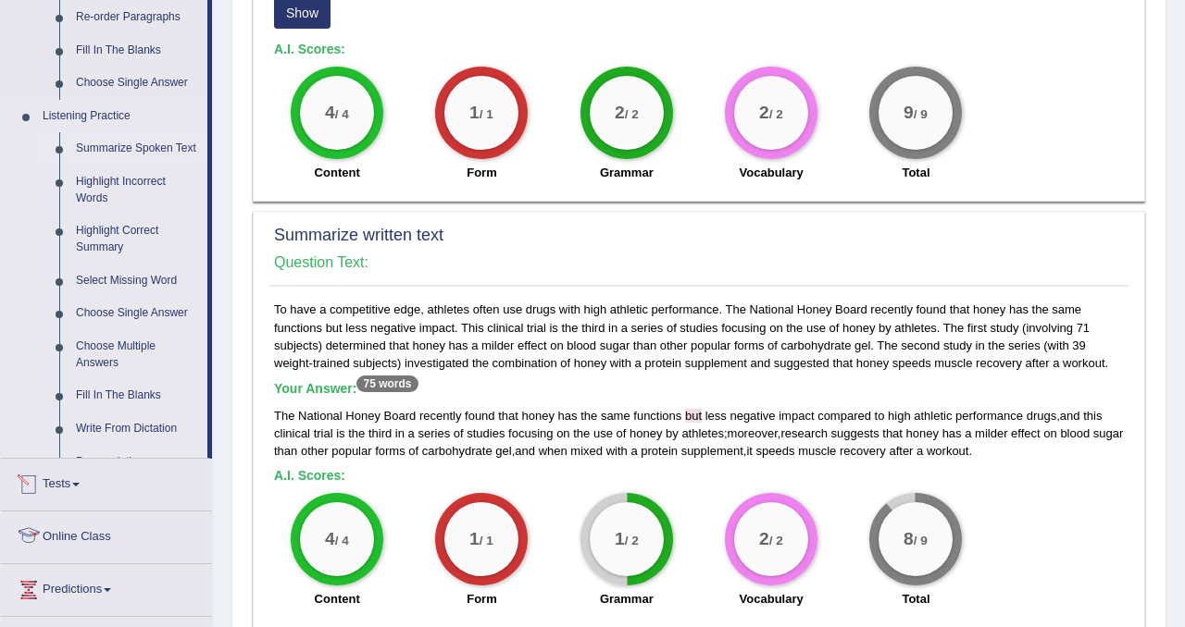
scroll to position [1167, 0]
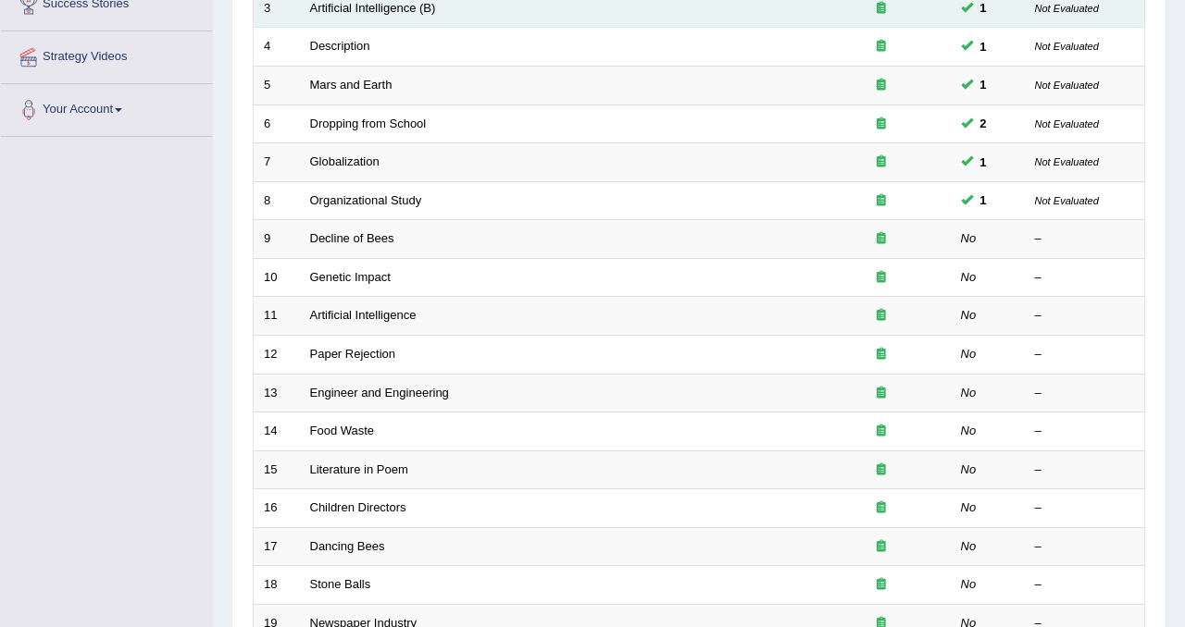
scroll to position [413, 0]
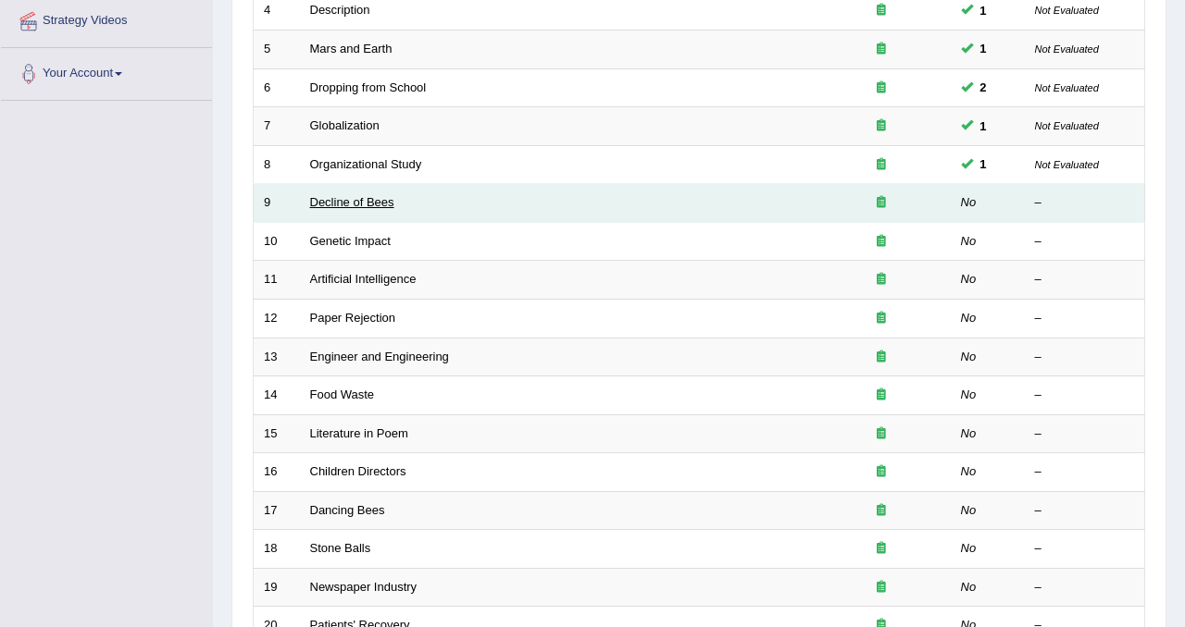
click at [383, 205] on link "Decline of Bees" at bounding box center [352, 202] width 84 height 14
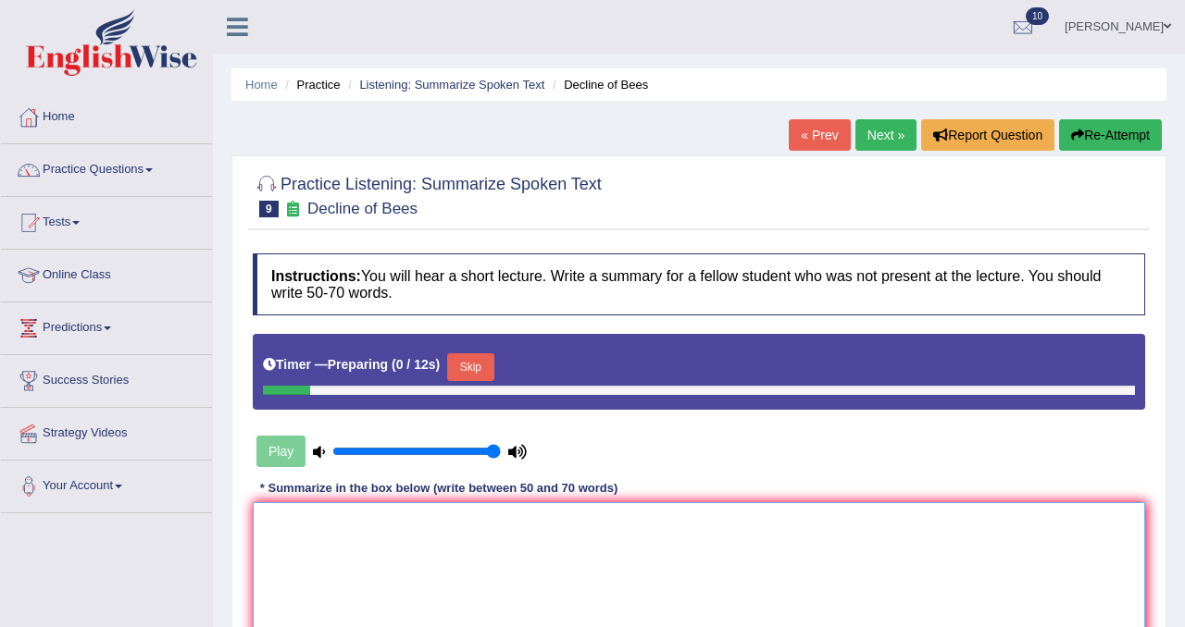
click at [392, 574] on textarea at bounding box center [699, 593] width 892 height 180
type textarea "-"
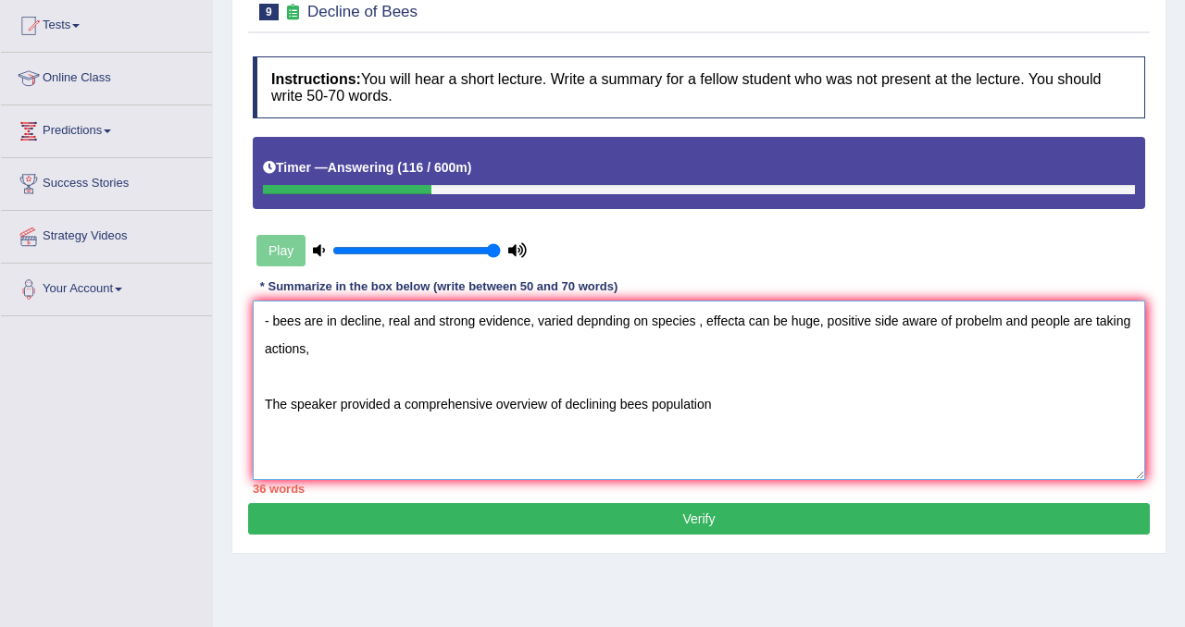
scroll to position [202, 0]
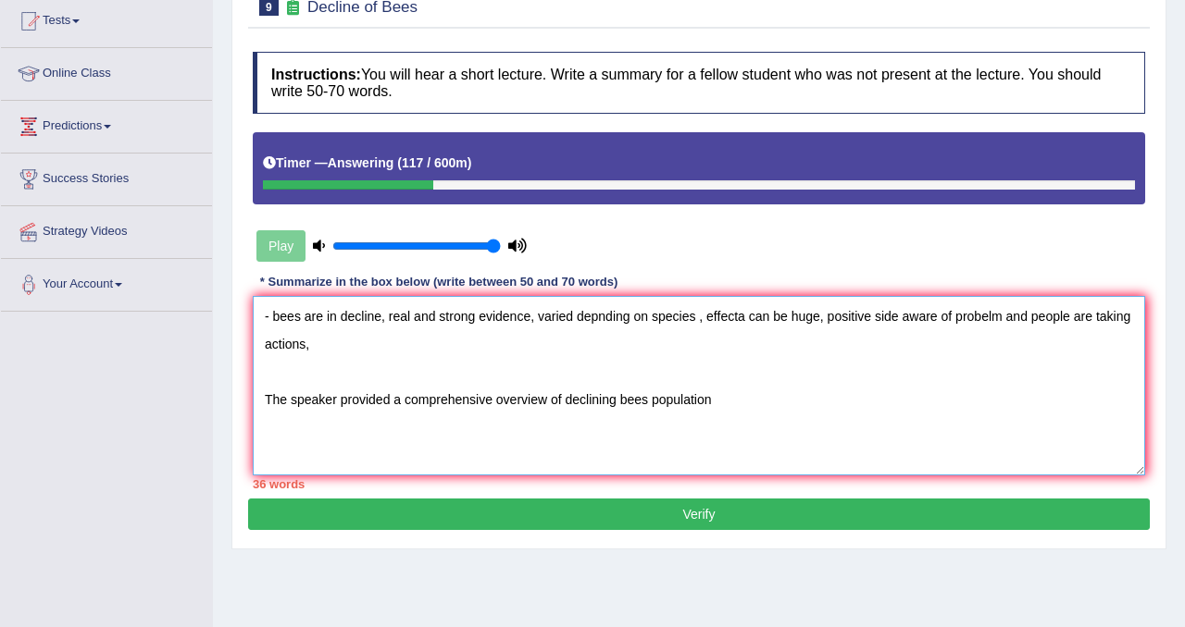
click at [614, 404] on textarea "- bees are in decline, real and strong evidence, varied depnding on species , e…" at bounding box center [699, 386] width 892 height 180
click at [619, 407] on textarea "- bees are in decline, real and strong evidence, varied depnding on species , e…" at bounding box center [699, 386] width 892 height 180
click at [714, 403] on textarea "- bees are in decline, real and strong evidence, varied depnding on species , e…" at bounding box center [699, 386] width 892 height 180
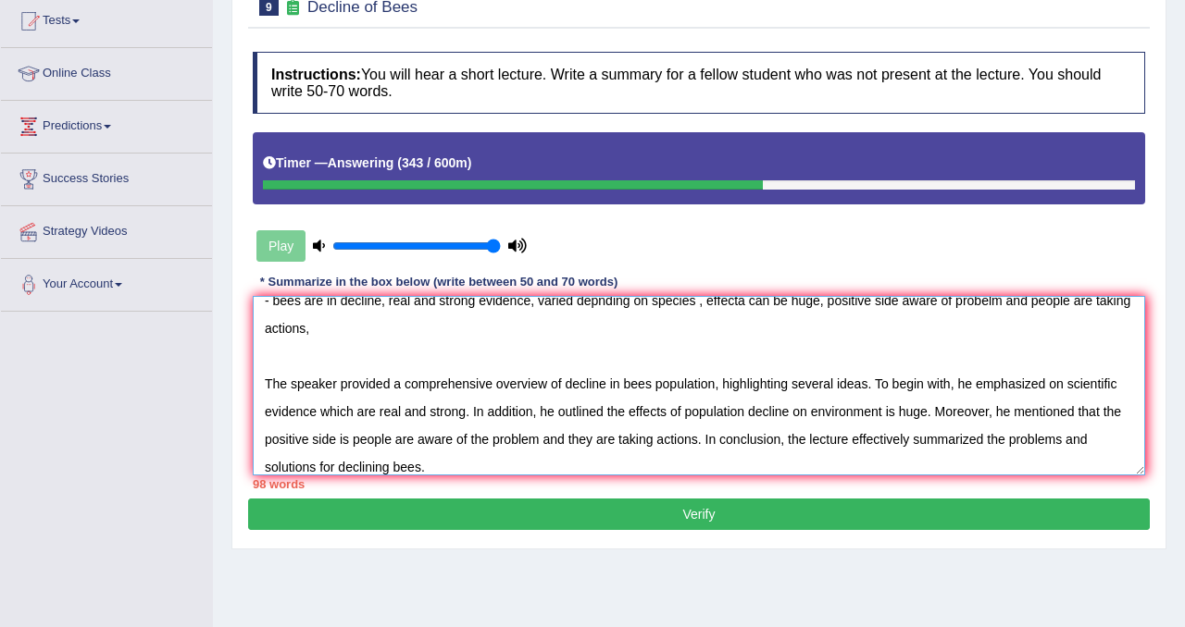
scroll to position [0, 0]
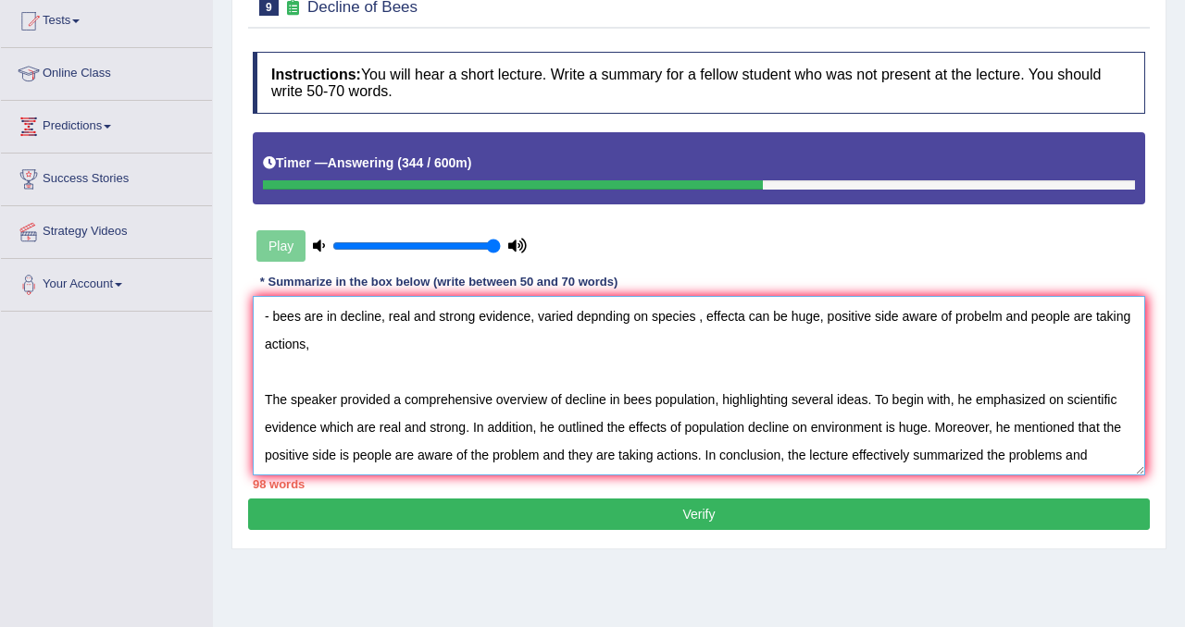
drag, startPoint x: 402, startPoint y: 355, endPoint x: 218, endPoint y: 273, distance: 200.9
click at [218, 273] on div "Home Practice Listening: Summarize Spoken Text Decline of Bees « Prev Next » Re…" at bounding box center [699, 260] width 972 height 925
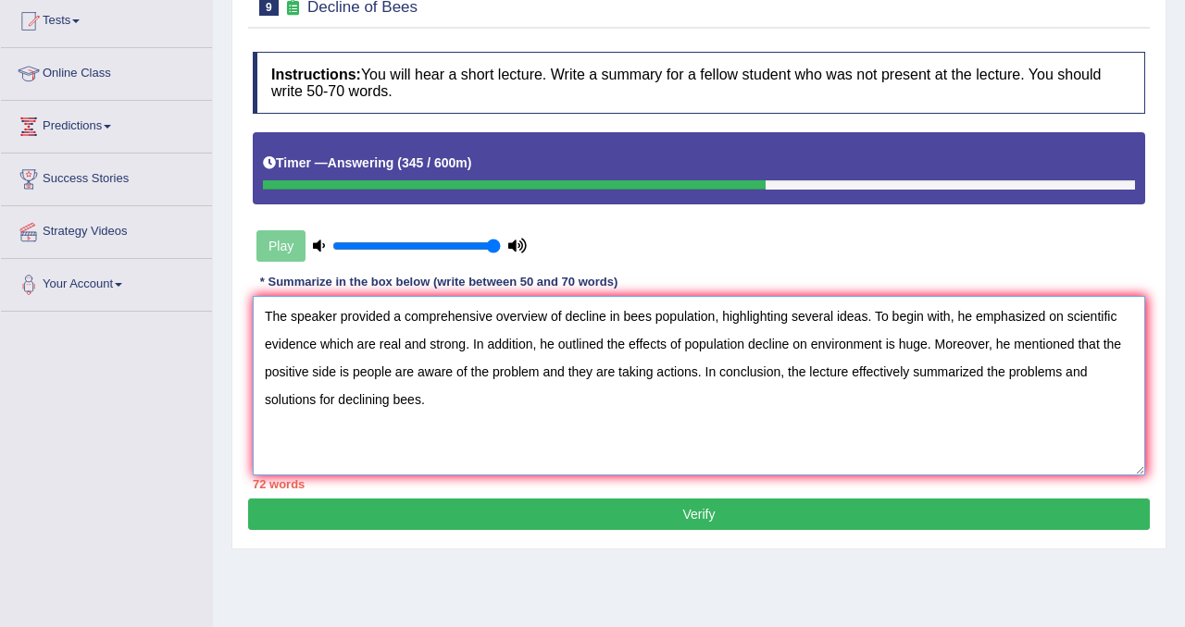
click at [262, 338] on textarea "The speaker provided a comprehensive overview of decline in bees population, hi…" at bounding box center [699, 386] width 892 height 180
drag, startPoint x: 727, startPoint y: 321, endPoint x: 871, endPoint y: 308, distance: 145.0
click at [871, 308] on textarea "The speaker provided a comprehensive overview of decline in bees population, hi…" at bounding box center [699, 386] width 892 height 180
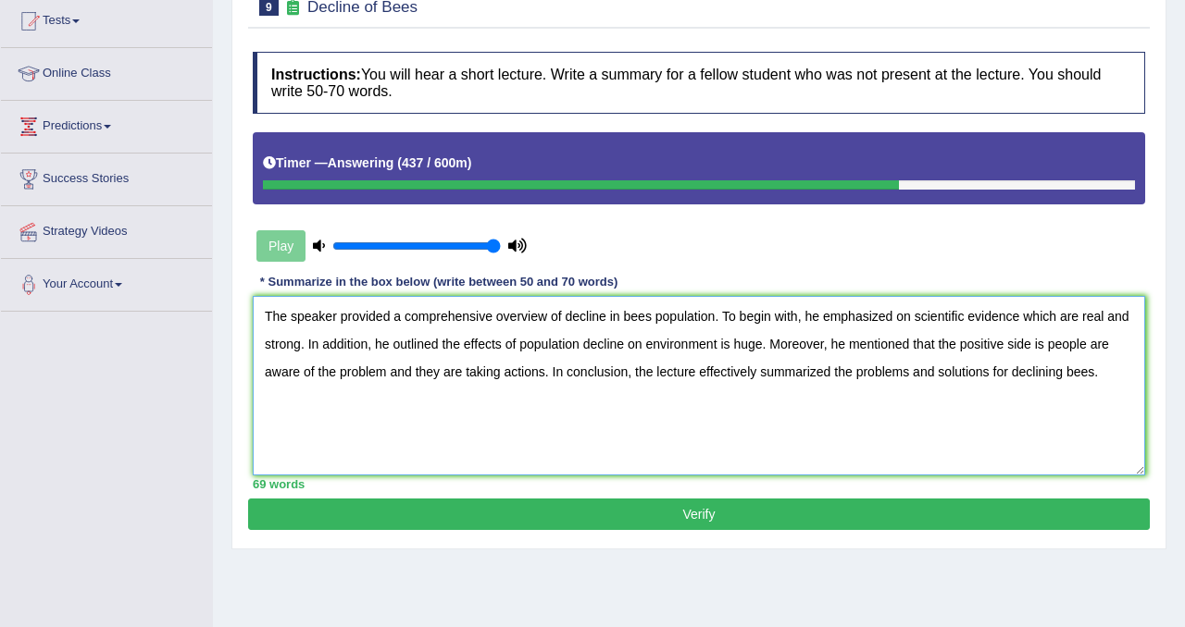
drag, startPoint x: 652, startPoint y: 346, endPoint x: 539, endPoint y: 342, distance: 113.9
click at [539, 342] on textarea "The speaker provided a comprehensive overview of decline in bees population. To…" at bounding box center [699, 386] width 892 height 180
drag, startPoint x: 491, startPoint y: 342, endPoint x: 669, endPoint y: 335, distance: 177.8
click at [669, 335] on textarea "The speaker provided a comprehensive overview of decline in bees population. To…" at bounding box center [699, 386] width 892 height 180
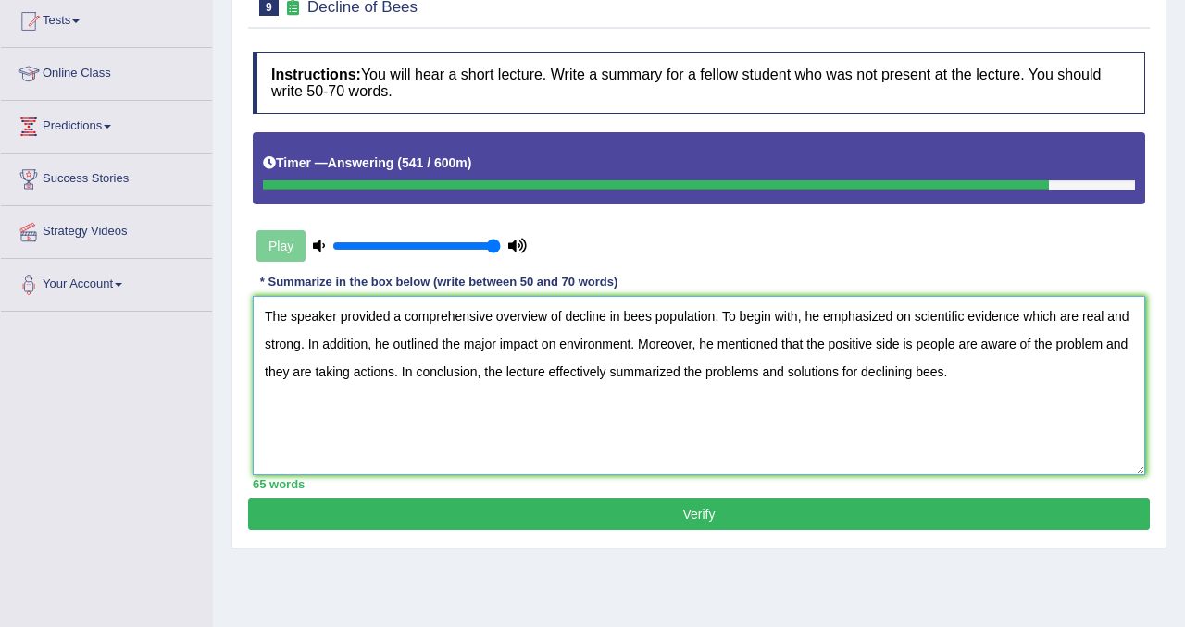
drag, startPoint x: 859, startPoint y: 346, endPoint x: 947, endPoint y: 342, distance: 88.0
click at [947, 342] on textarea "The speaker provided a comprehensive overview of decline in bees population. To…" at bounding box center [699, 386] width 892 height 180
click at [871, 378] on textarea "The speaker provided a comprehensive overview of decline in bees population. To…" at bounding box center [699, 386] width 892 height 180
type textarea "The speaker provided a comprehensive overview of decline in bees population. To…"
click at [757, 510] on button "Verify" at bounding box center [698, 514] width 901 height 31
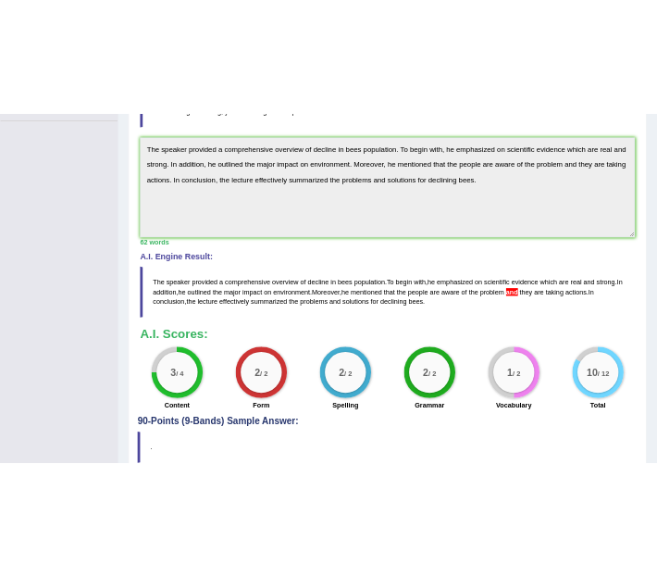
scroll to position [518, 0]
